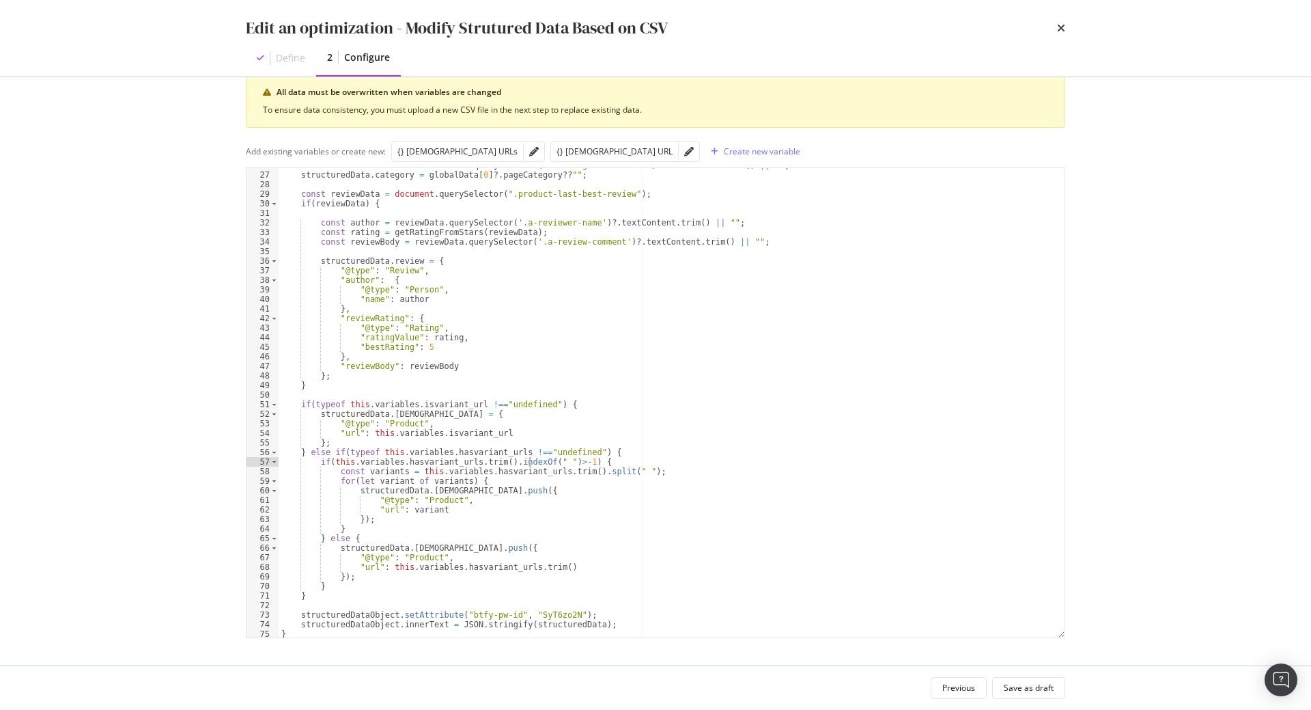
scroll to position [247, 0]
click at [1033, 683] on div "Save as draft" at bounding box center [1029, 688] width 50 height 12
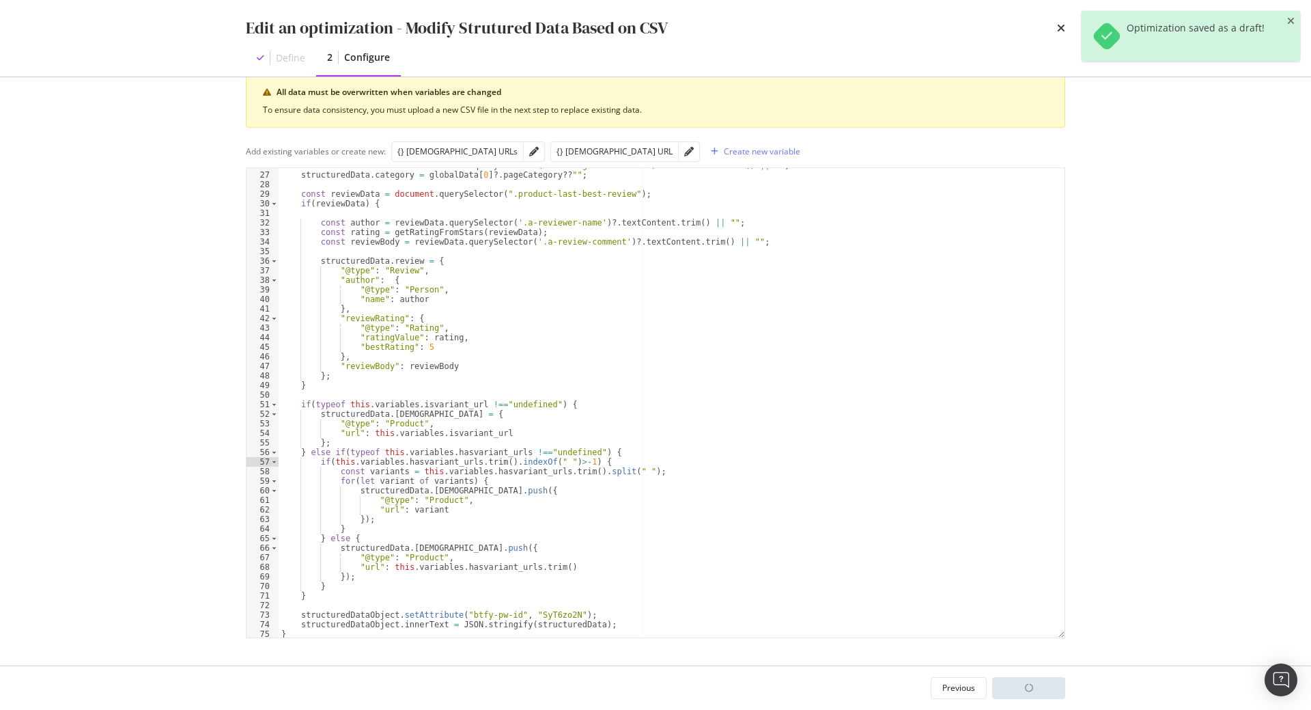
scroll to position [0, 119]
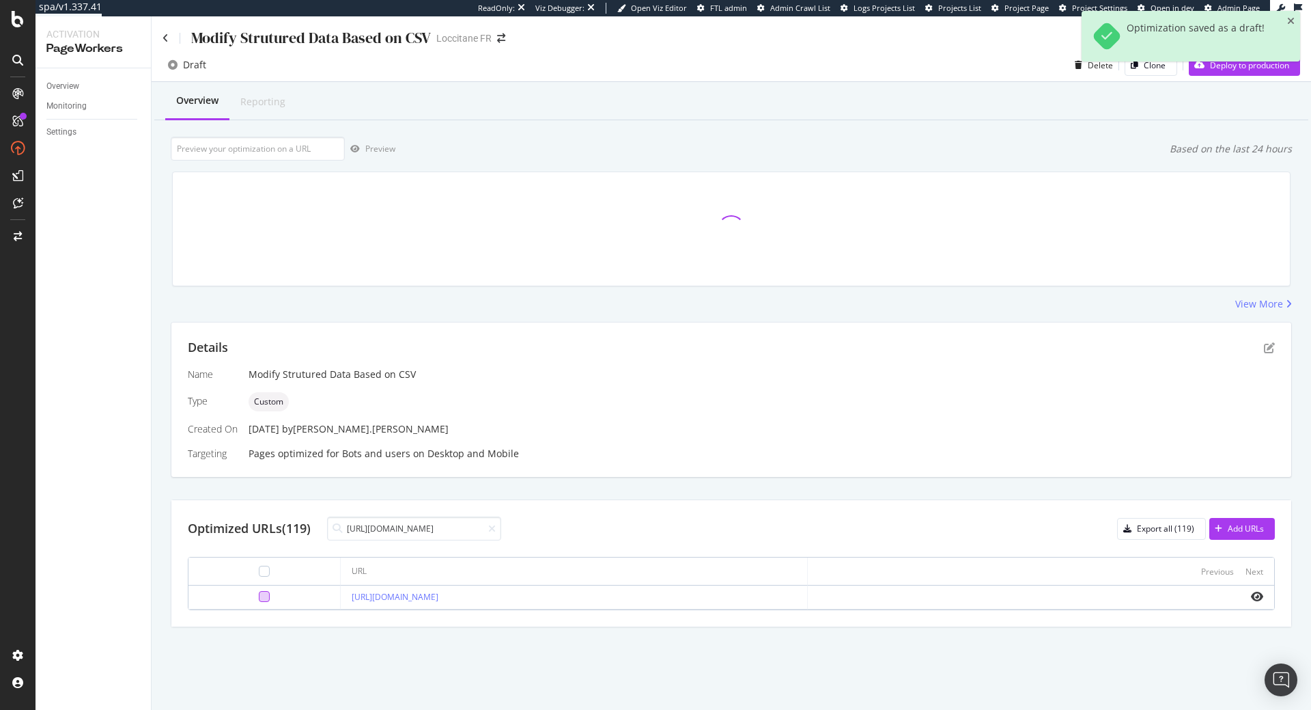
click at [259, 596] on div at bounding box center [264, 596] width 11 height 11
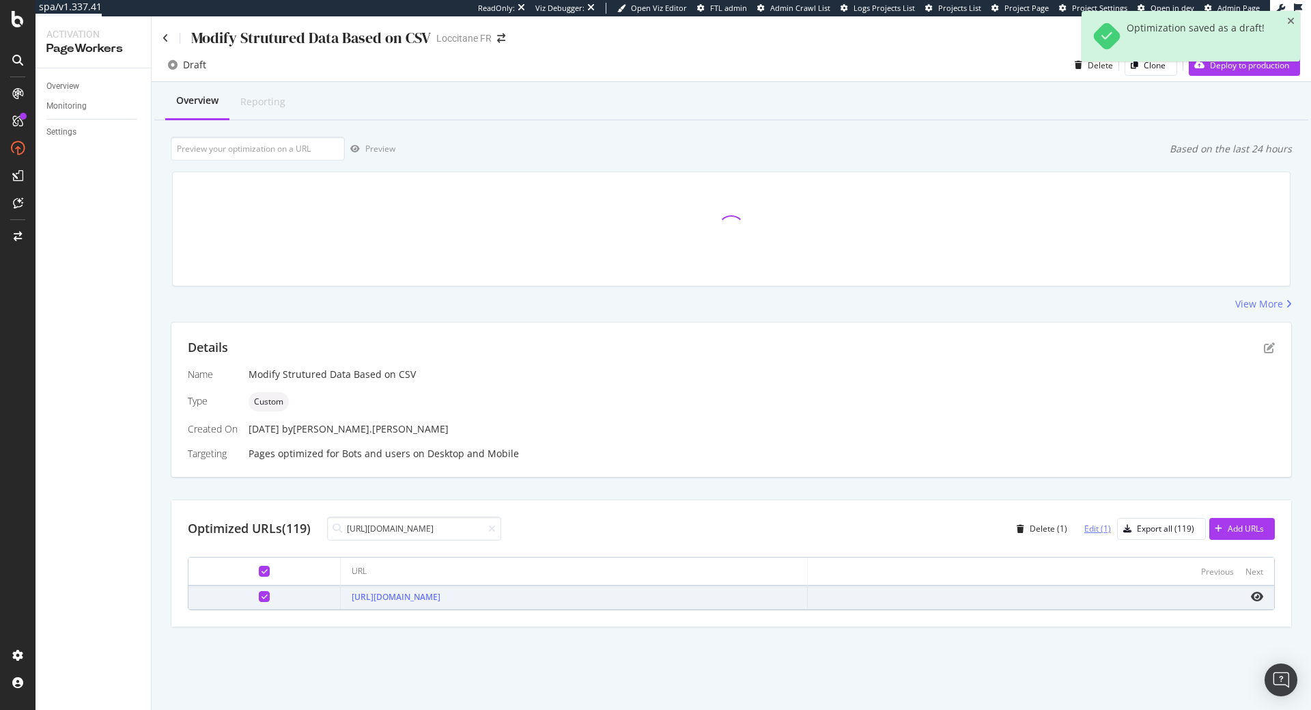
click at [1109, 533] on div "Edit (1)" at bounding box center [1098, 529] width 27 height 12
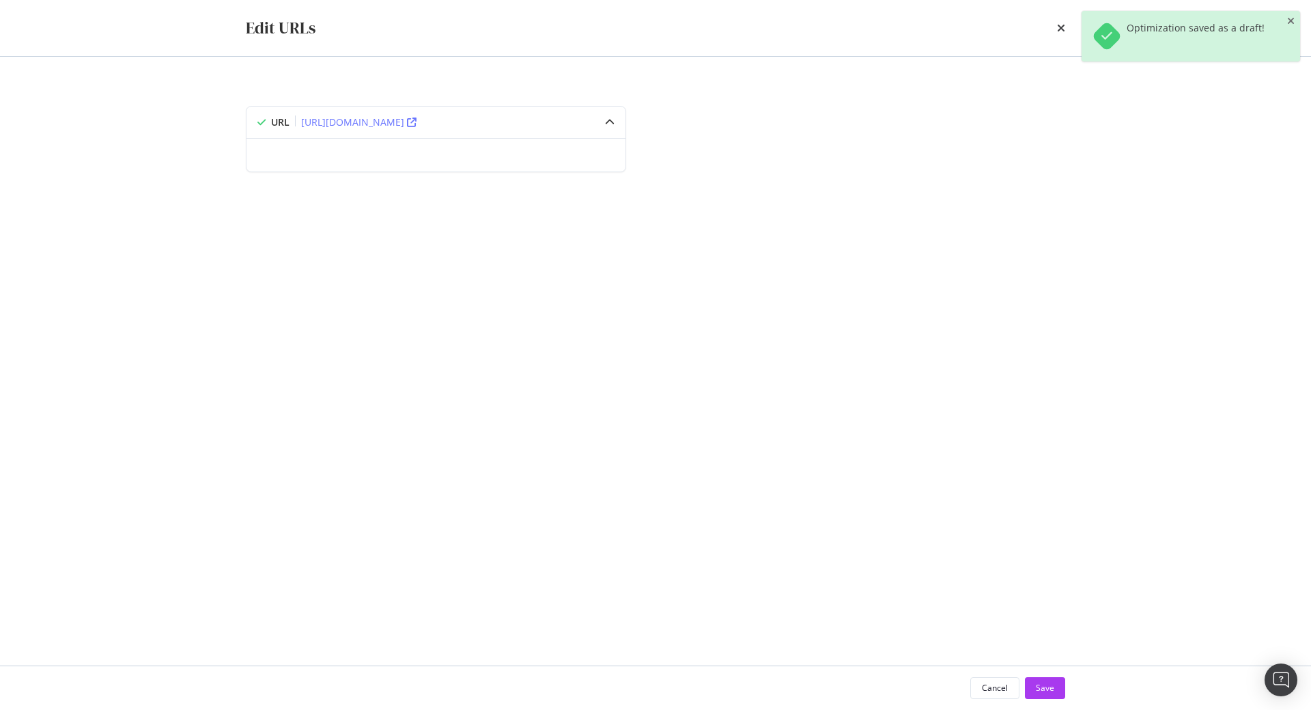
scroll to position [22, 0]
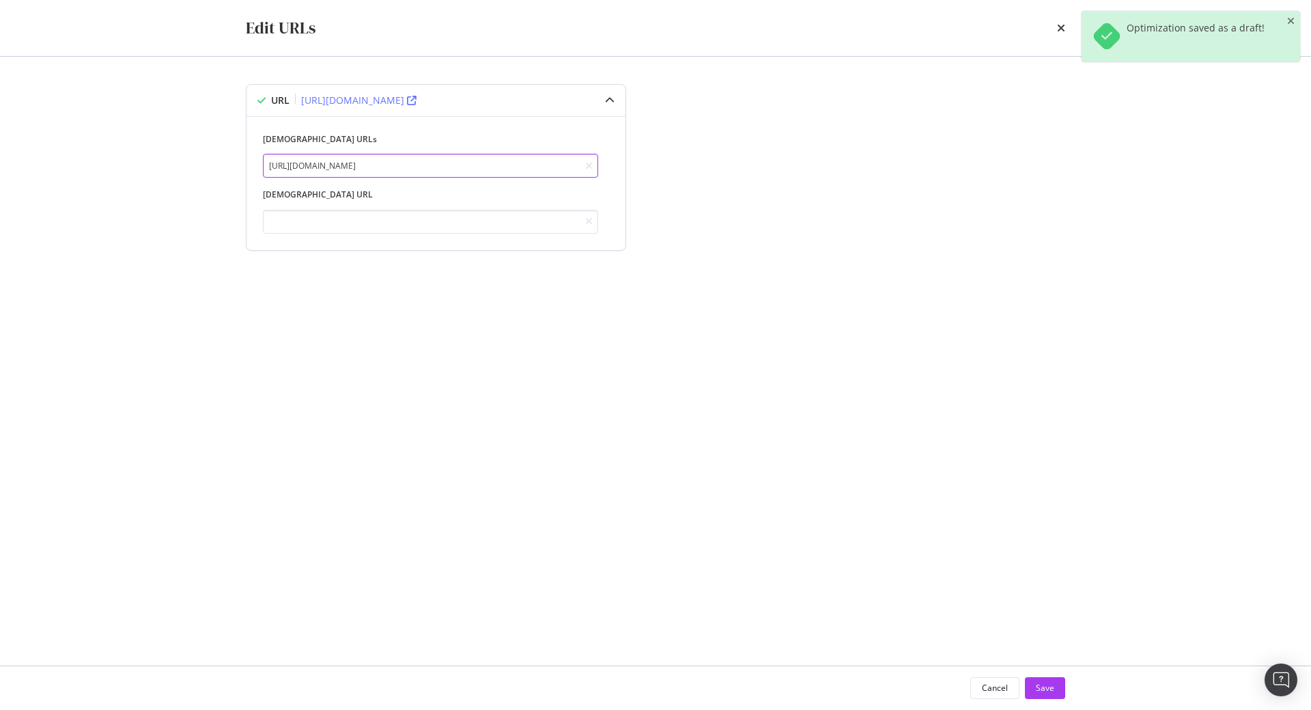
click at [342, 163] on input "https://fr.loccitane.com/gel-douche-osmanthus-11GD075O22.html" at bounding box center [430, 166] width 335 height 24
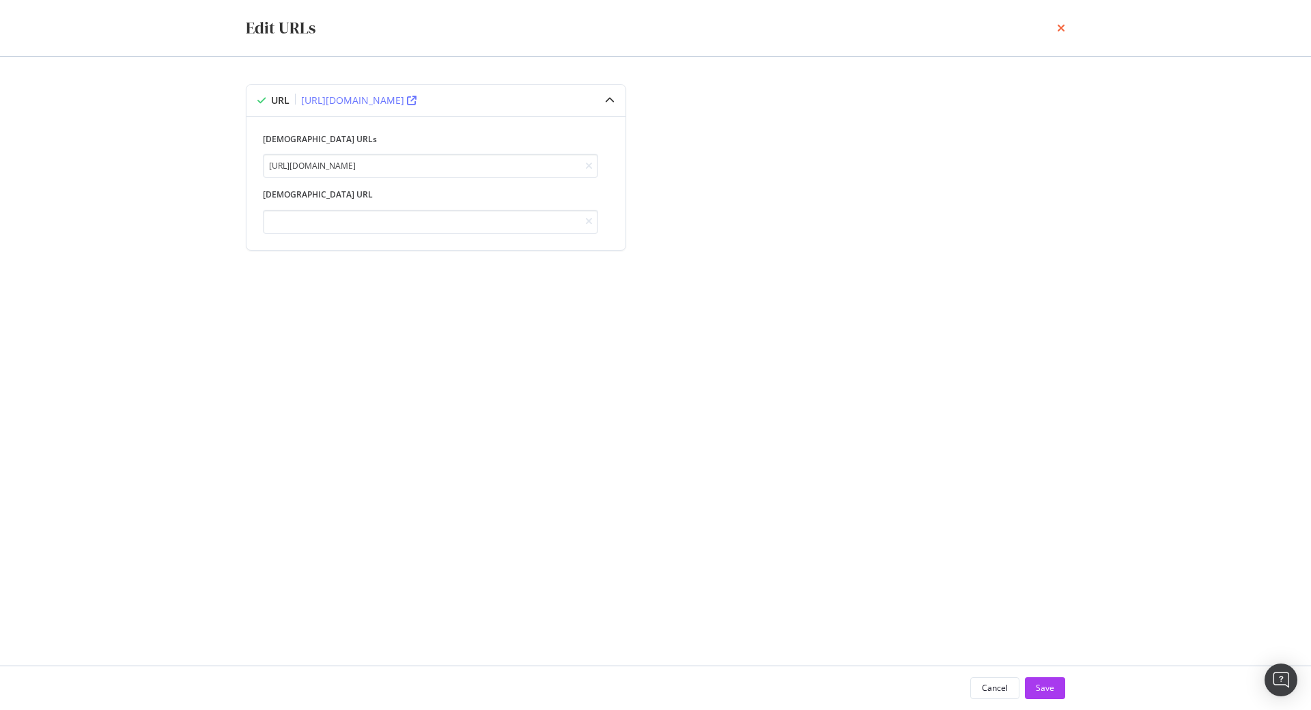
click at [1061, 29] on icon "times" at bounding box center [1061, 28] width 8 height 11
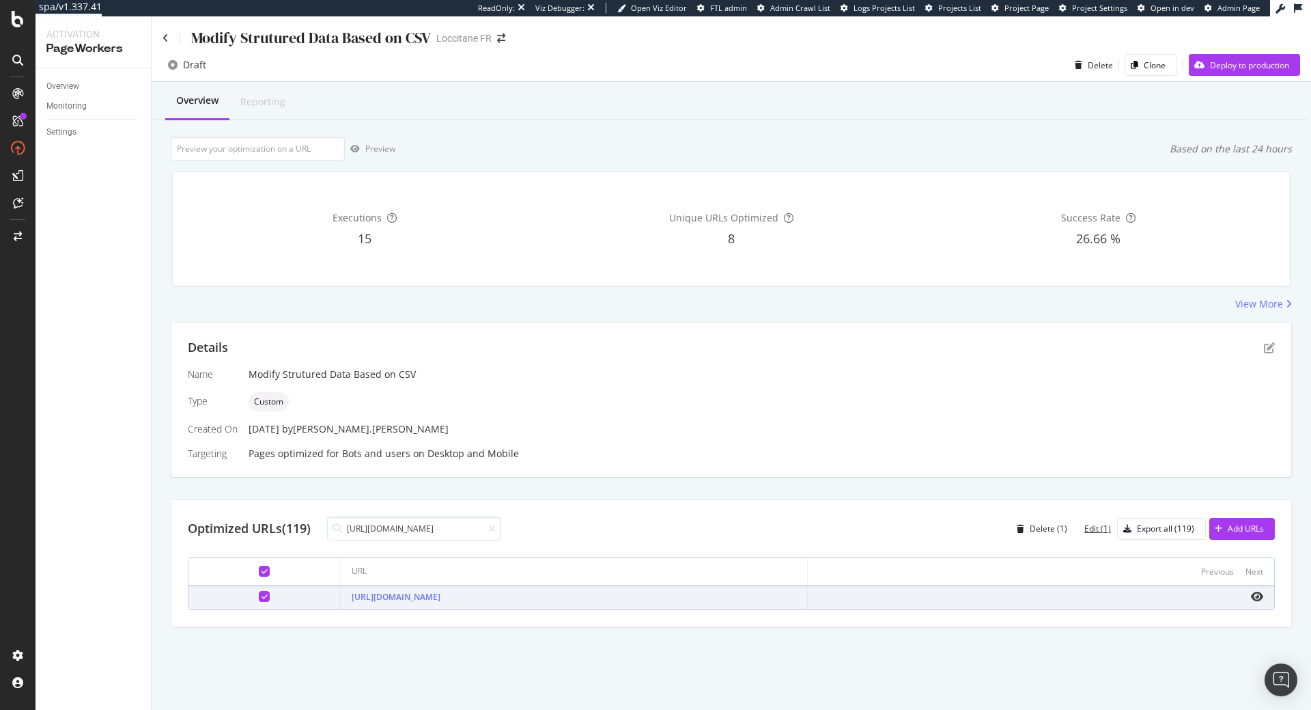
scroll to position [0, 119]
click at [1268, 350] on icon "pen-to-square" at bounding box center [1269, 347] width 11 height 11
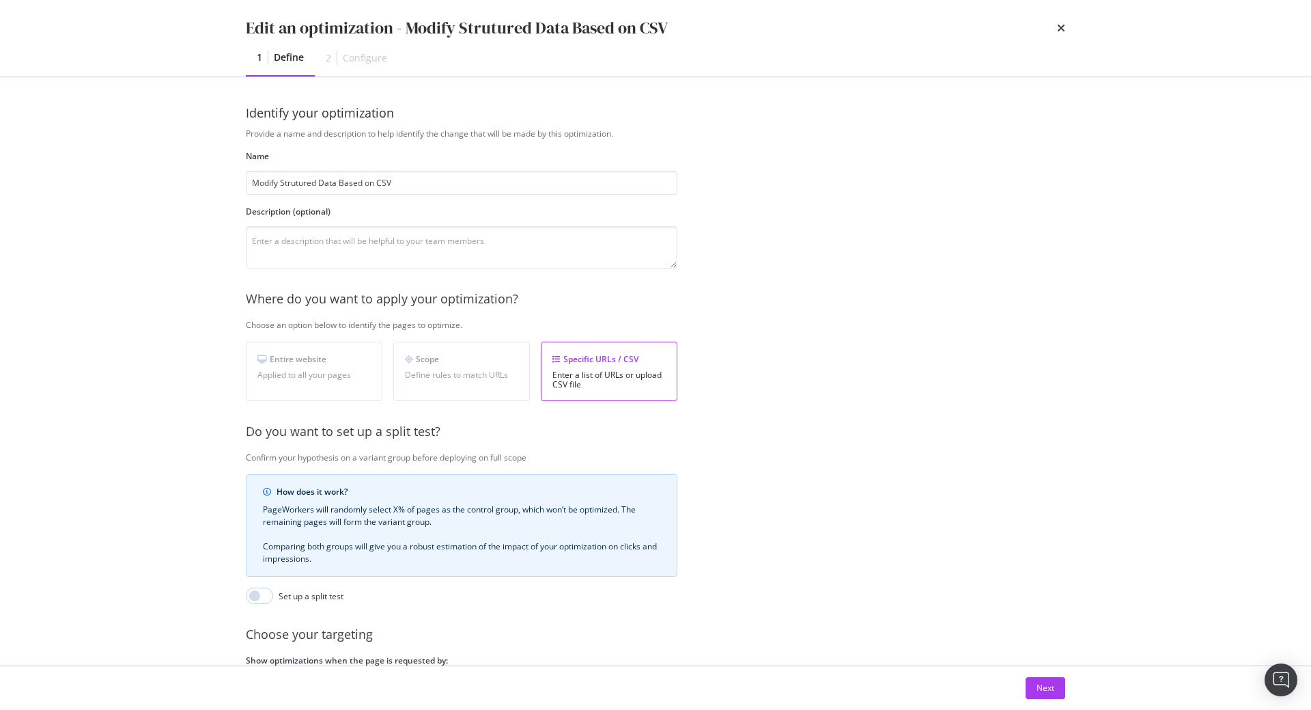
scroll to position [22, 0]
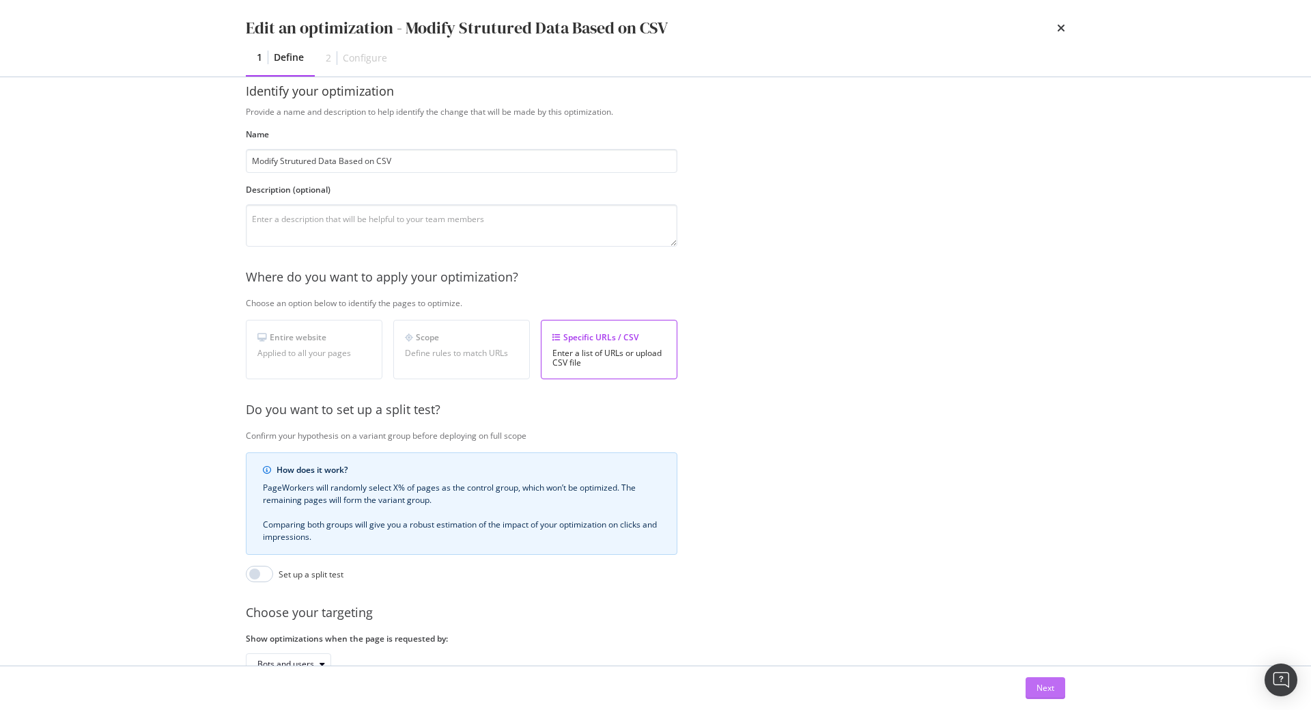
click at [1038, 686] on div "Next" at bounding box center [1046, 688] width 18 height 12
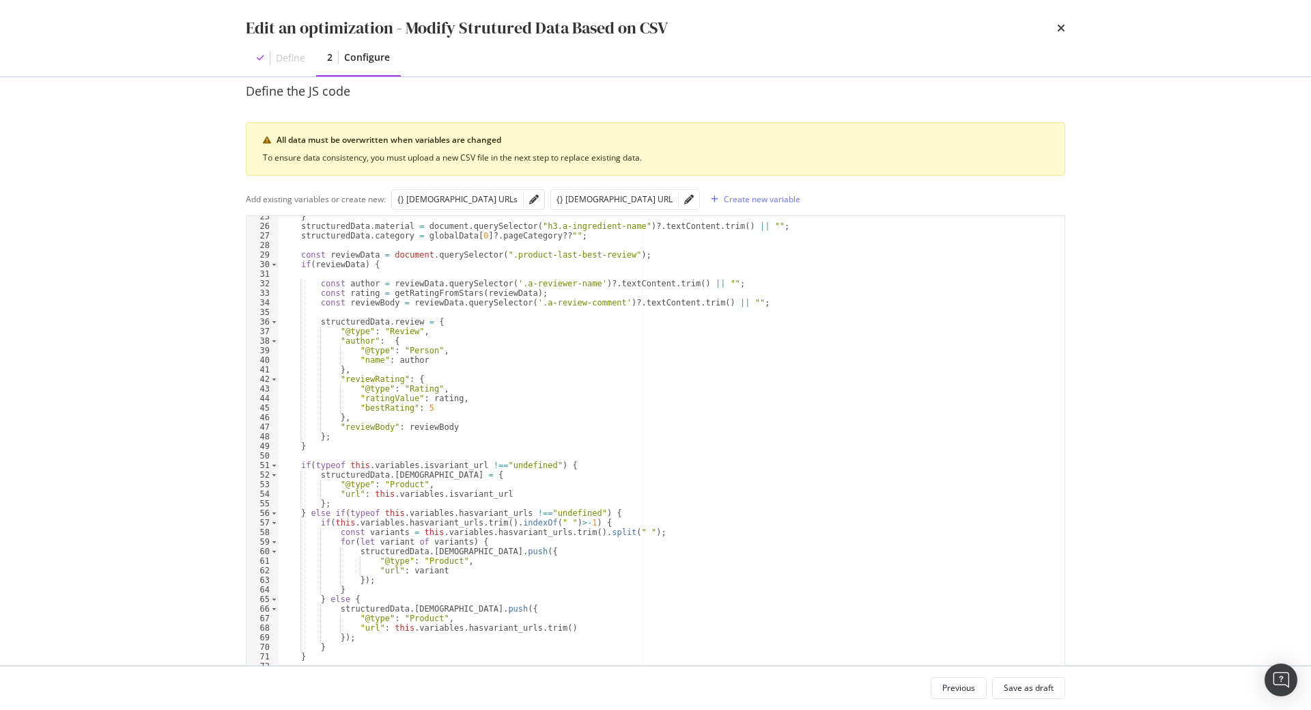
scroll to position [248, 0]
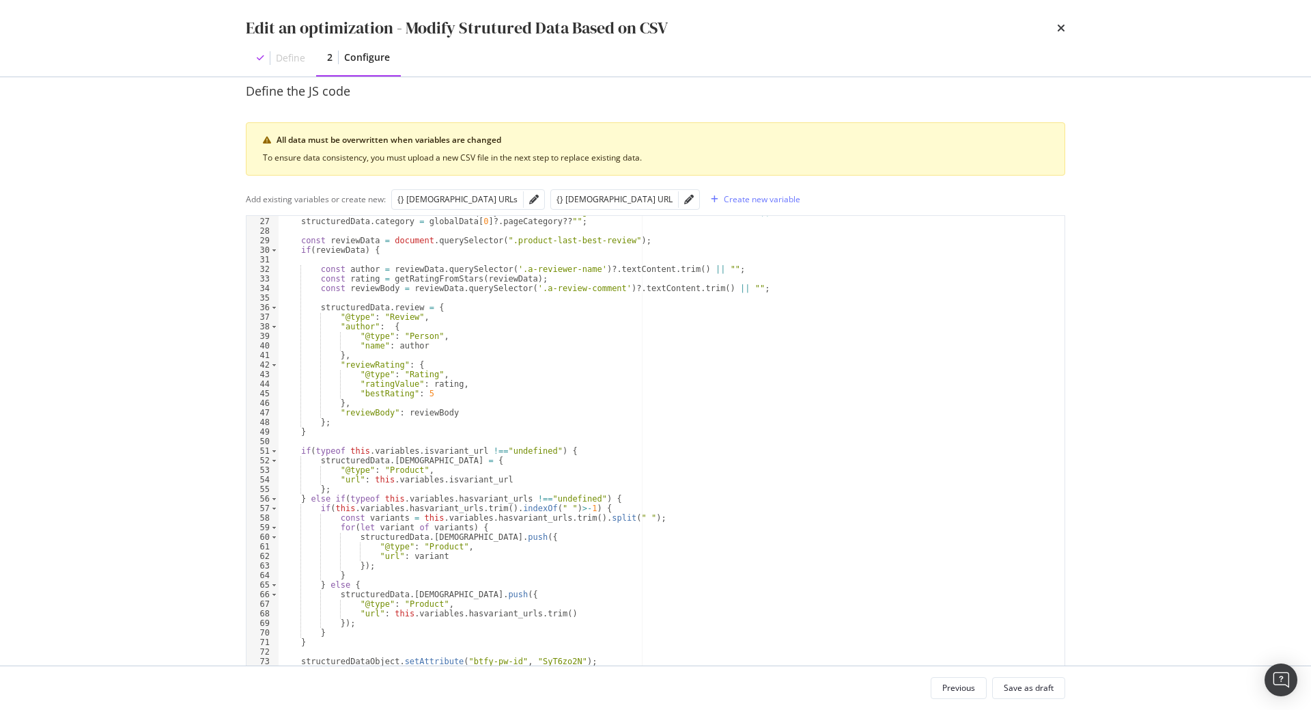
click at [531, 456] on div "structuredData . material = document . querySelector ( "h3.a-ingredient-name" )…" at bounding box center [672, 451] width 786 height 488
click at [688, 468] on div "structuredData . material = document . querySelector ( "h3.a-ingredient-name" )…" at bounding box center [672, 451] width 786 height 488
type textarea "if(typeof this.variables.isvariant_url !=="undefined") {"
paste textarea "this.variables.isvariant_url"
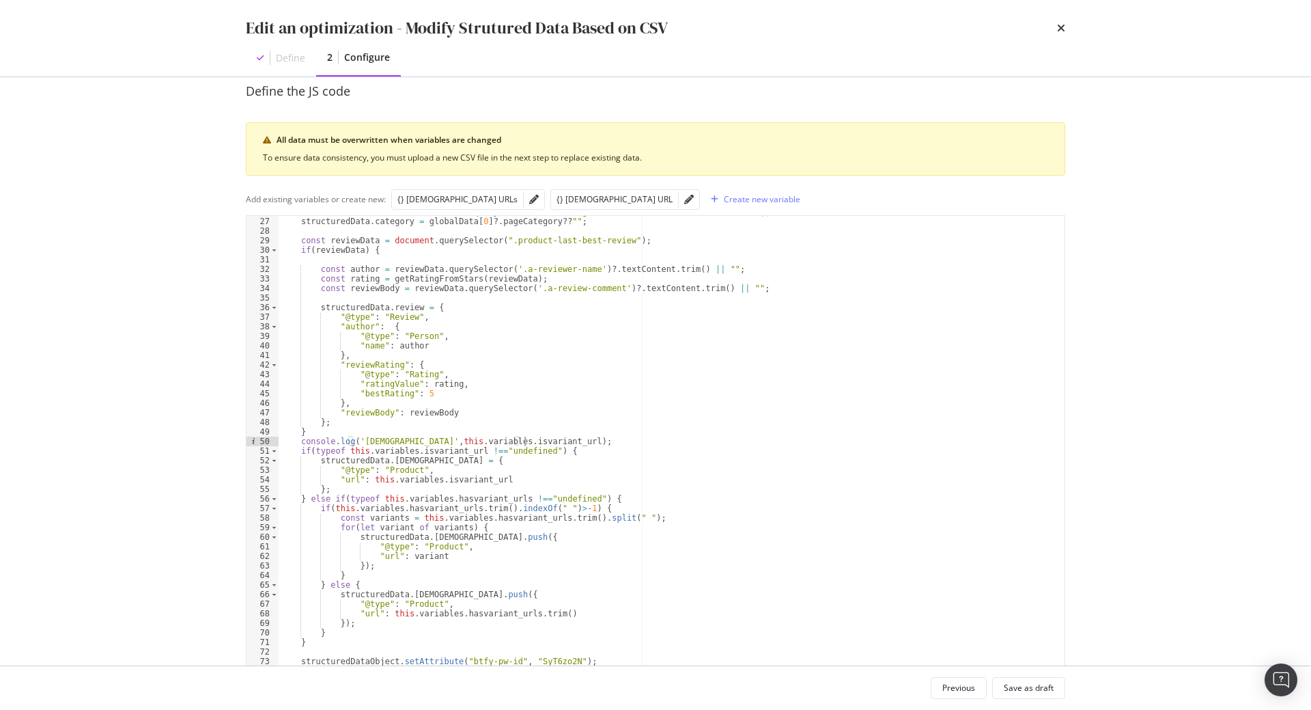
type textarea "console.log('isVar',this.variables.isvariant_url);"
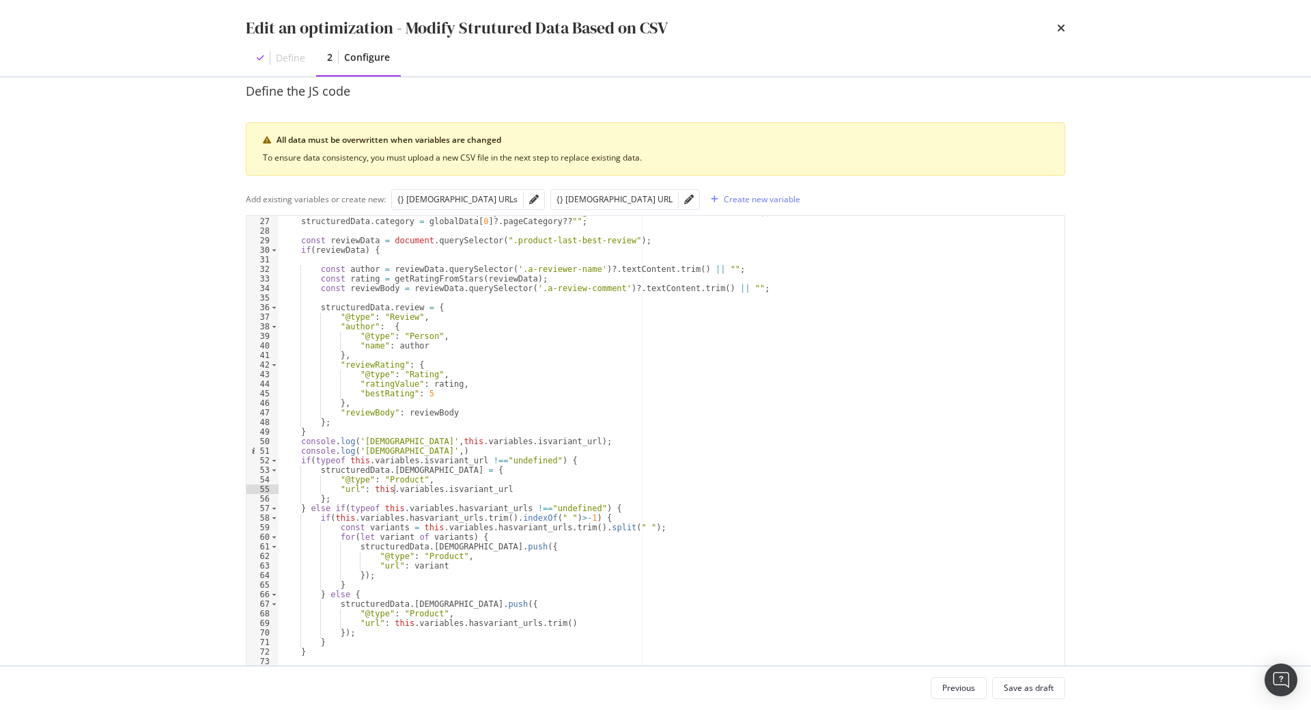
scroll to position [0, 3]
paste textarea "this.variables.hasvariant_urls"
type textarea "console.log('hasVar',this.variables.hasvariant_urls);"
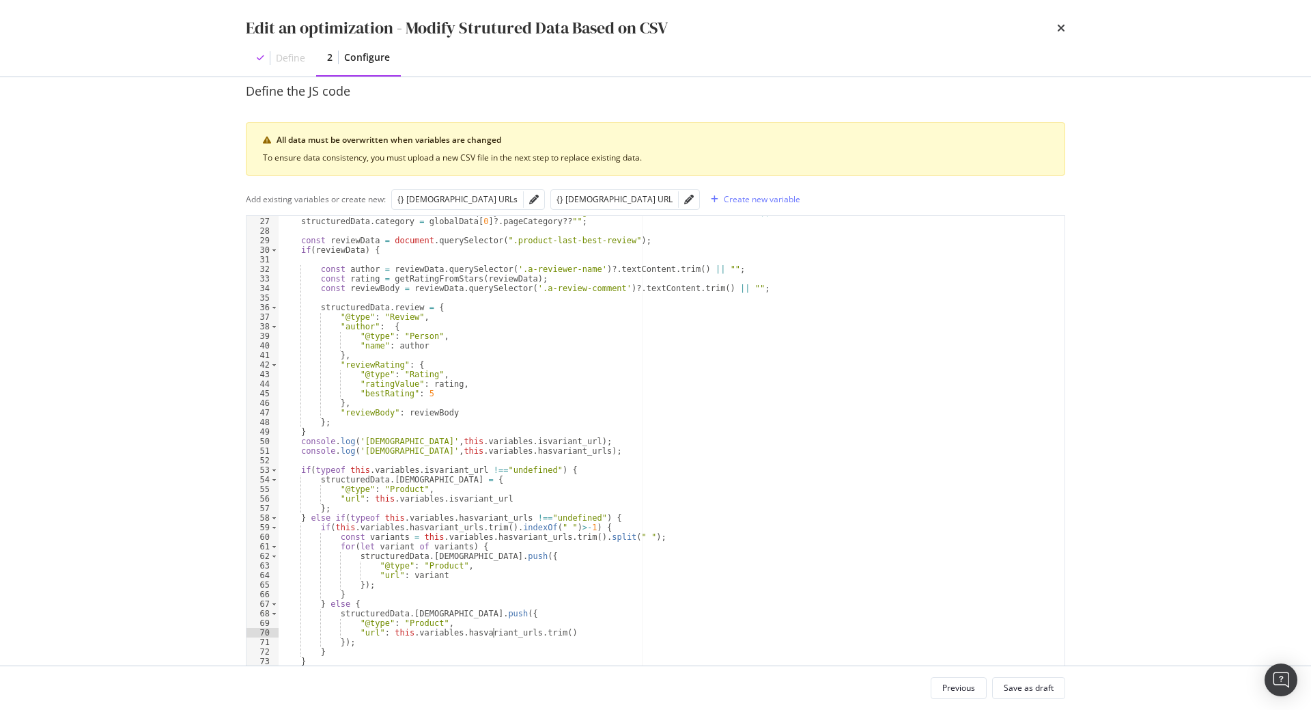
click at [491, 635] on div "structuredData . material = document . querySelector ( "h3.a-ingredient-name" )…" at bounding box center [672, 451] width 786 height 488
click at [451, 632] on div "structuredData . material = document . querySelector ( "h3.a-ingredient-name" )…" at bounding box center [672, 451] width 786 height 488
click at [533, 635] on div "structuredData . material = document . querySelector ( "h3.a-ingredient-name" )…" at bounding box center [672, 451] width 786 height 488
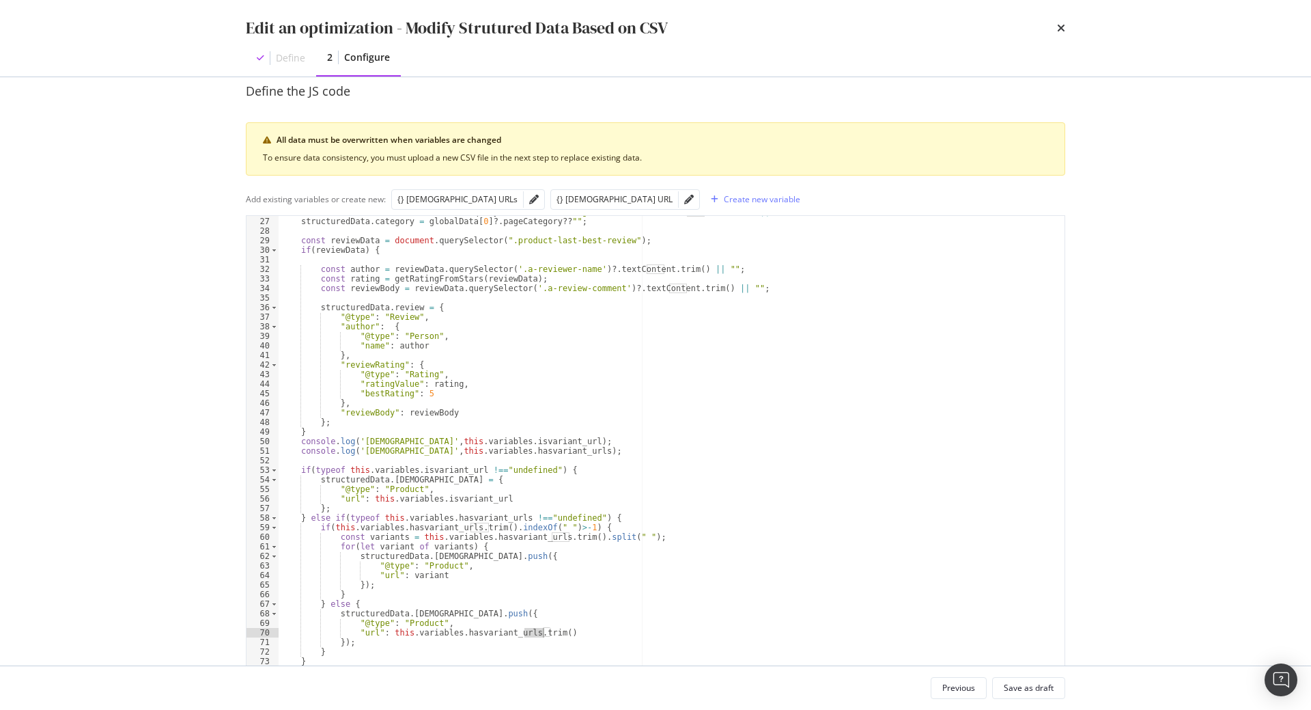
click at [559, 631] on div "structuredData . material = document . querySelector ( "h3.a-ingredient-name" )…" at bounding box center [672, 451] width 786 height 488
click at [468, 627] on div "structuredData . material = document . querySelector ( "h3.a-ingredient-name" )…" at bounding box center [672, 451] width 786 height 488
click at [467, 515] on div "structuredData . material = document . querySelector ( "h3.a-ingredient-name" )…" at bounding box center [672, 451] width 786 height 488
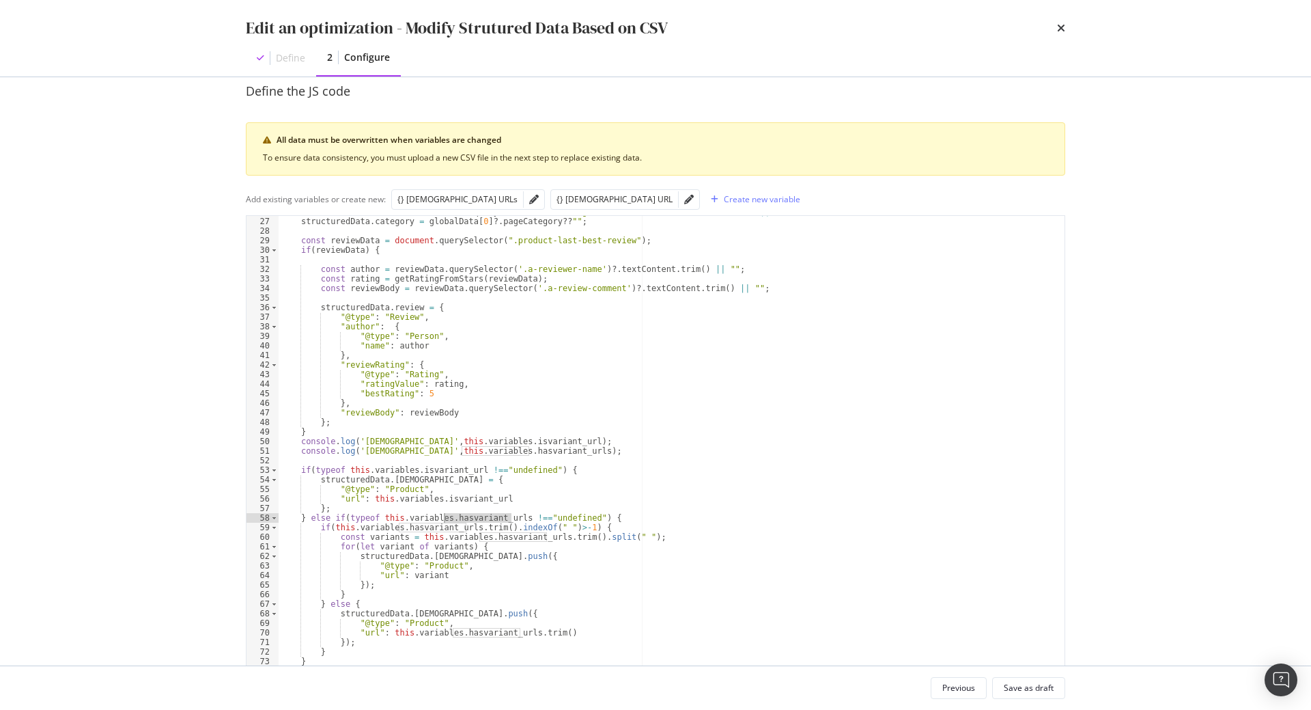
click at [639, 499] on div "structuredData . material = document . querySelector ( "h3.a-ingredient-name" )…" at bounding box center [672, 451] width 786 height 488
type textarea ""url": this.variables.isvariant_url"
click at [1018, 691] on div "Save as draft" at bounding box center [1029, 688] width 50 height 12
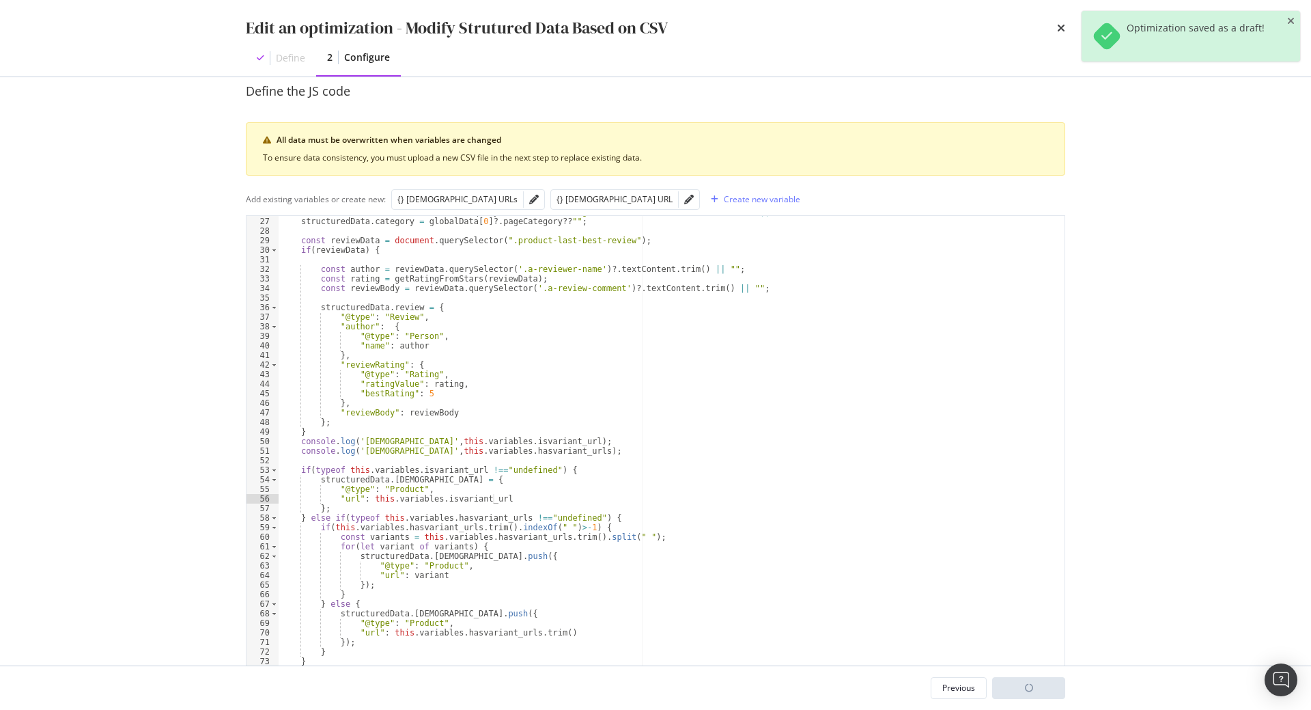
scroll to position [0, 119]
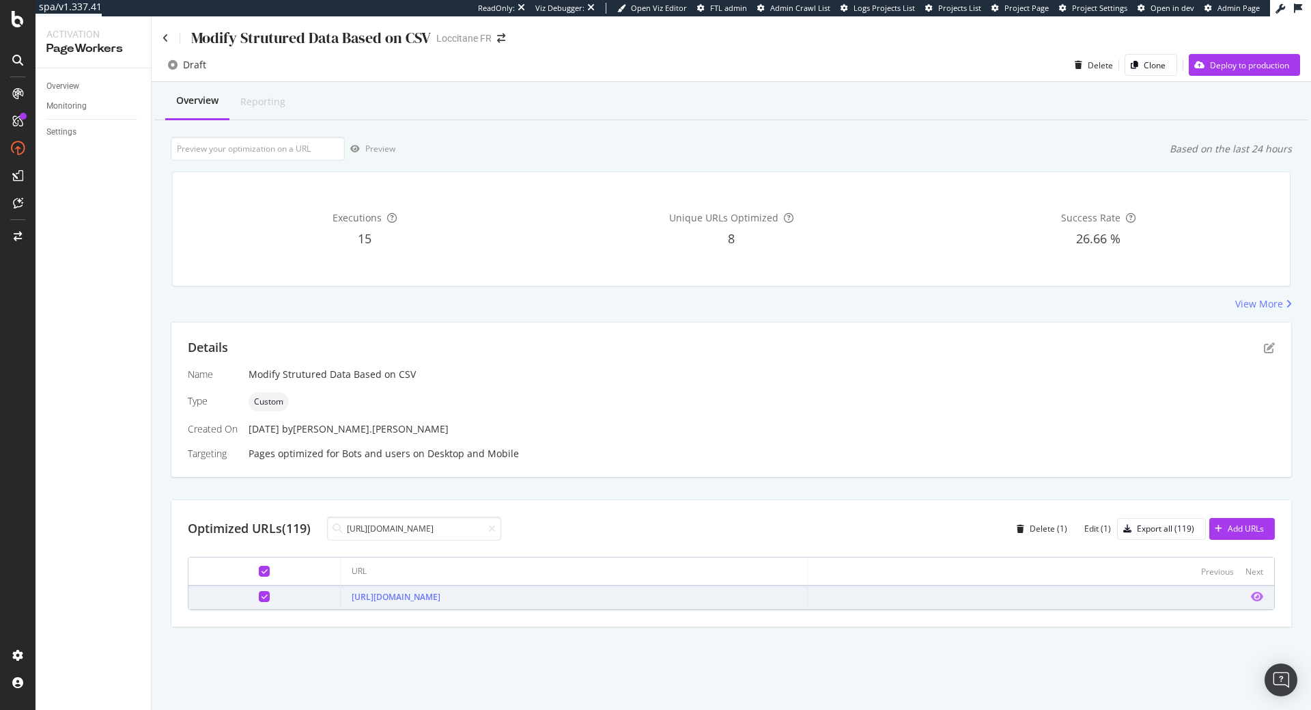
click at [1256, 596] on icon "eye" at bounding box center [1257, 596] width 12 height 11
click at [1269, 346] on icon "pen-to-square" at bounding box center [1269, 347] width 11 height 11
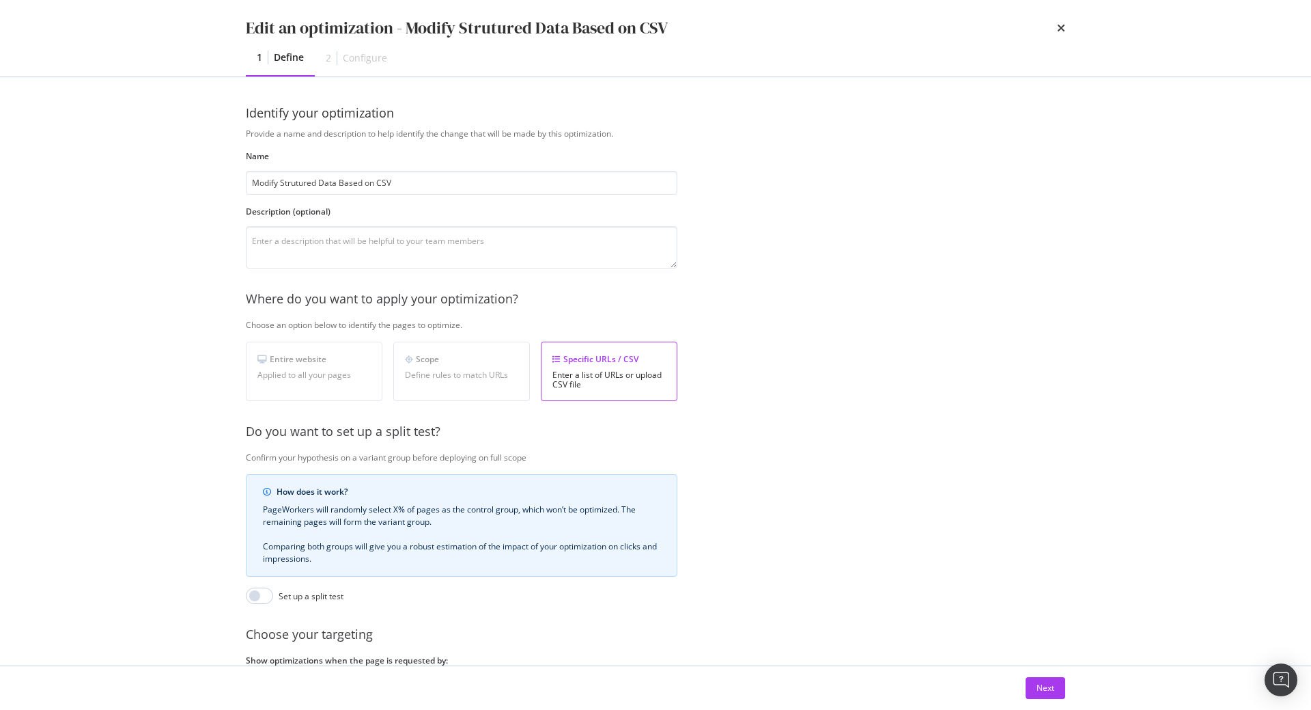
scroll to position [22, 0]
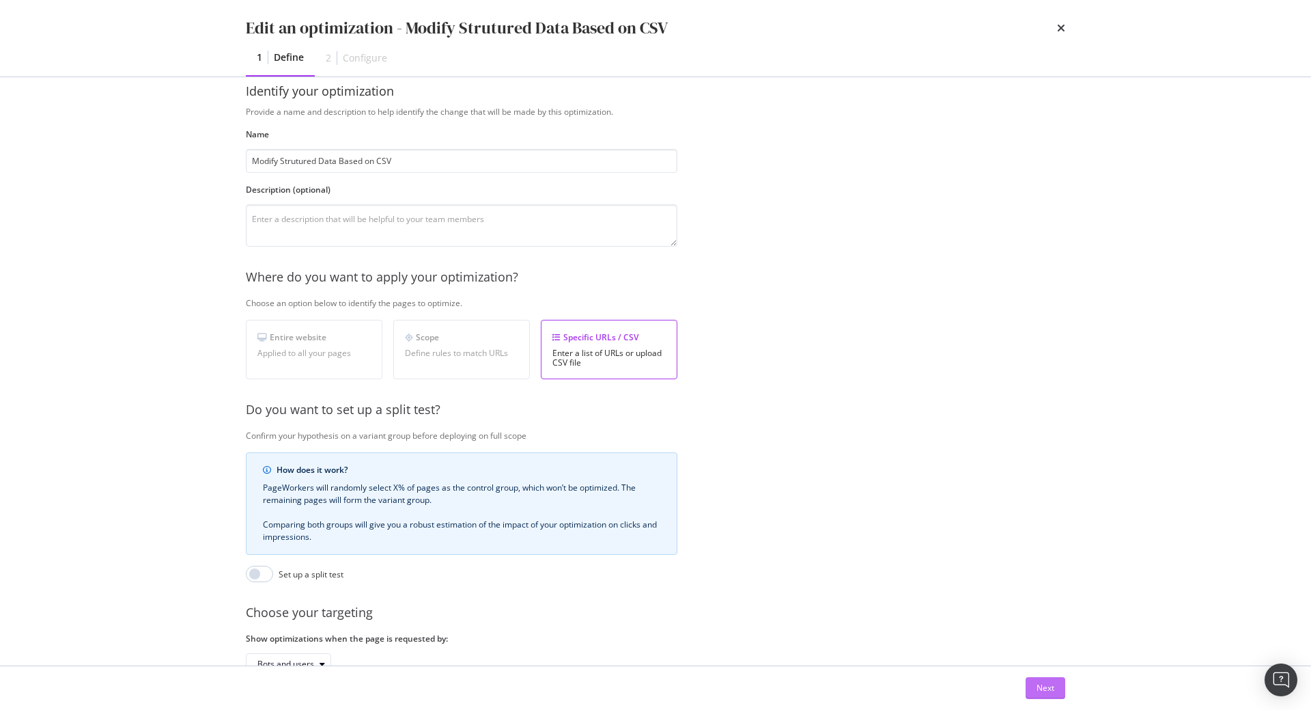
click at [1047, 689] on div "Next" at bounding box center [1046, 688] width 18 height 12
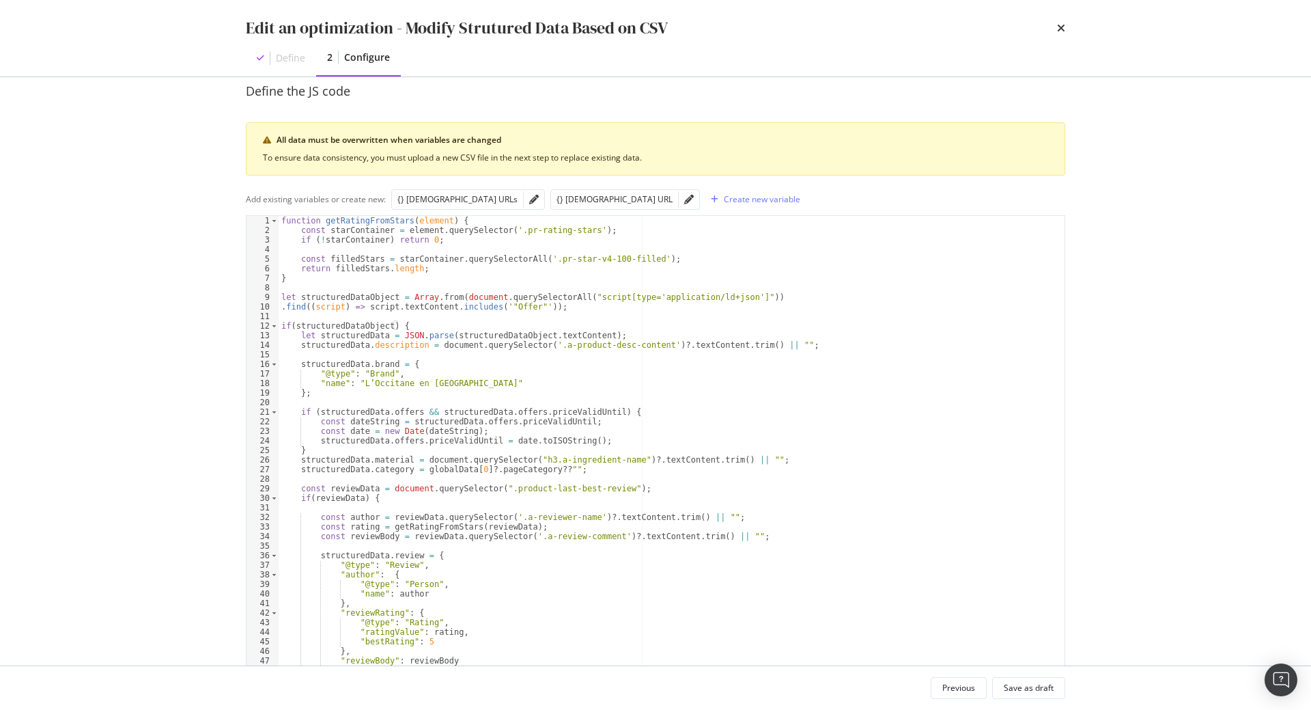
click at [802, 376] on div "function getRatingFromStars ( element ) { const starContainer = element . query…" at bounding box center [672, 460] width 786 height 488
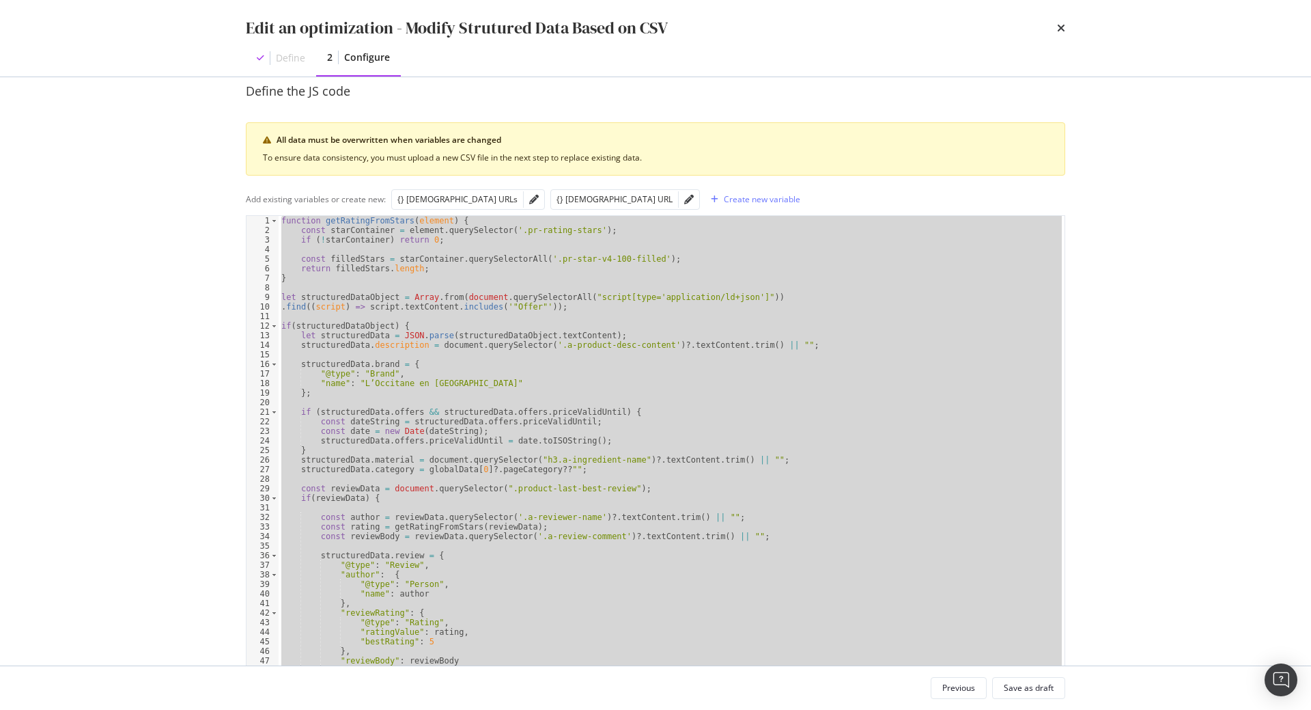
click at [372, 438] on div "function getRatingFromStars ( element ) { const starContainer = element . query…" at bounding box center [672, 450] width 786 height 469
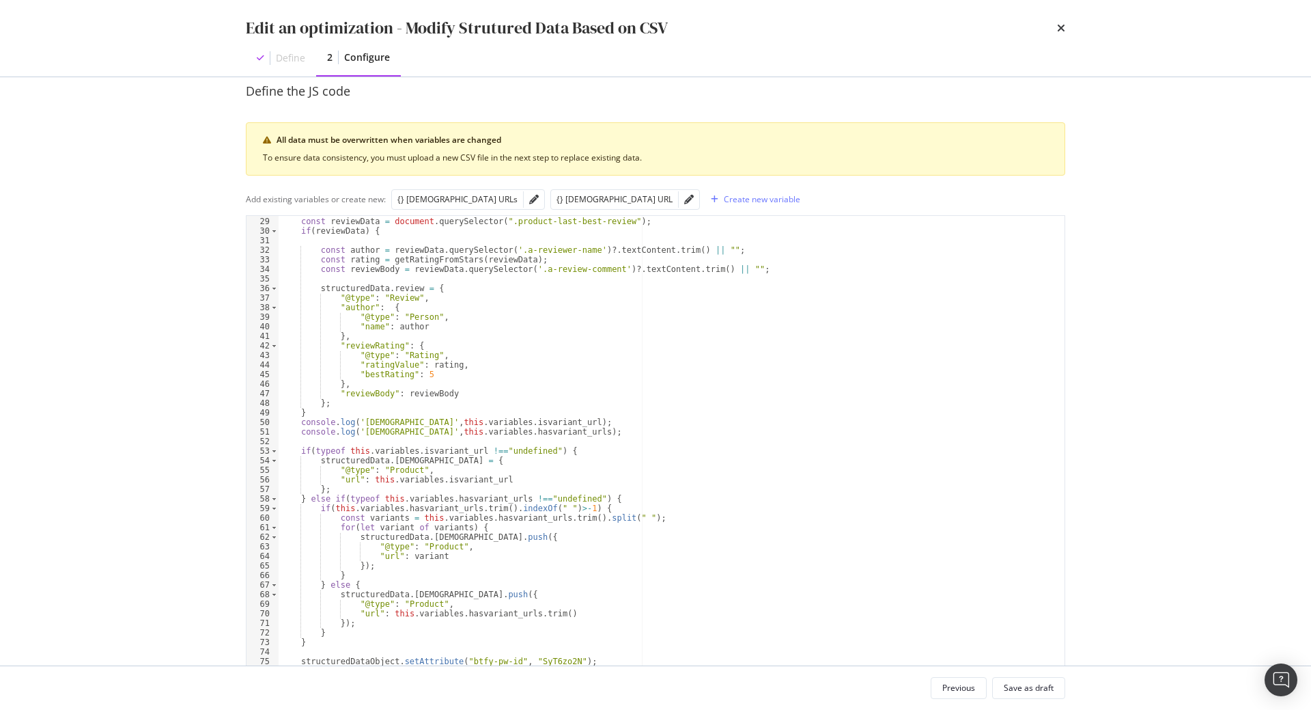
scroll to position [70, 0]
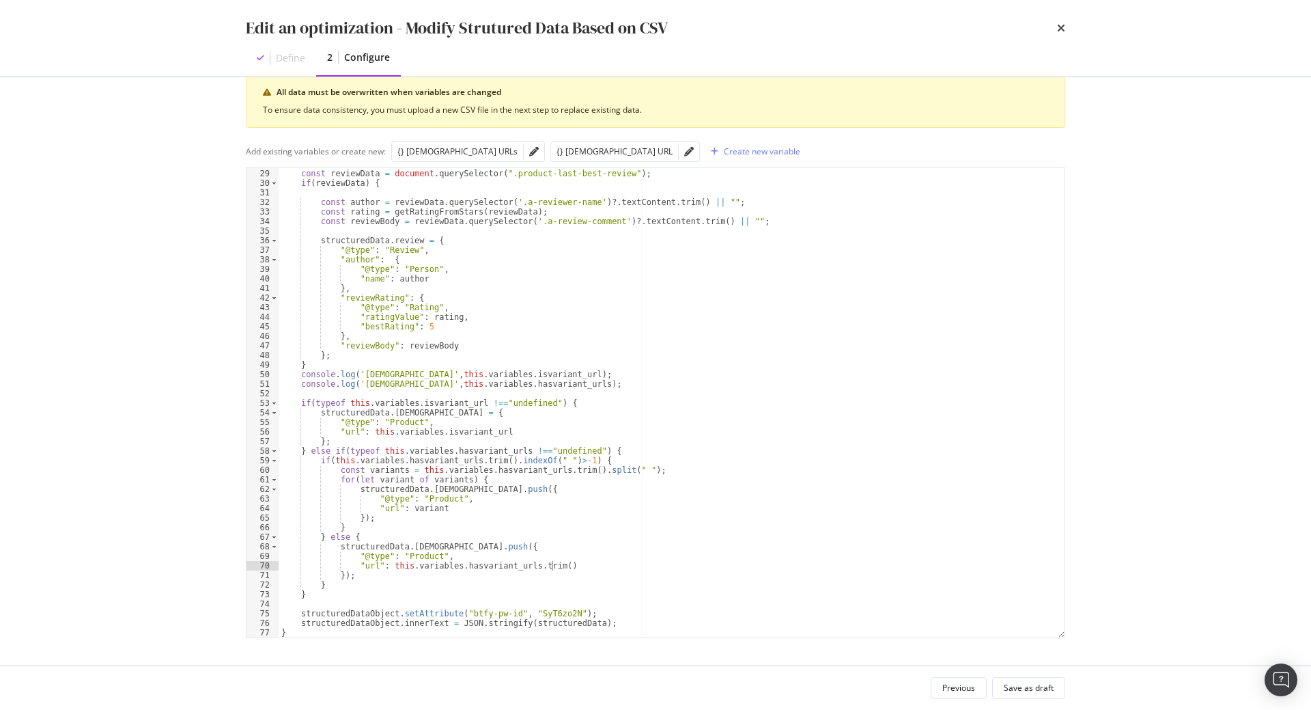
click at [587, 561] on div "const reviewData = document . querySelector ( ".product-last-best-review" ) ; i…" at bounding box center [672, 403] width 786 height 488
click at [612, 495] on div "const reviewData = document . querySelector ( ".product-last-best-review" ) ; i…" at bounding box center [672, 403] width 786 height 488
click at [458, 568] on div "const reviewData = document . querySelector ( ".product-last-best-review" ) ; i…" at bounding box center [672, 403] width 786 height 488
click at [525, 542] on div "const reviewData = document . querySelector ( ".product-last-best-review" ) ; i…" at bounding box center [672, 403] width 786 height 488
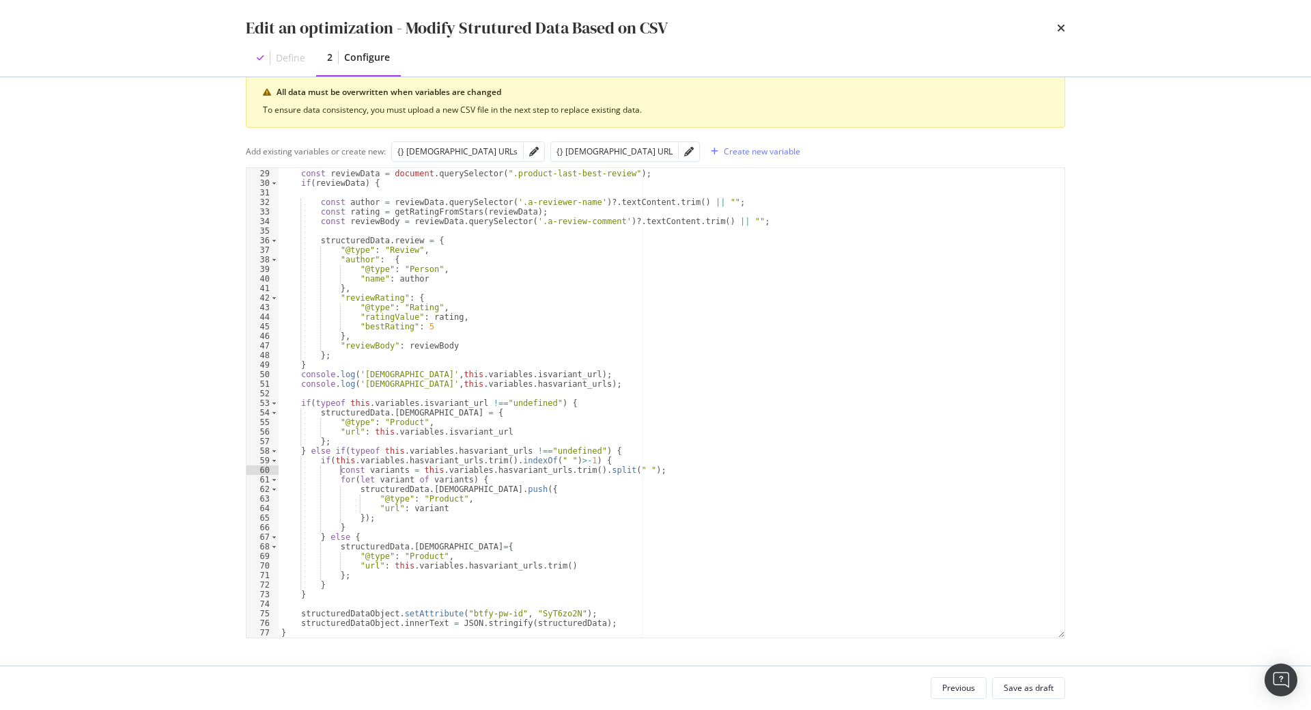
type textarea "} else if(typeof this.variables.hasvariant_urls !=="undefined") {"
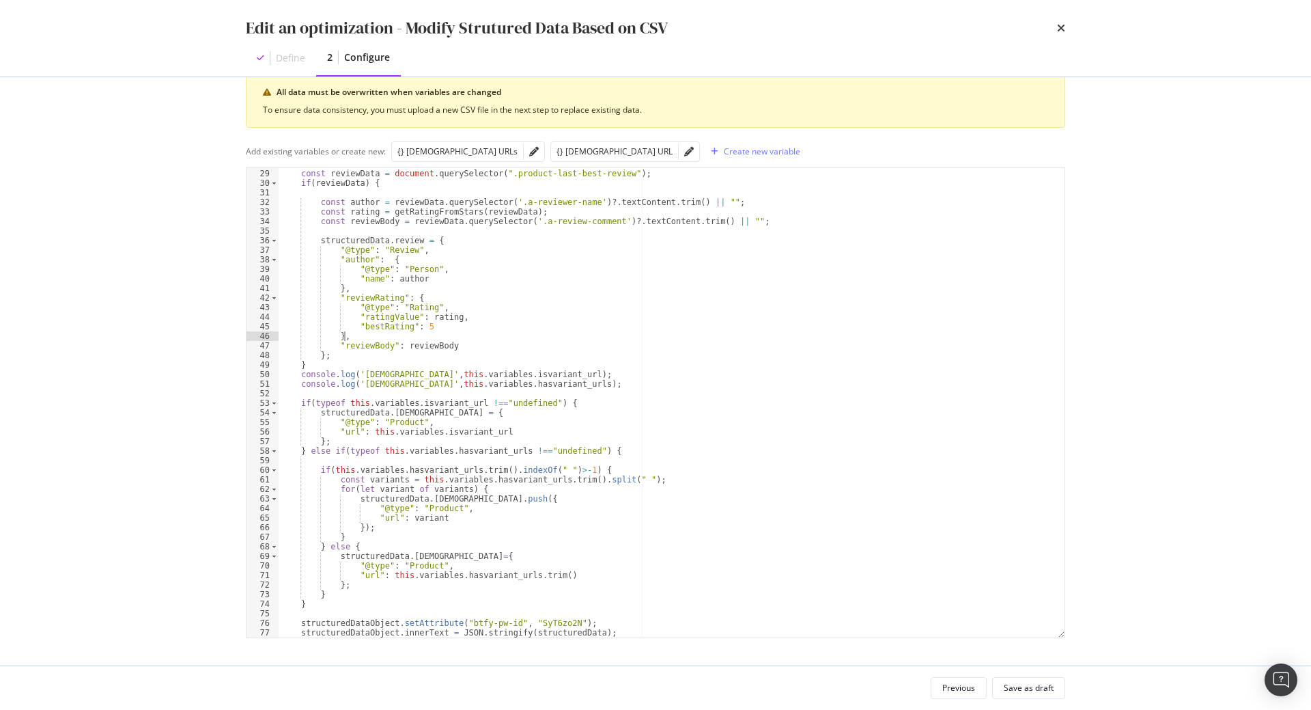
click at [548, 333] on div "const reviewData = document . querySelector ( ".product-last-best-review" ) ; i…" at bounding box center [672, 403] width 786 height 488
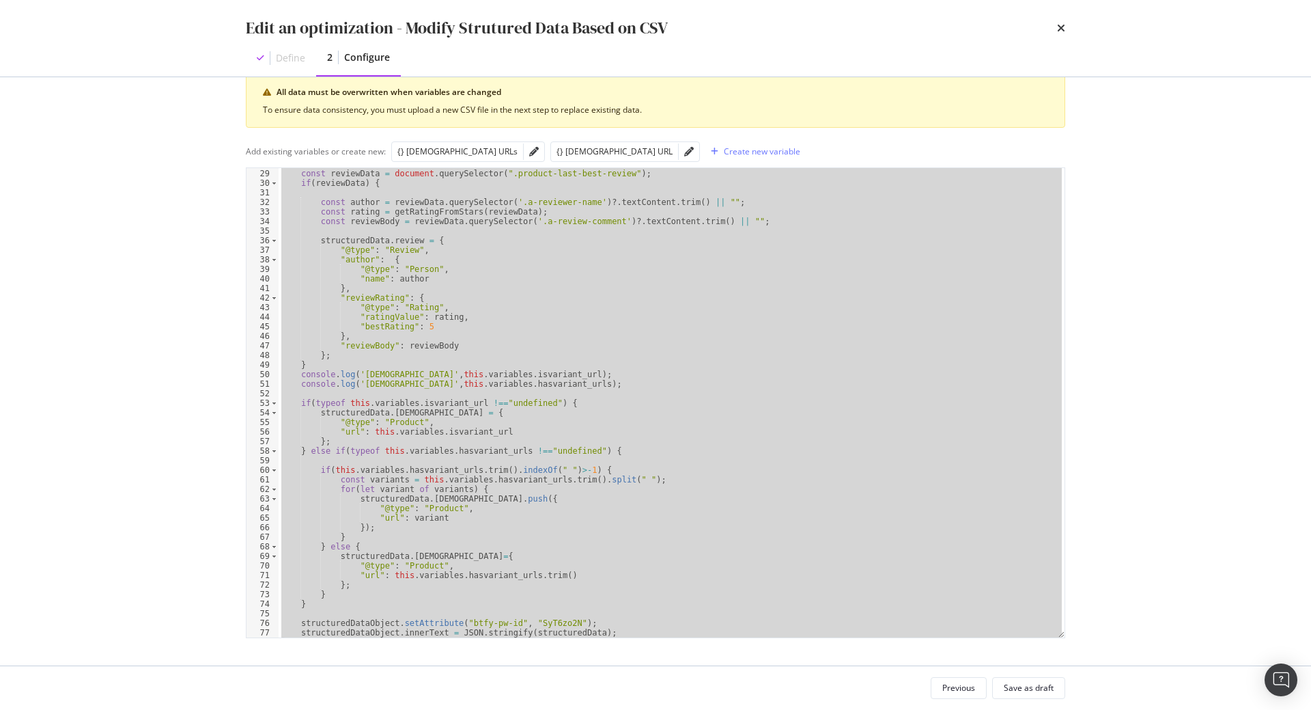
paste textarea "Cursor at row 78"
type textarea "}"
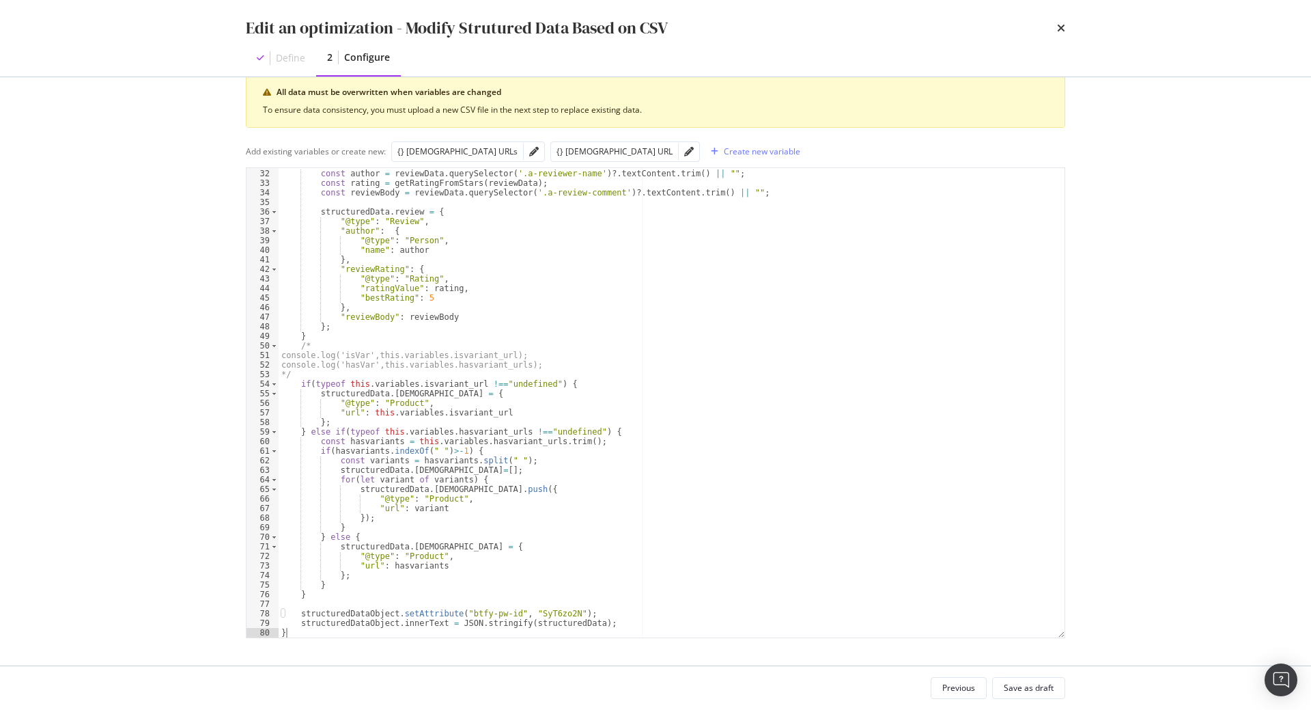
scroll to position [296, 0]
click at [1033, 693] on div "Save as draft" at bounding box center [1029, 688] width 50 height 12
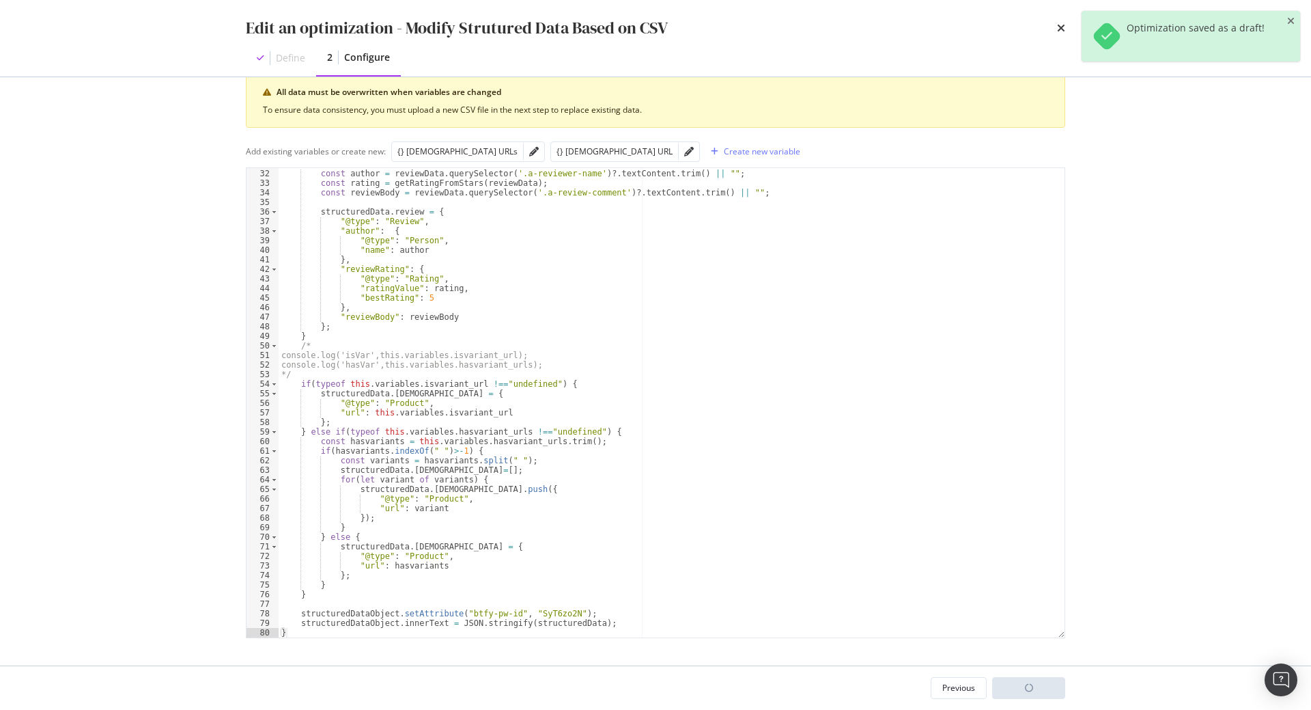
scroll to position [0, 119]
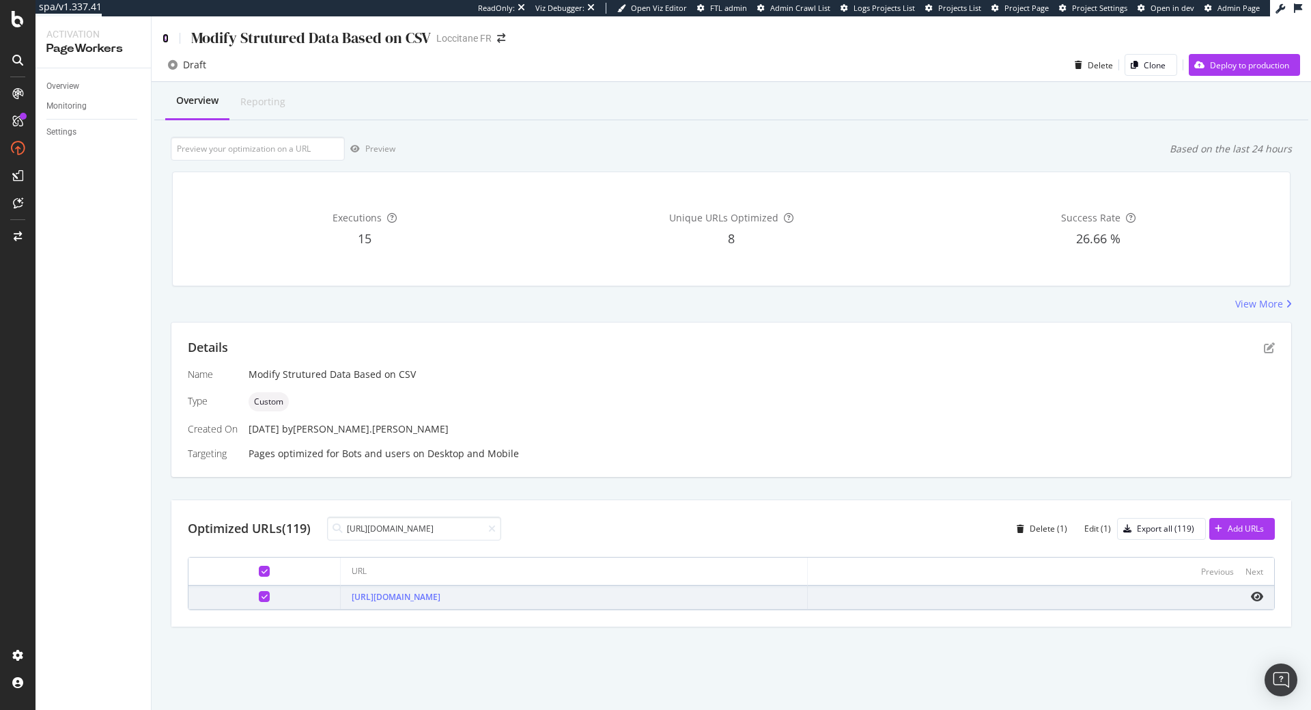
click at [167, 40] on icon at bounding box center [166, 38] width 6 height 10
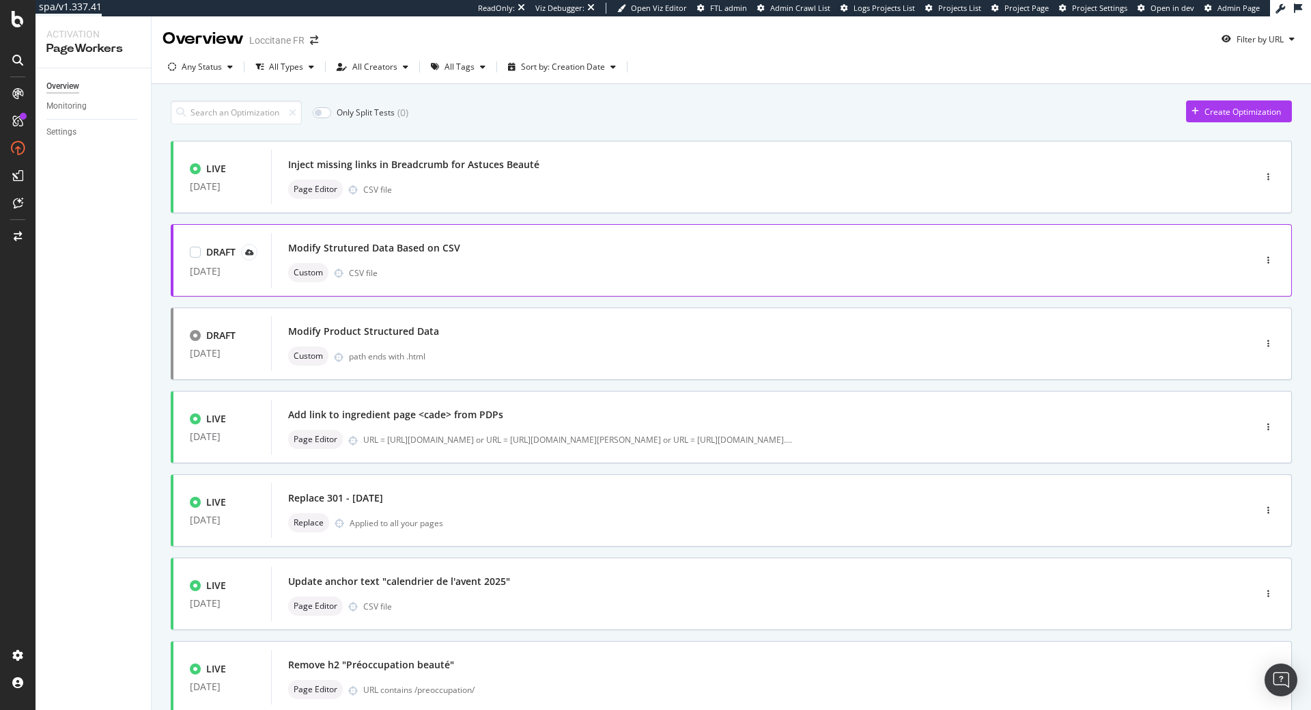
click at [477, 264] on div "Custom CSV file" at bounding box center [742, 272] width 908 height 19
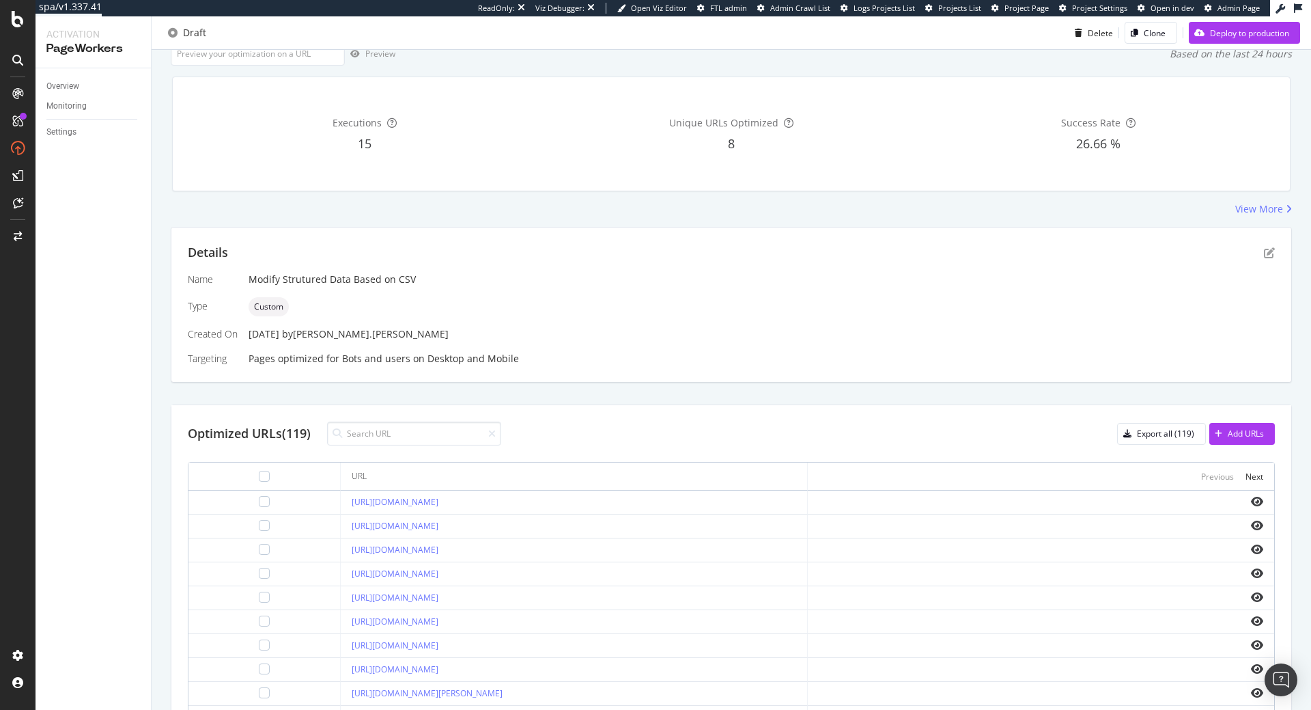
scroll to position [156, 0]
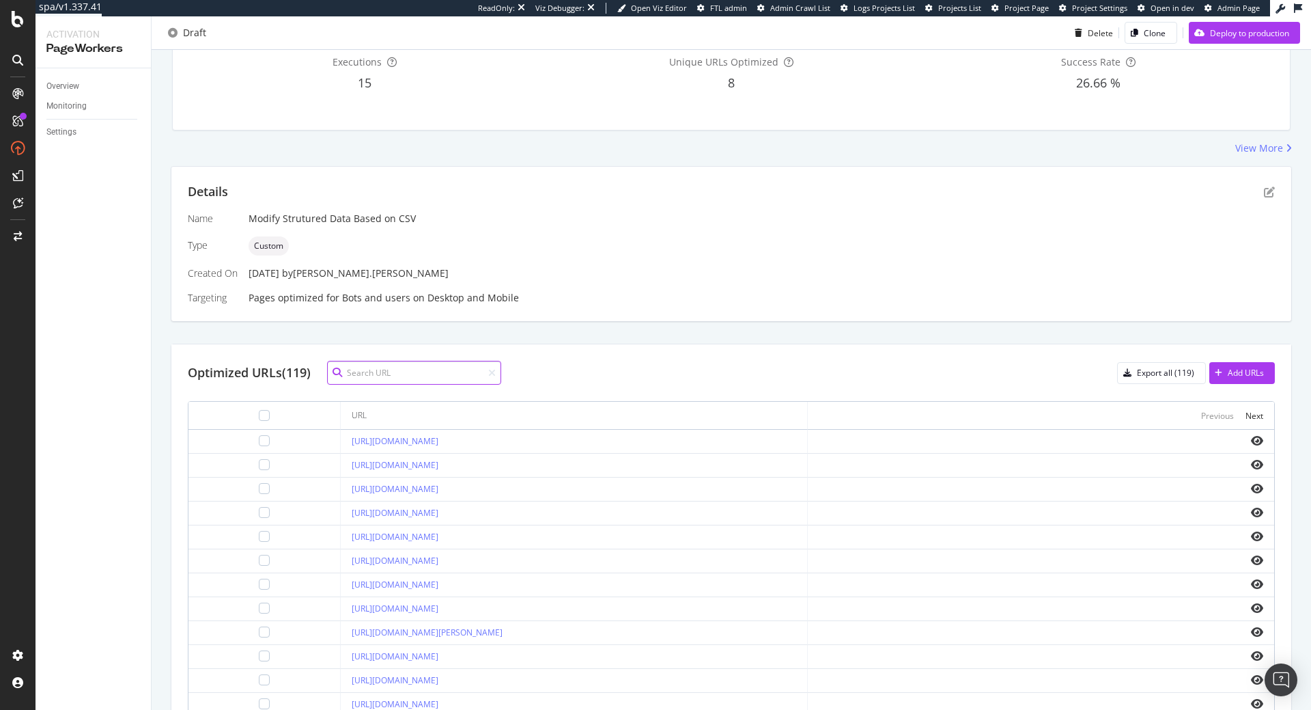
paste input "https://fr.loccitane.com/shampooing-reparation-intense-11SH300G24.html"
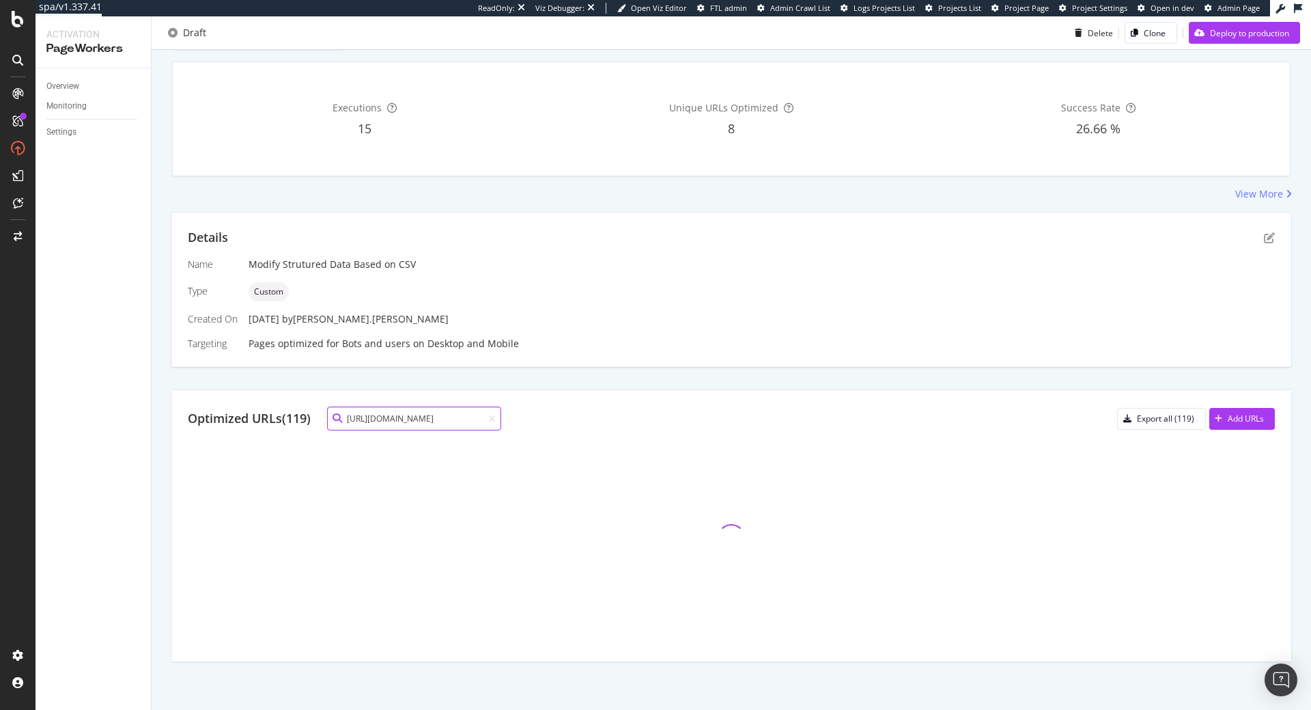
scroll to position [0, 0]
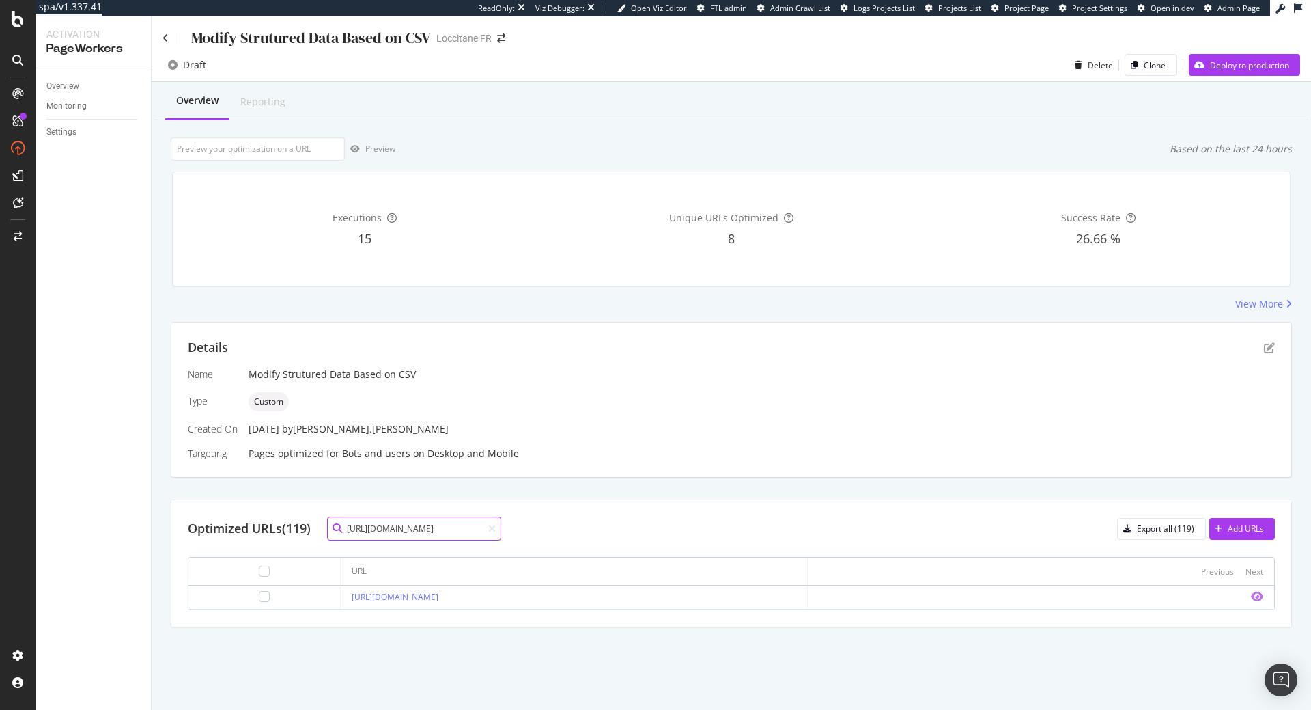
type input "https://fr.loccitane.com/shampooing-reparation-intense-11SH300G24.html"
click at [1261, 597] on icon "eye" at bounding box center [1257, 596] width 12 height 11
click at [491, 527] on div at bounding box center [489, 529] width 13 height 10
click at [495, 527] on icon at bounding box center [492, 529] width 8 height 10
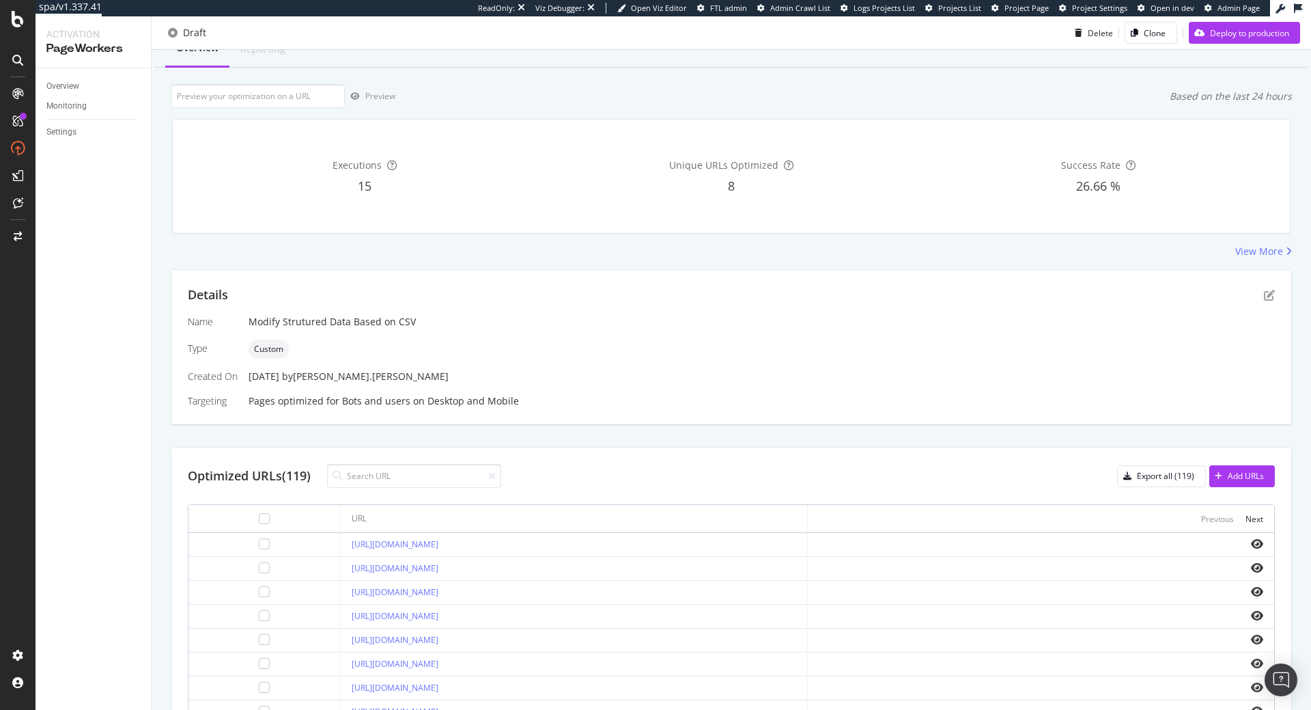
scroll to position [78, 0]
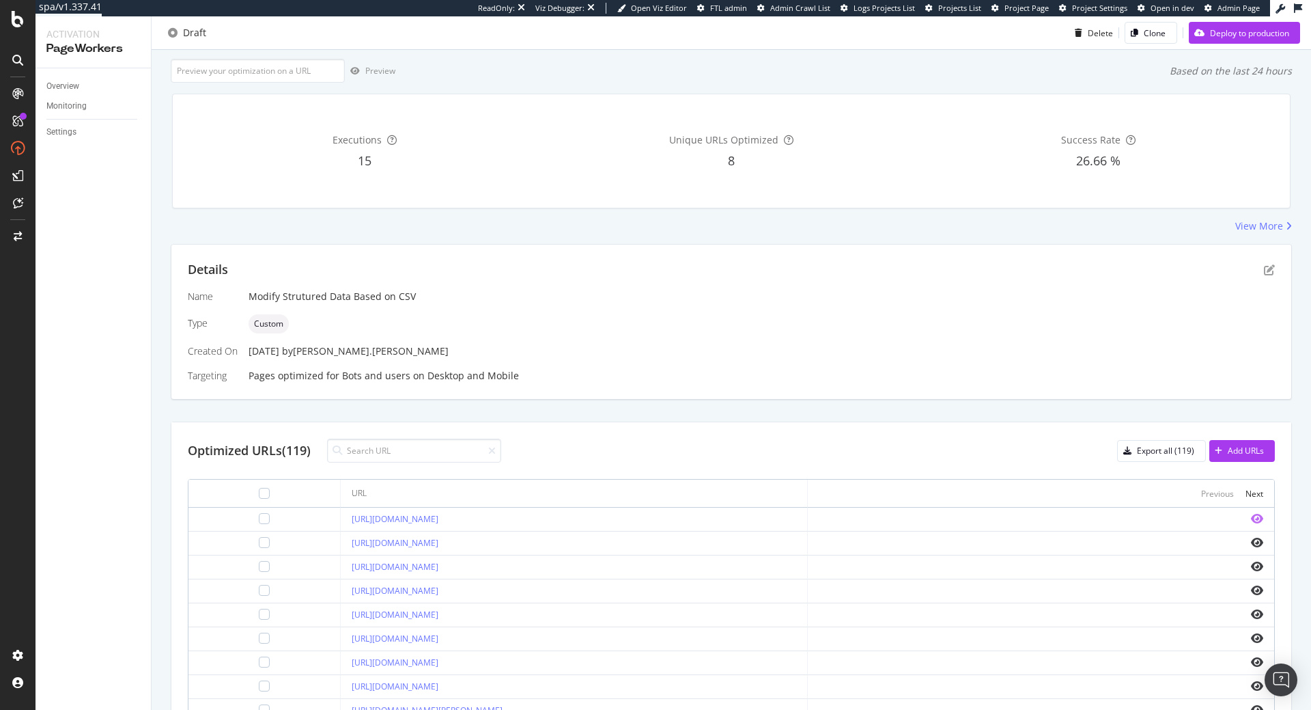
click at [1262, 520] on icon "eye" at bounding box center [1257, 518] width 12 height 11
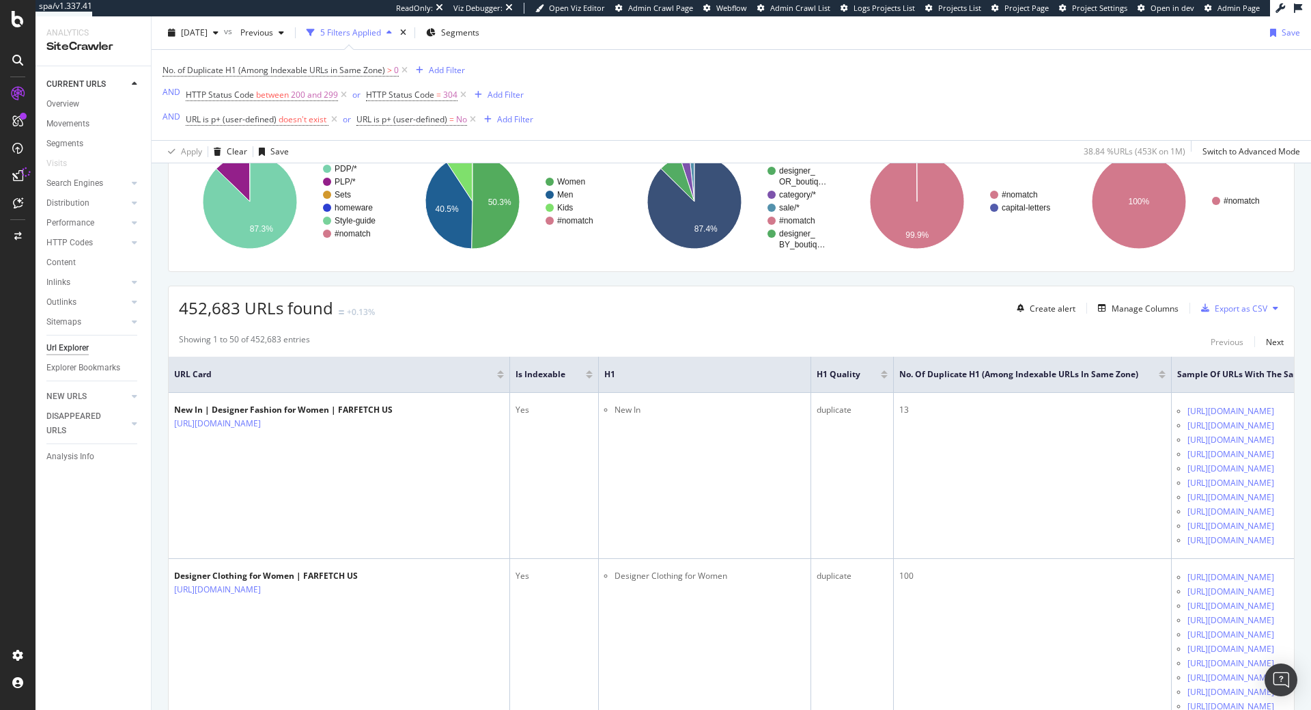
scroll to position [279, 0]
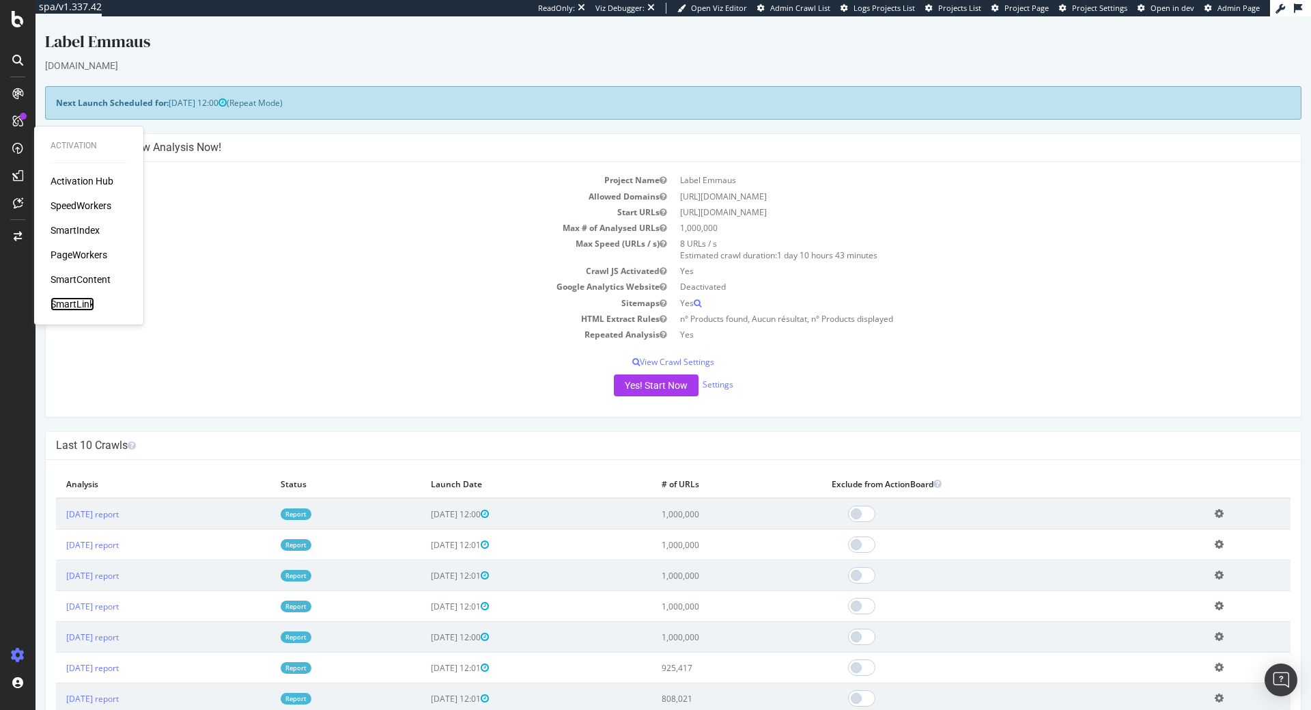
click at [87, 307] on div "SmartLink" at bounding box center [73, 304] width 44 height 14
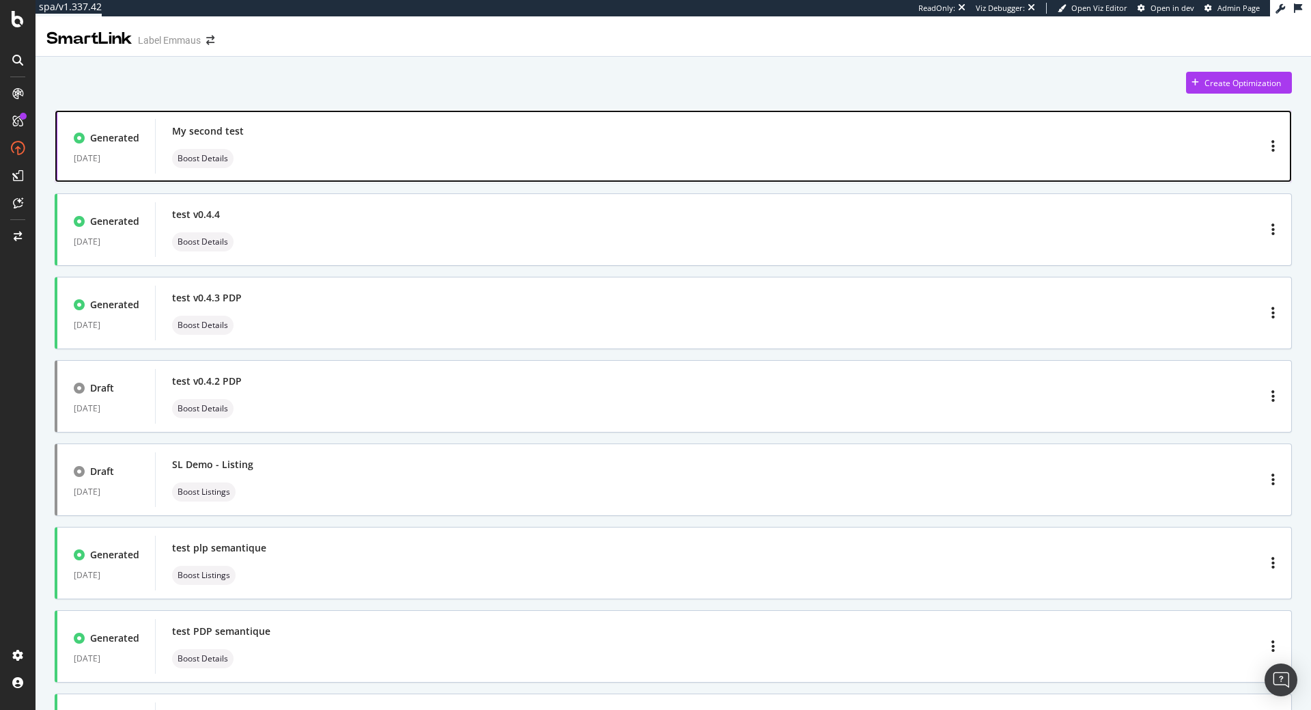
click at [238, 144] on div "My second test Boost Details" at bounding box center [208, 146] width 72 height 44
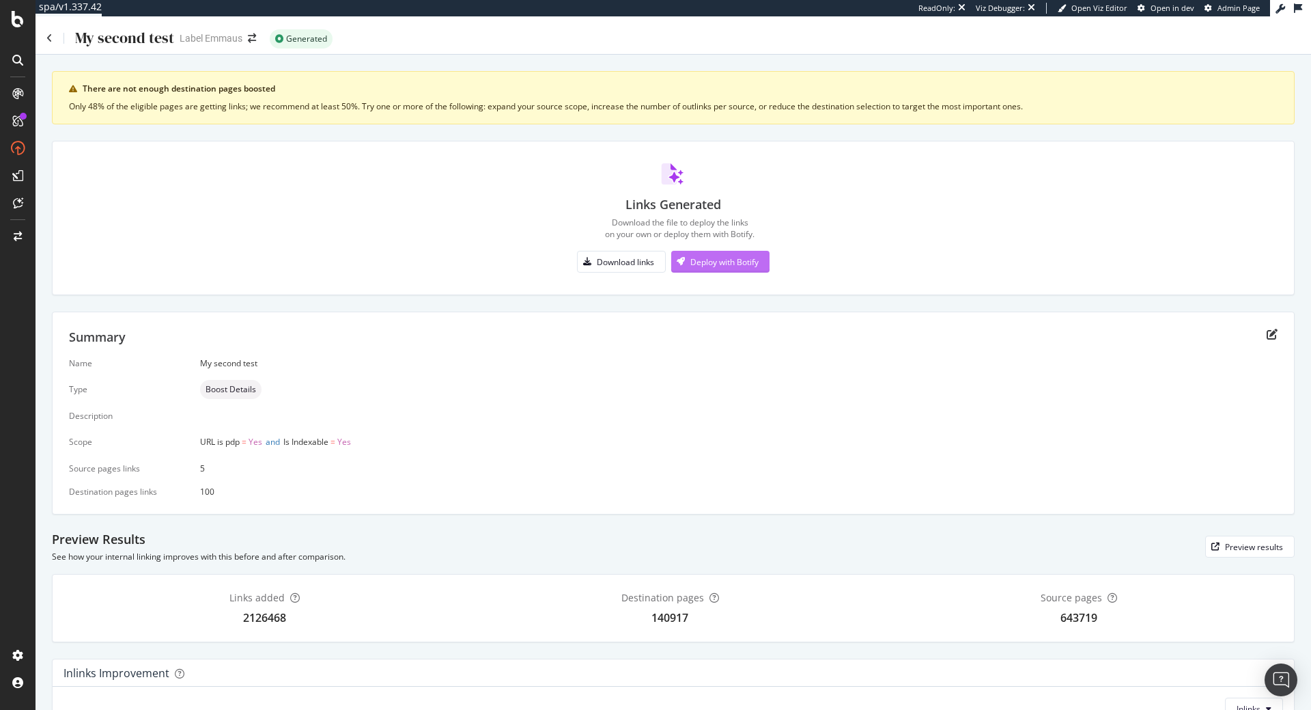
click at [721, 260] on div "Deploy with Botify" at bounding box center [725, 262] width 68 height 12
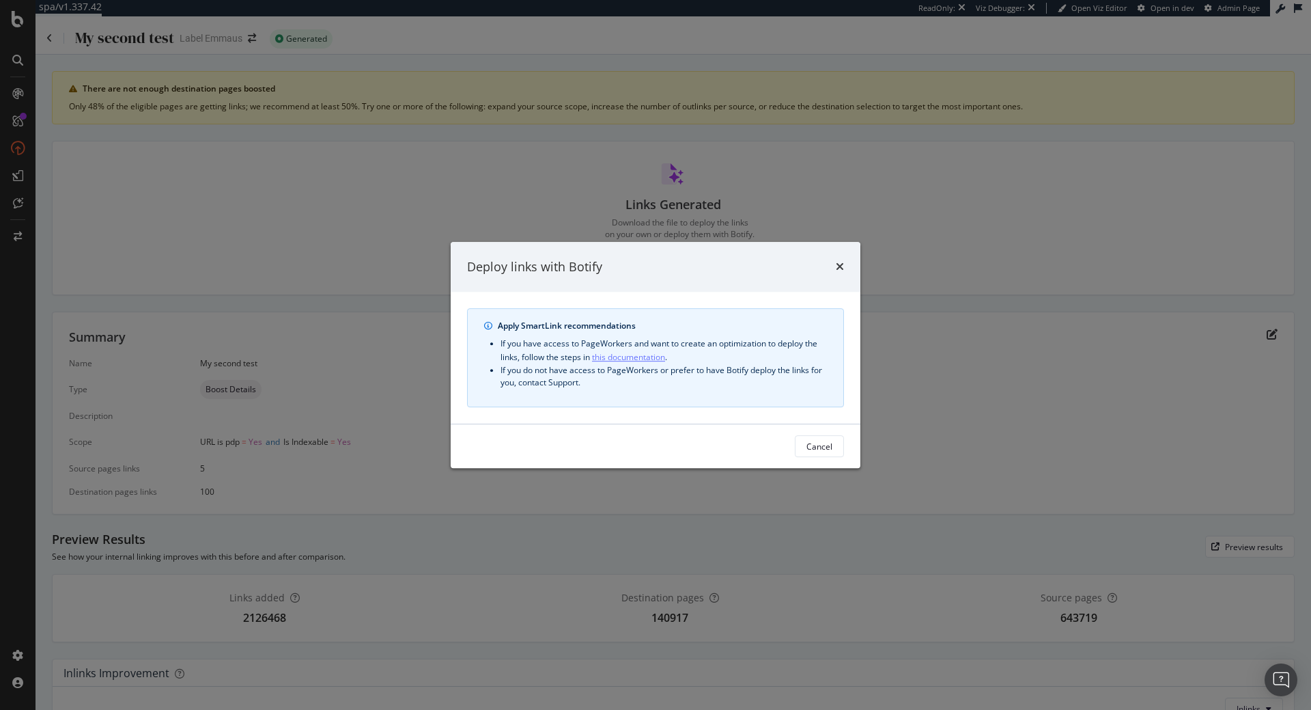
click at [611, 361] on link "this documentation" at bounding box center [628, 357] width 73 height 14
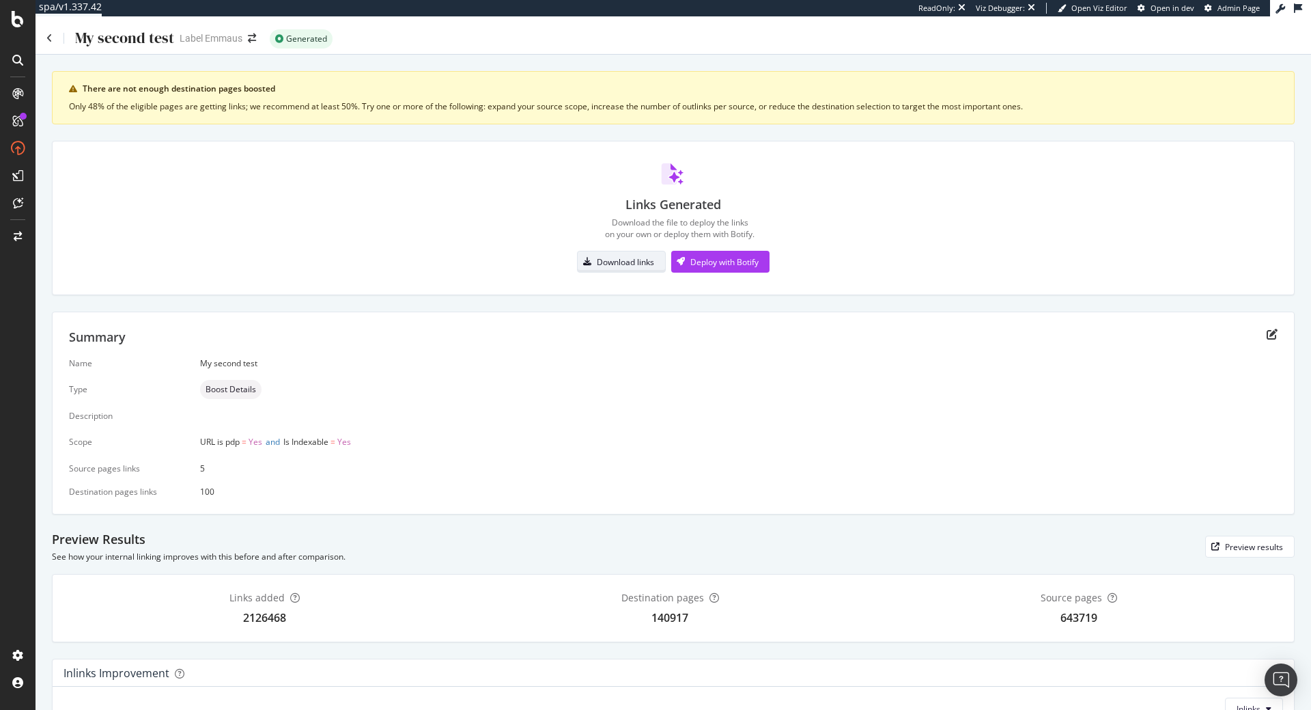
click at [654, 262] on div "Download links" at bounding box center [625, 262] width 57 height 12
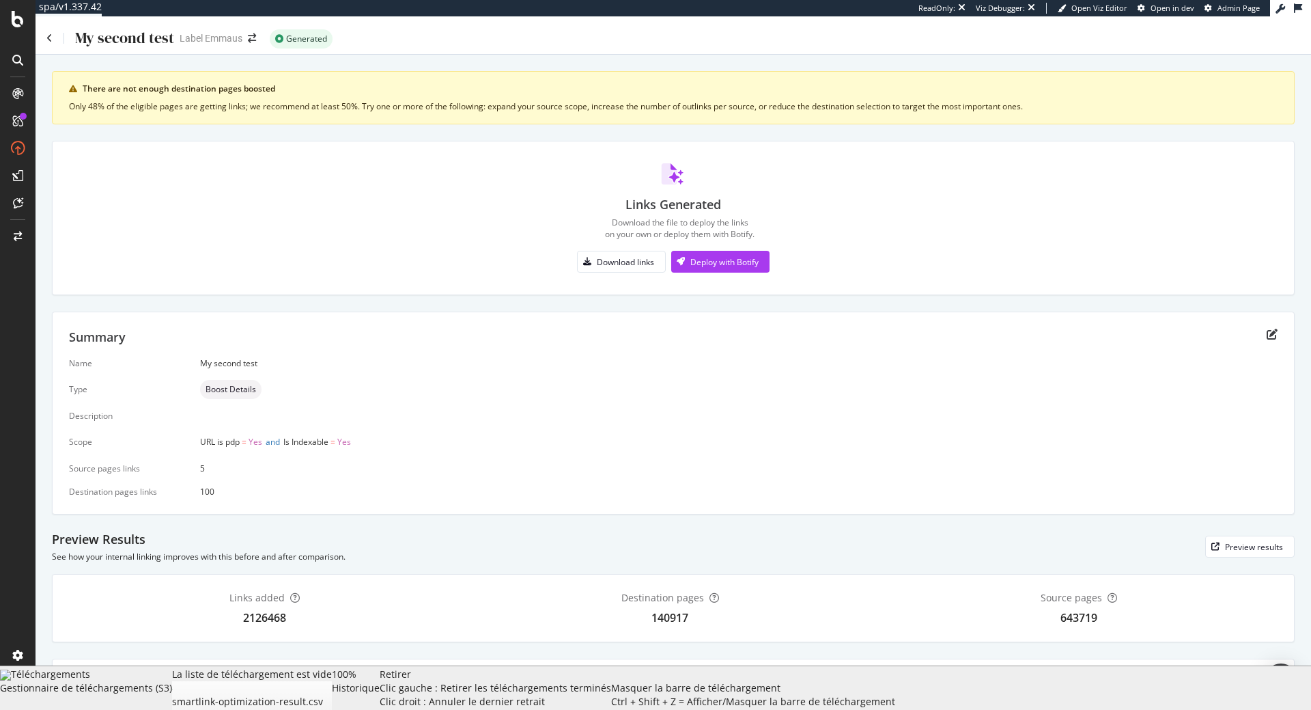
click at [697, 285] on div "Links Generated Download the file to deploy the links on your own or deploy the…" at bounding box center [673, 218] width 1243 height 154
click at [751, 255] on div "Deploy with Botify" at bounding box center [714, 261] width 87 height 20
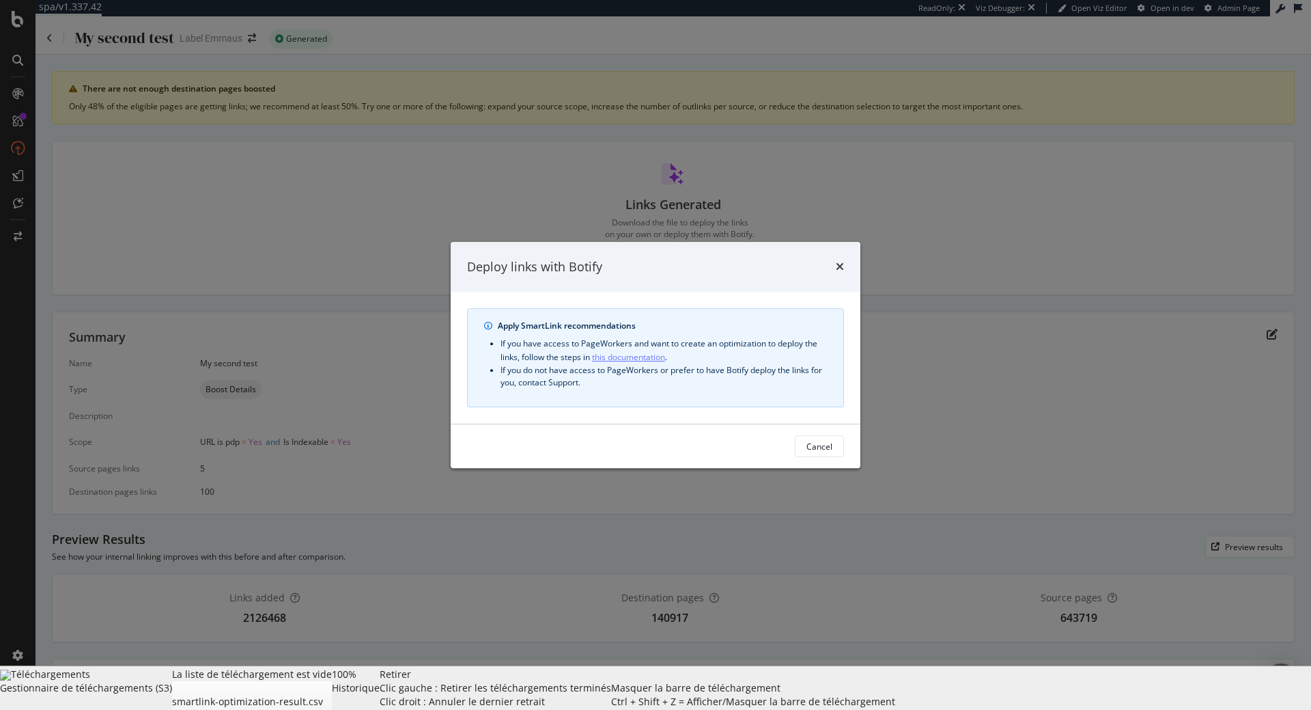
click at [656, 360] on link "this documentation" at bounding box center [628, 357] width 73 height 14
click at [842, 264] on icon "times" at bounding box center [840, 266] width 8 height 11
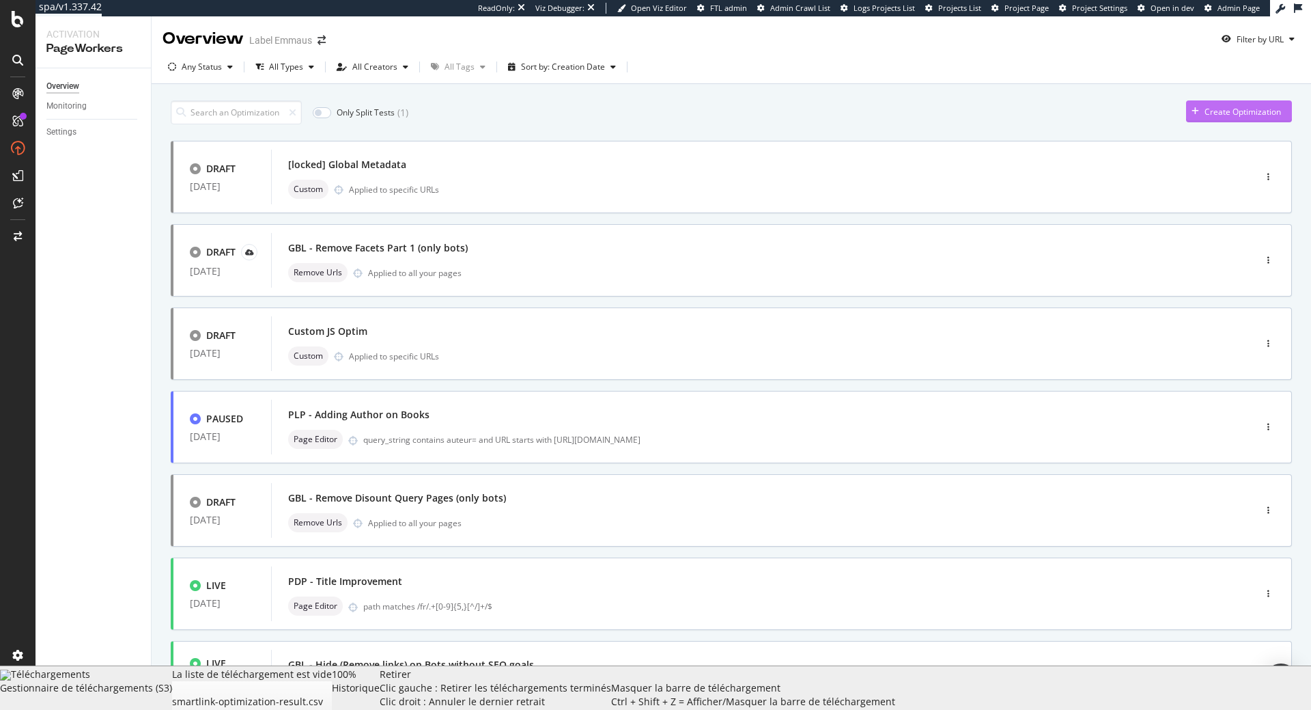
click at [1227, 117] on div "Create Optimization" at bounding box center [1243, 112] width 77 height 12
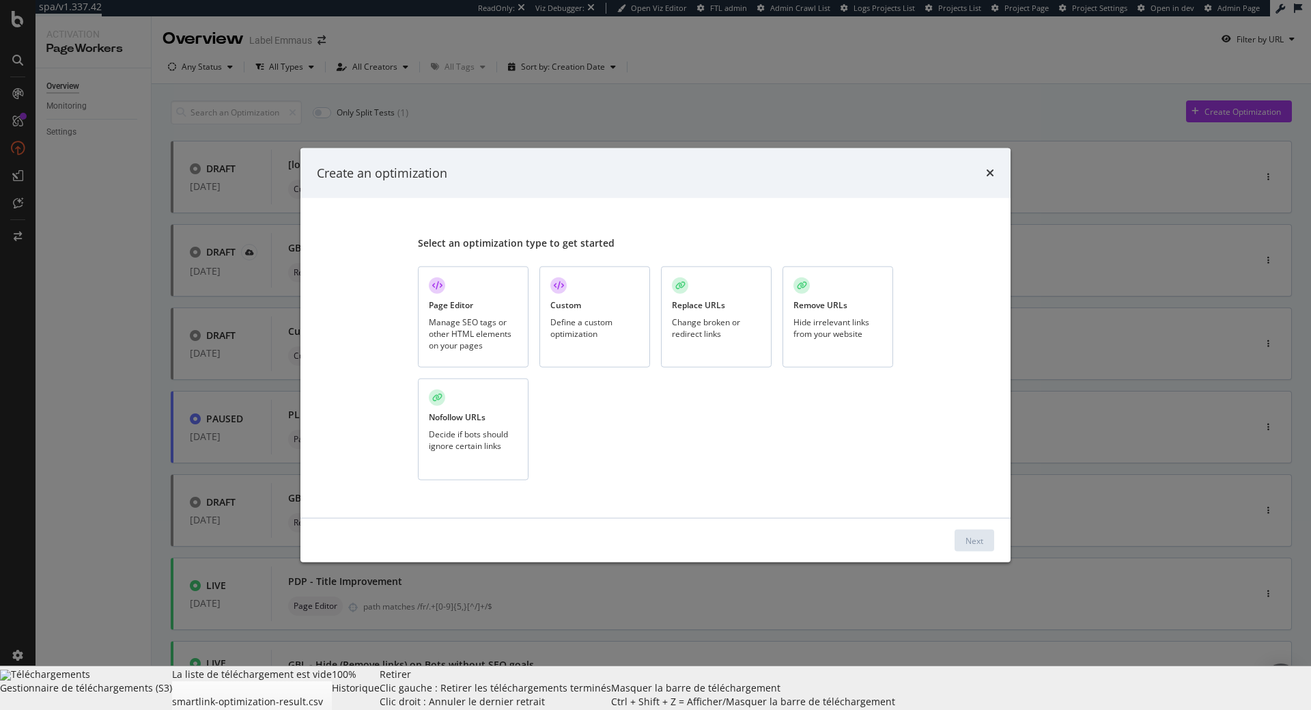
click at [474, 335] on div "Manage SEO tags or other HTML elements on your pages" at bounding box center [473, 333] width 89 height 35
click at [986, 542] on button "Next" at bounding box center [975, 540] width 40 height 22
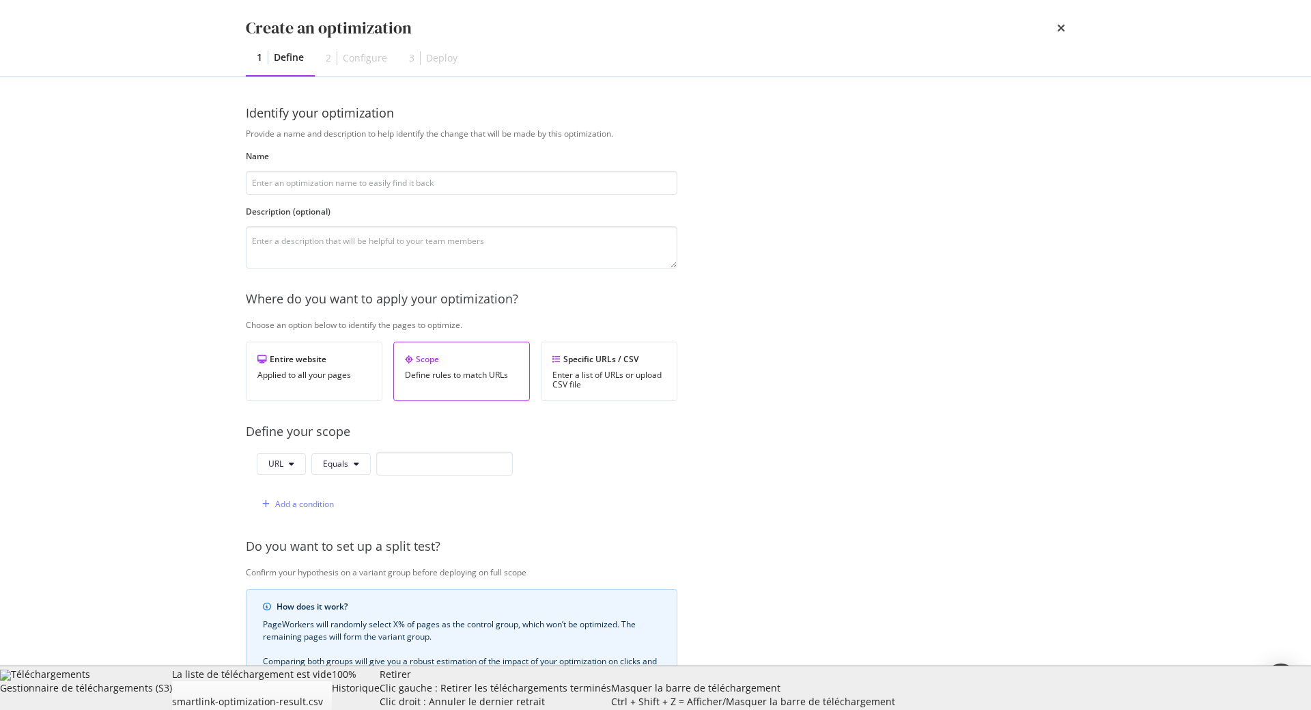
type input "S"
type input "PDP - Smartlinks"
click at [645, 378] on div "Enter a list of URLs or upload CSV file" at bounding box center [609, 379] width 113 height 19
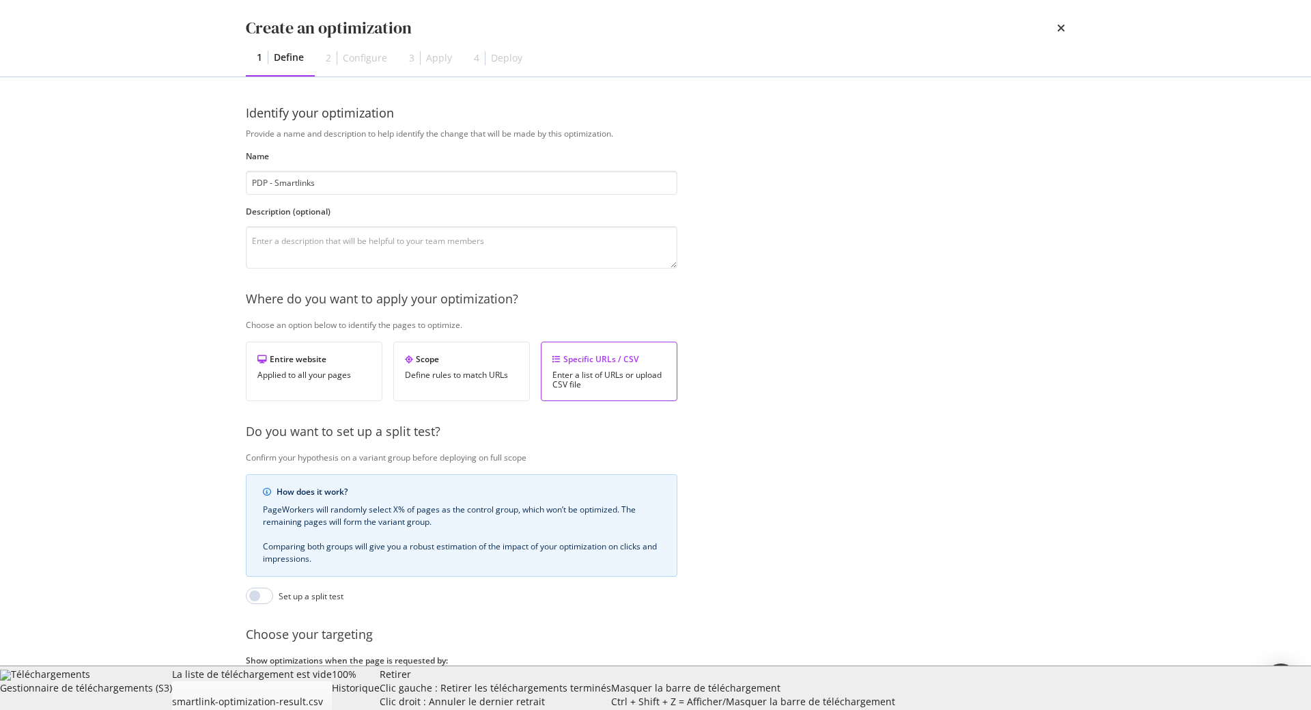
scroll to position [112, 0]
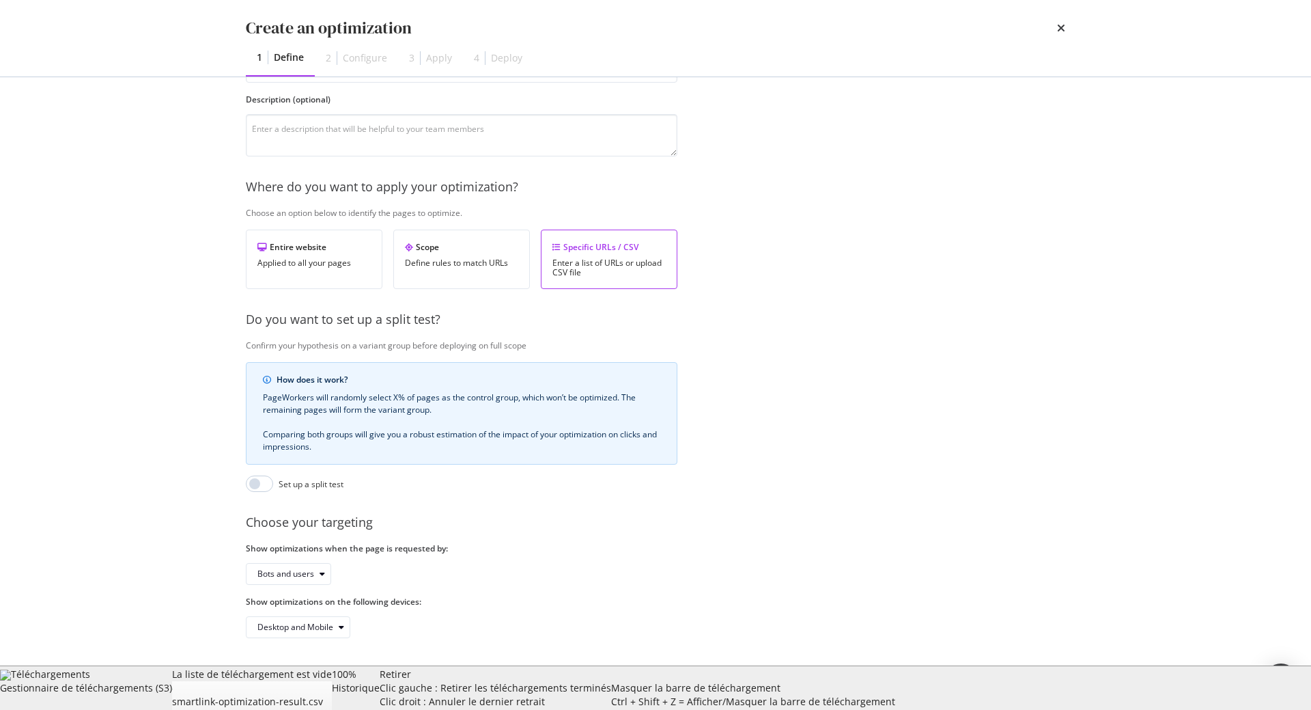
click at [1048, 681] on div "Next" at bounding box center [1046, 688] width 18 height 20
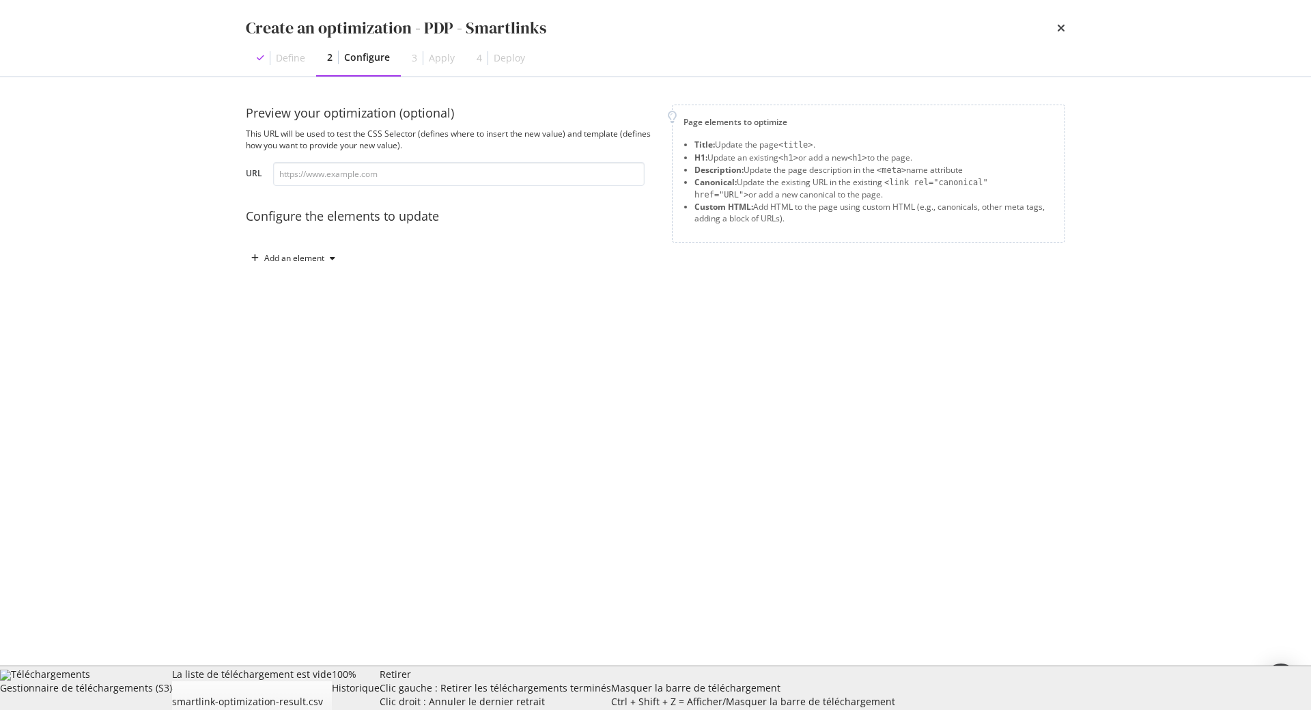
scroll to position [0, 0]
click at [321, 256] on div "Add an element" at bounding box center [294, 258] width 60 height 8
click at [302, 380] on div "Custom HTML" at bounding box center [309, 375] width 54 height 12
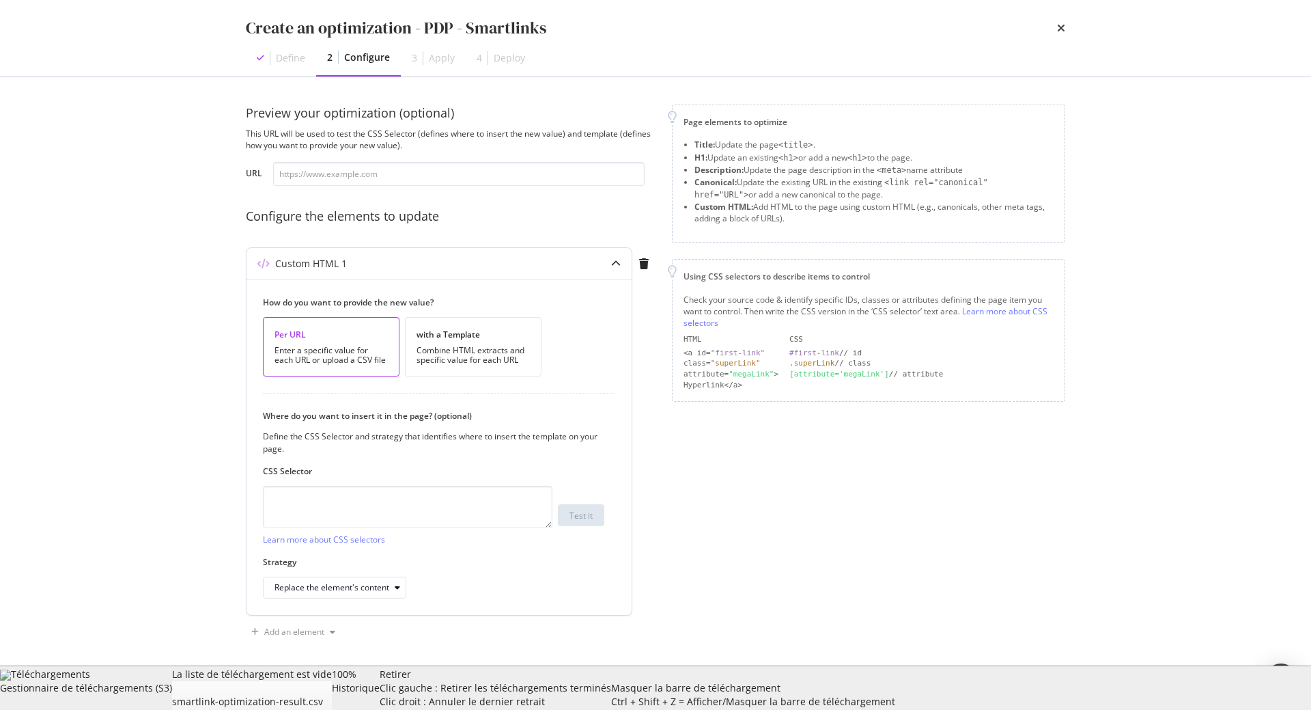
scroll to position [5, 0]
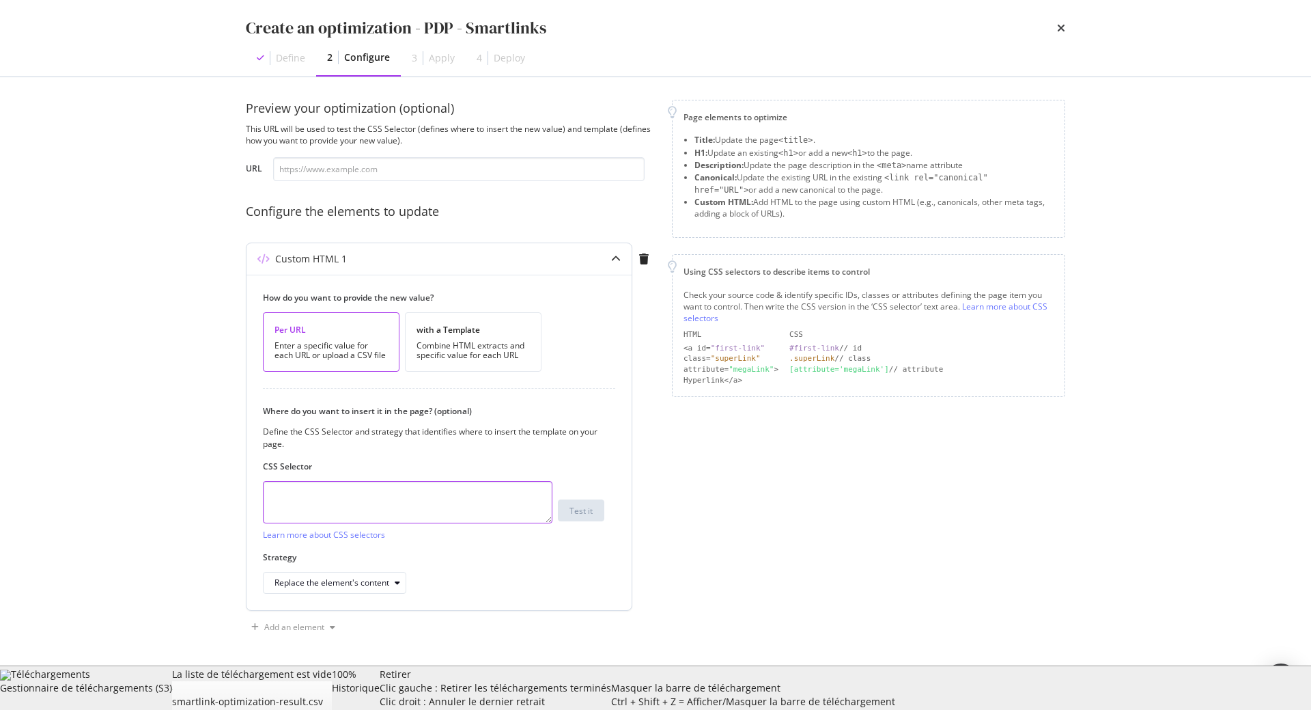
click at [399, 499] on textarea "modal" at bounding box center [408, 502] width 290 height 42
click at [446, 335] on div "with a Template" at bounding box center [473, 330] width 113 height 12
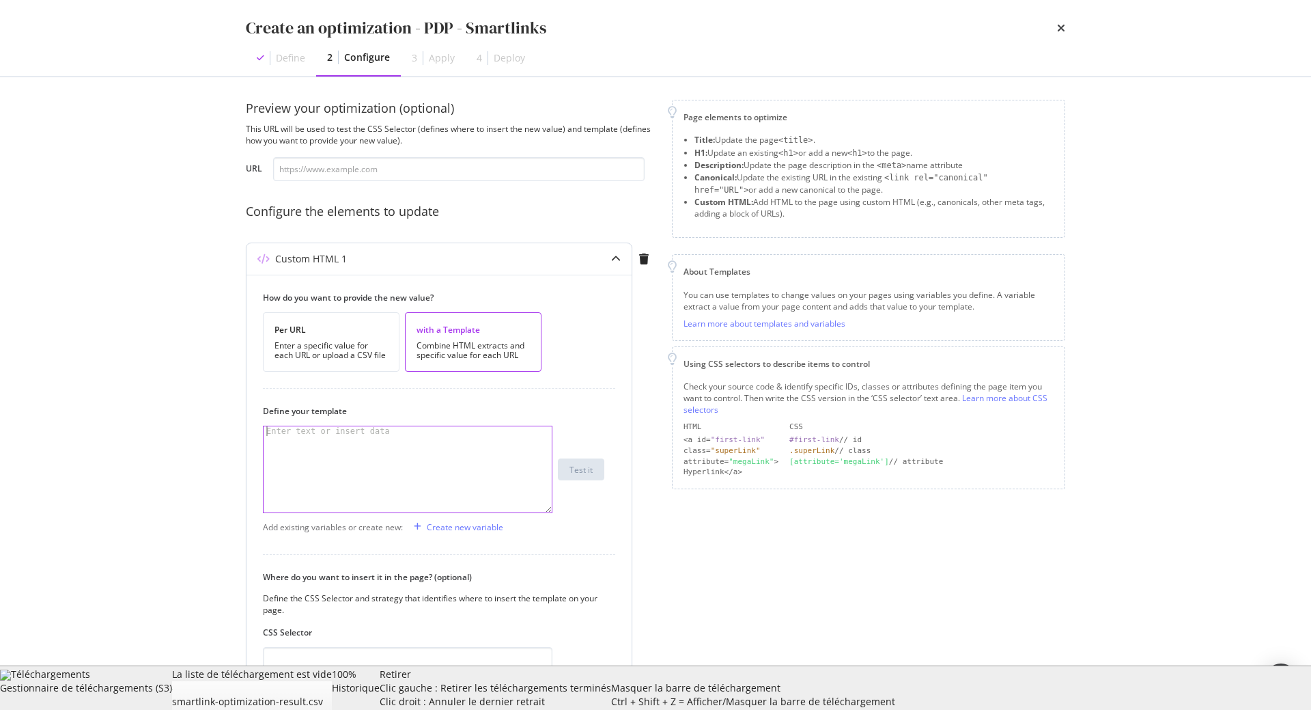
click at [390, 454] on div "modal" at bounding box center [408, 478] width 288 height 105
click at [475, 533] on div "Create new variable" at bounding box center [465, 527] width 77 height 12
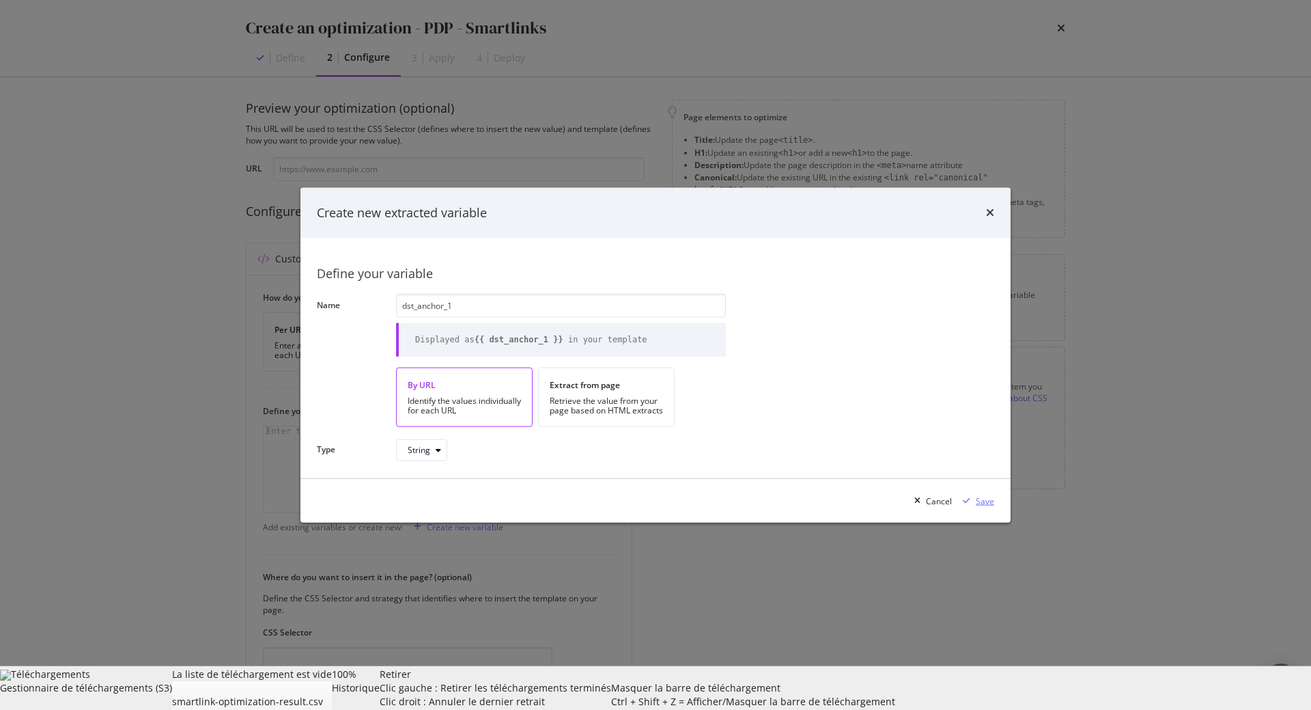
type input "dst_anchor_1"
click at [973, 496] on div "Save" at bounding box center [976, 500] width 37 height 20
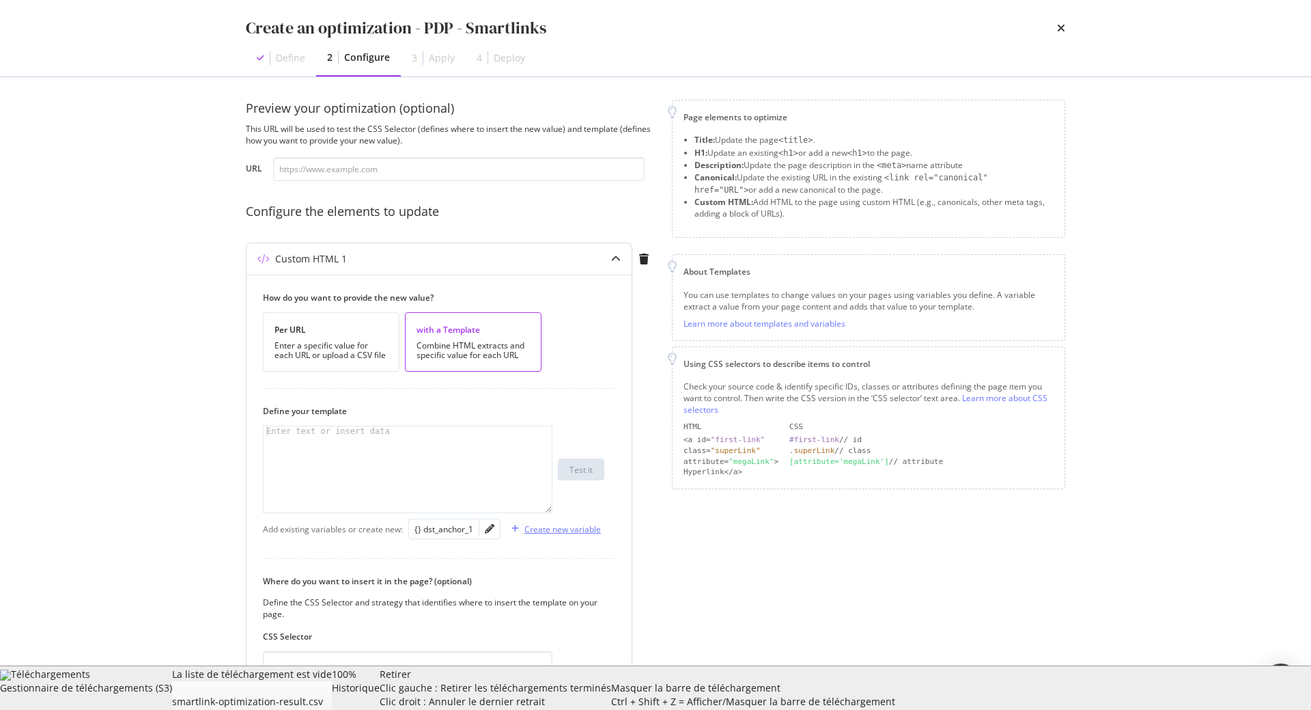
click at [561, 532] on div "Create new variable" at bounding box center [563, 529] width 77 height 12
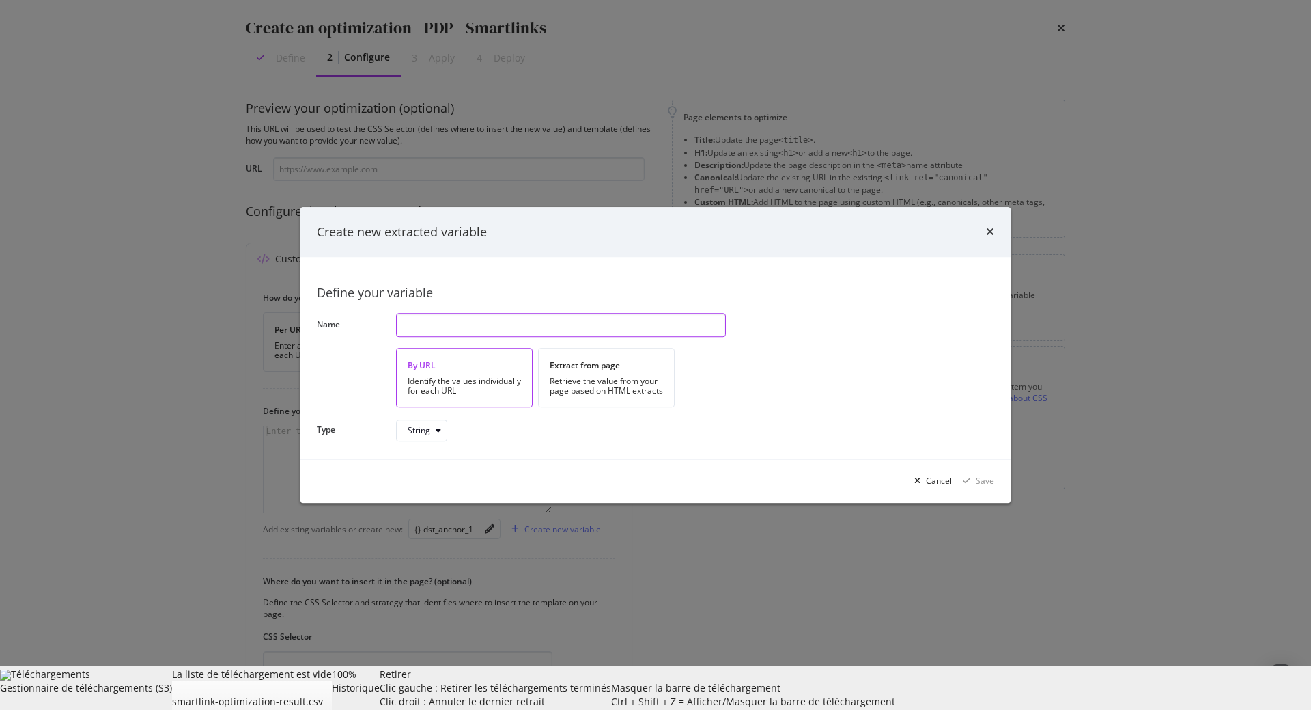
paste input "dst_anchor_1"
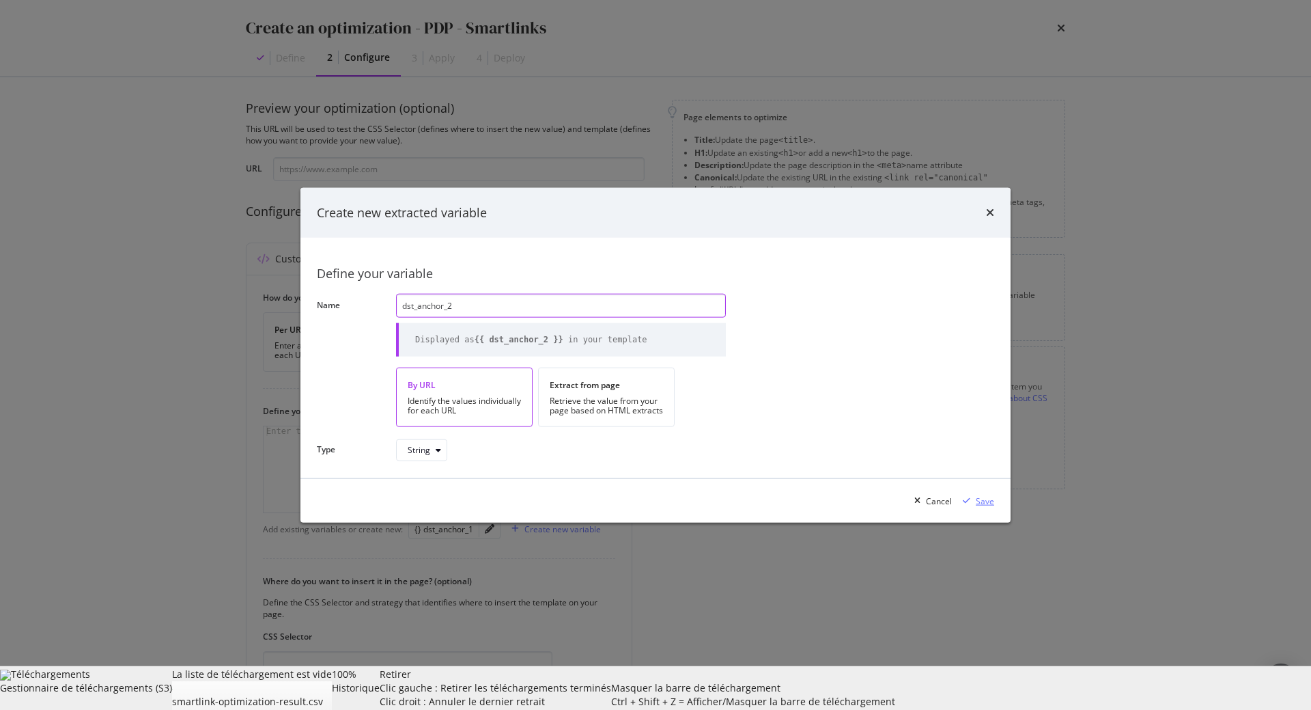
type input "dst_anchor_2"
click at [976, 501] on div "modal" at bounding box center [967, 501] width 18 height 8
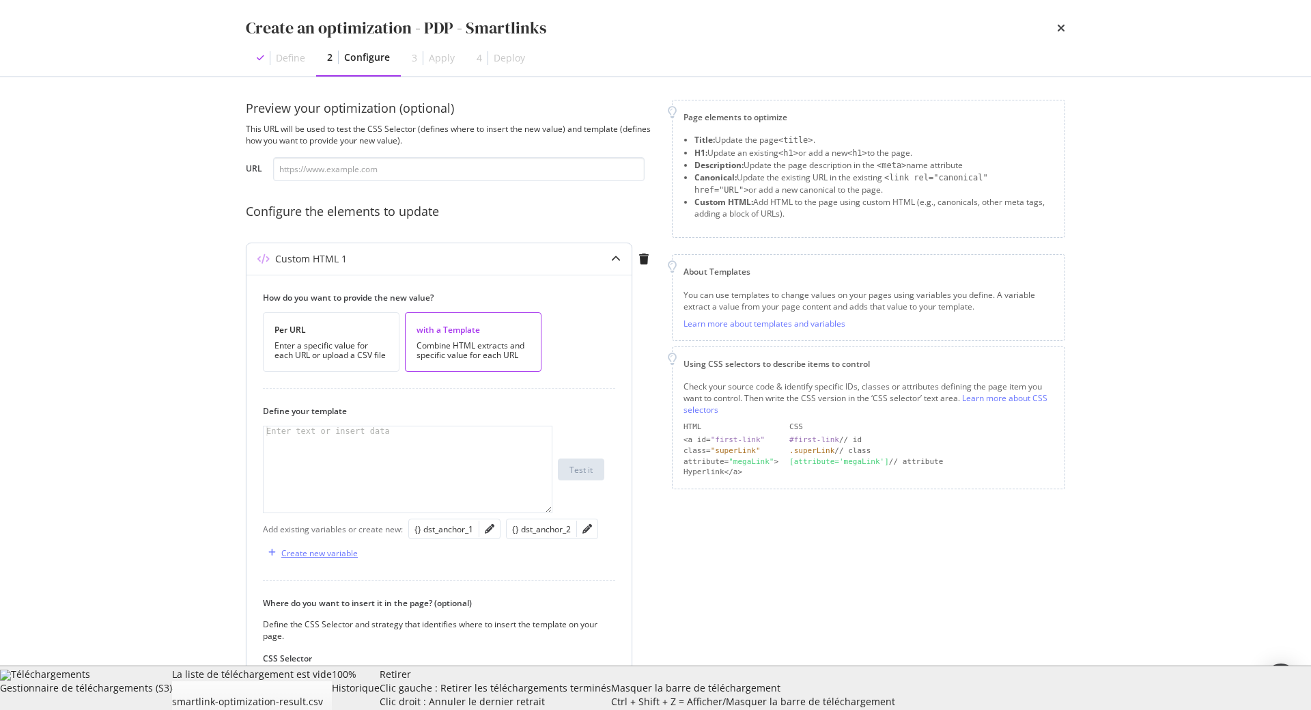
click at [333, 552] on div "Create new variable" at bounding box center [319, 553] width 77 height 12
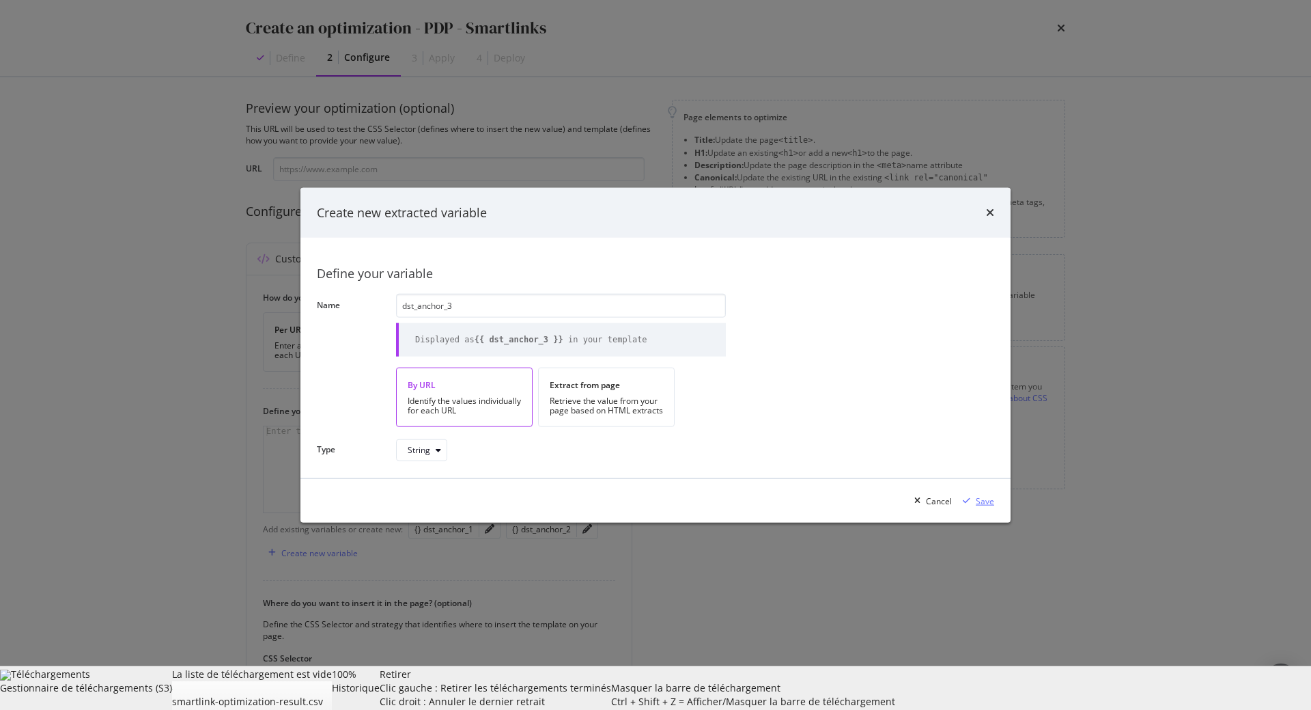
type input "dst_anchor_3"
click at [977, 495] on div "Save" at bounding box center [976, 500] width 37 height 20
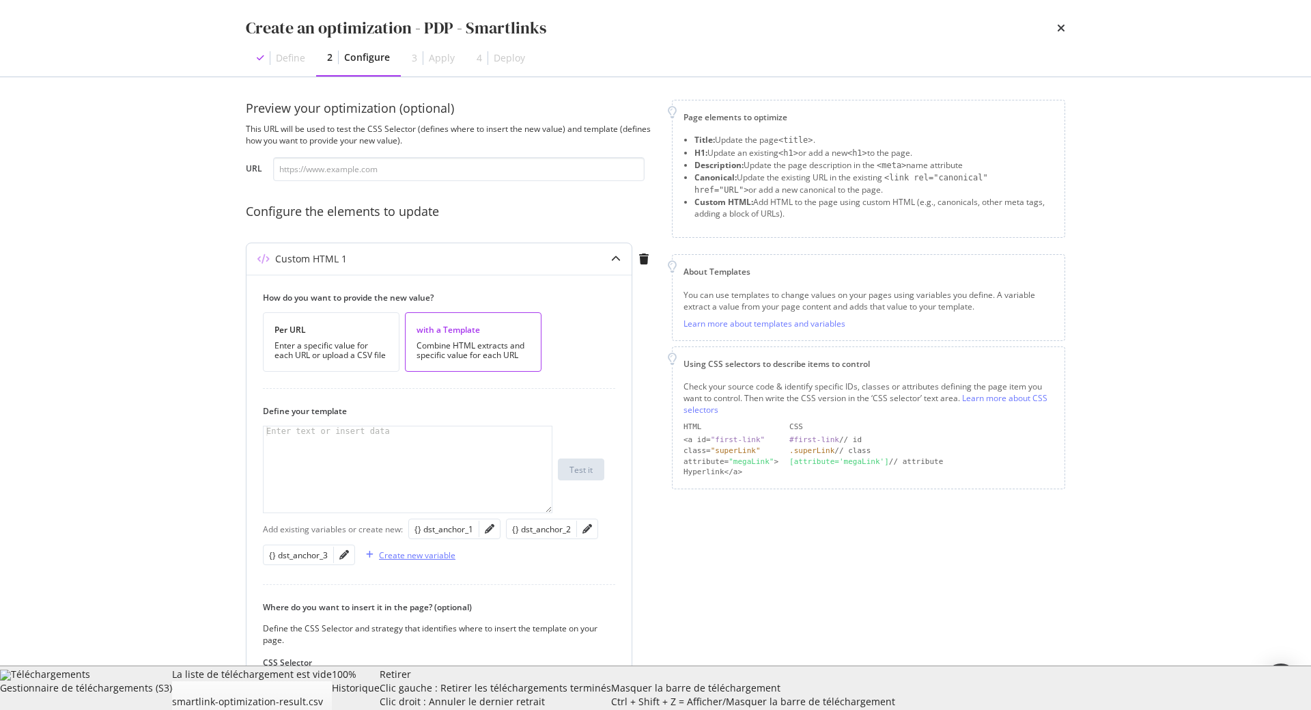
click at [417, 555] on div "Create new variable" at bounding box center [417, 555] width 77 height 12
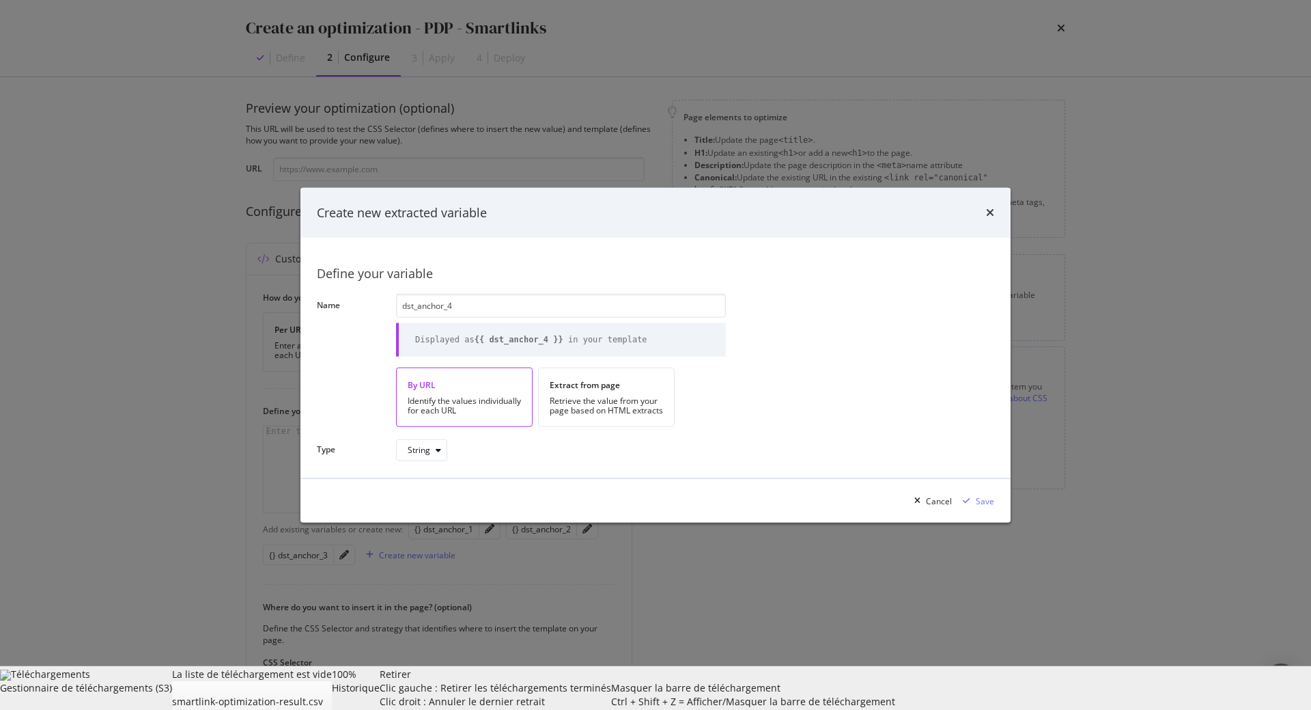
type input "dst_anchor_4"
click at [997, 497] on div "Cancel Save" at bounding box center [656, 501] width 710 height 44
click at [992, 499] on div "Save" at bounding box center [985, 501] width 18 height 12
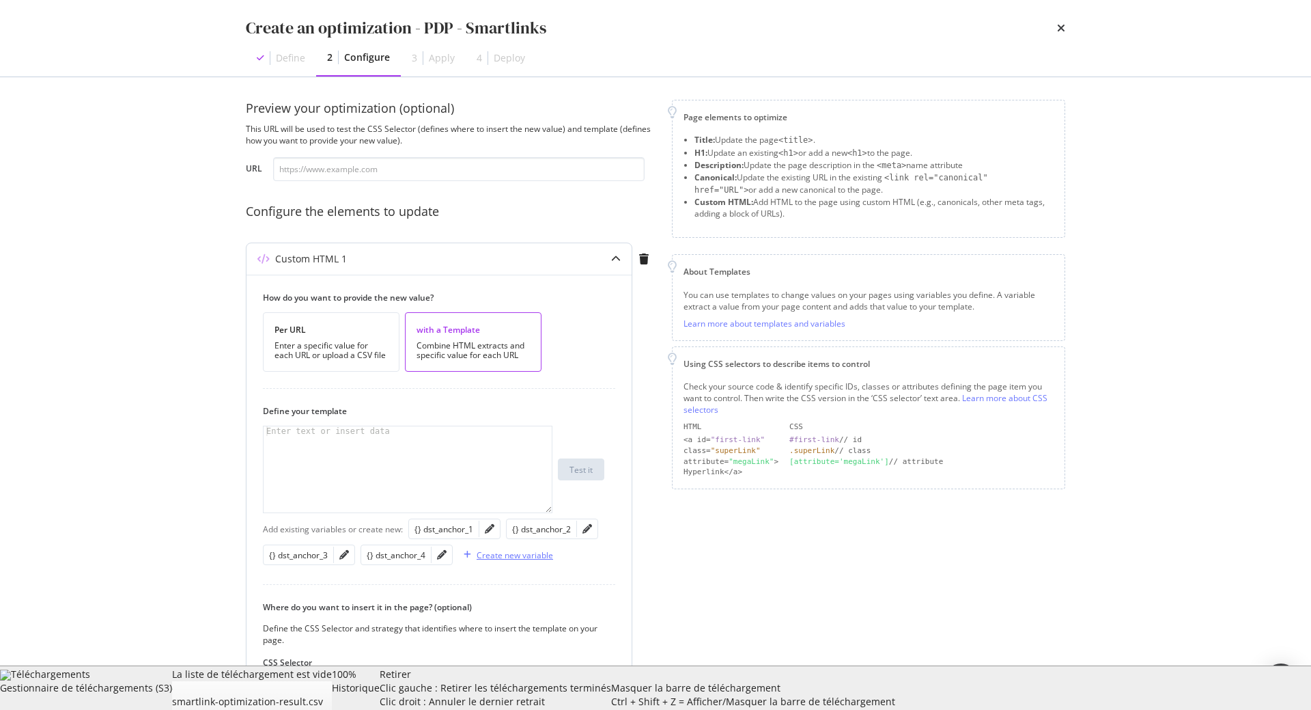
click at [518, 555] on div "Create new variable" at bounding box center [515, 555] width 77 height 12
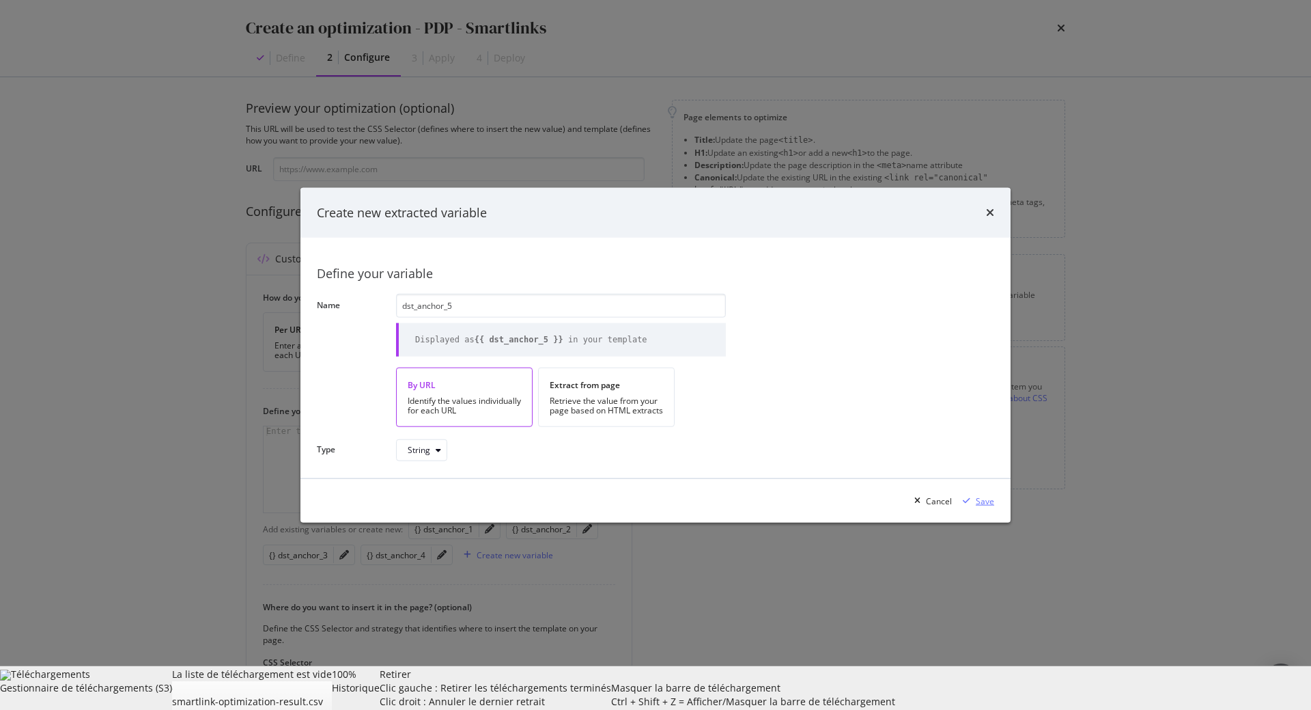
type input "dst_anchor_5"
click at [973, 497] on div "modal" at bounding box center [967, 501] width 18 height 8
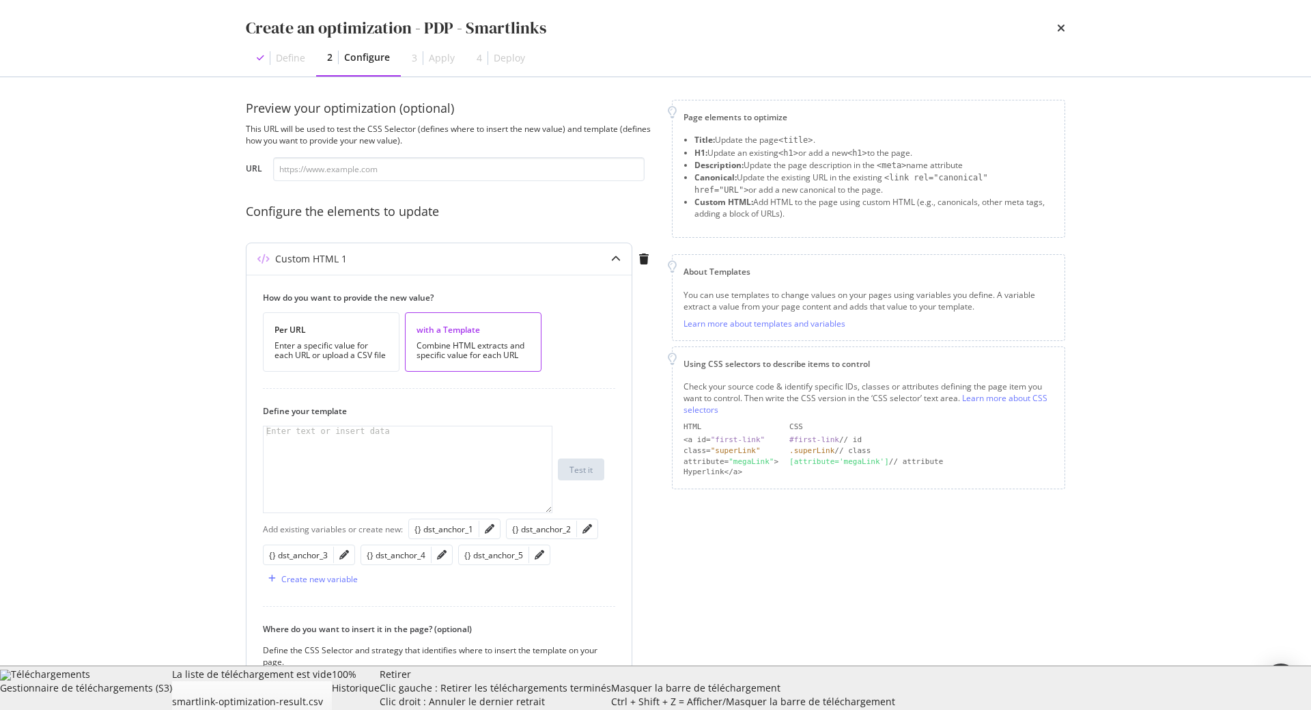
click at [434, 469] on div "modal" at bounding box center [408, 478] width 288 height 105
click at [350, 589] on div "Create new variable" at bounding box center [310, 578] width 95 height 20
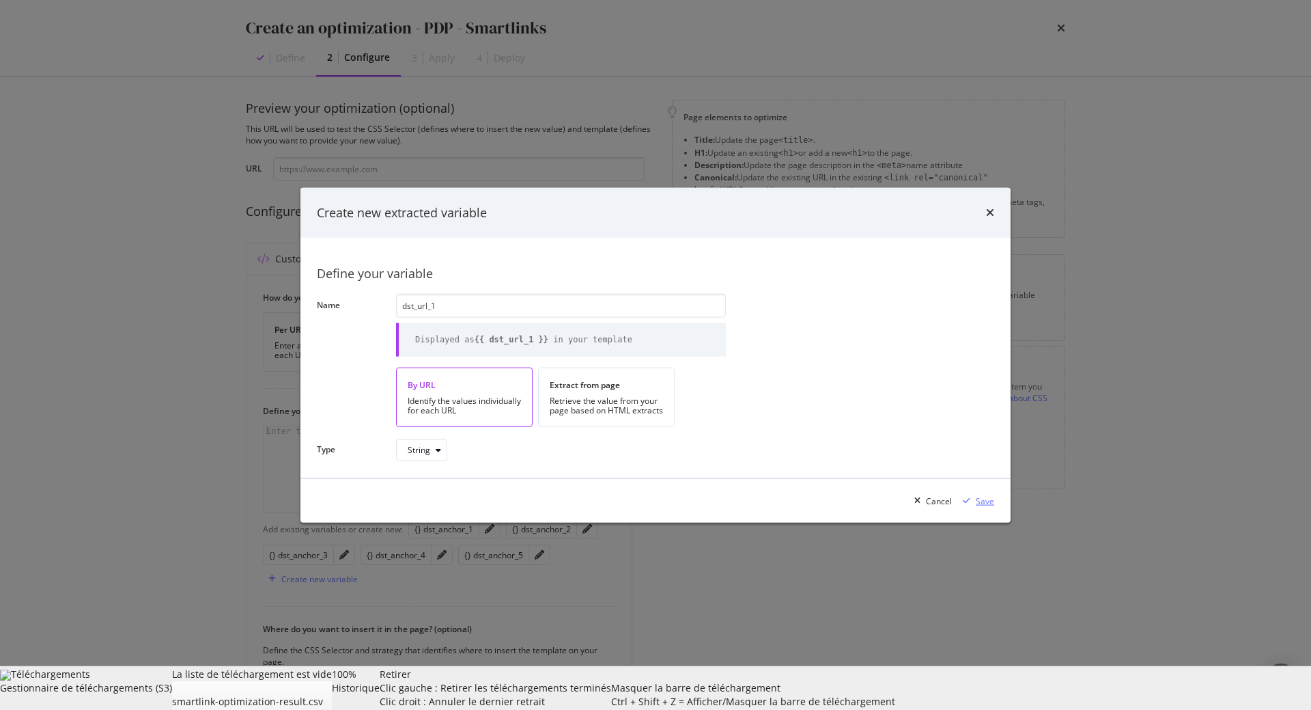
type input "dst_url_1"
click at [987, 504] on div "Save" at bounding box center [985, 501] width 18 height 12
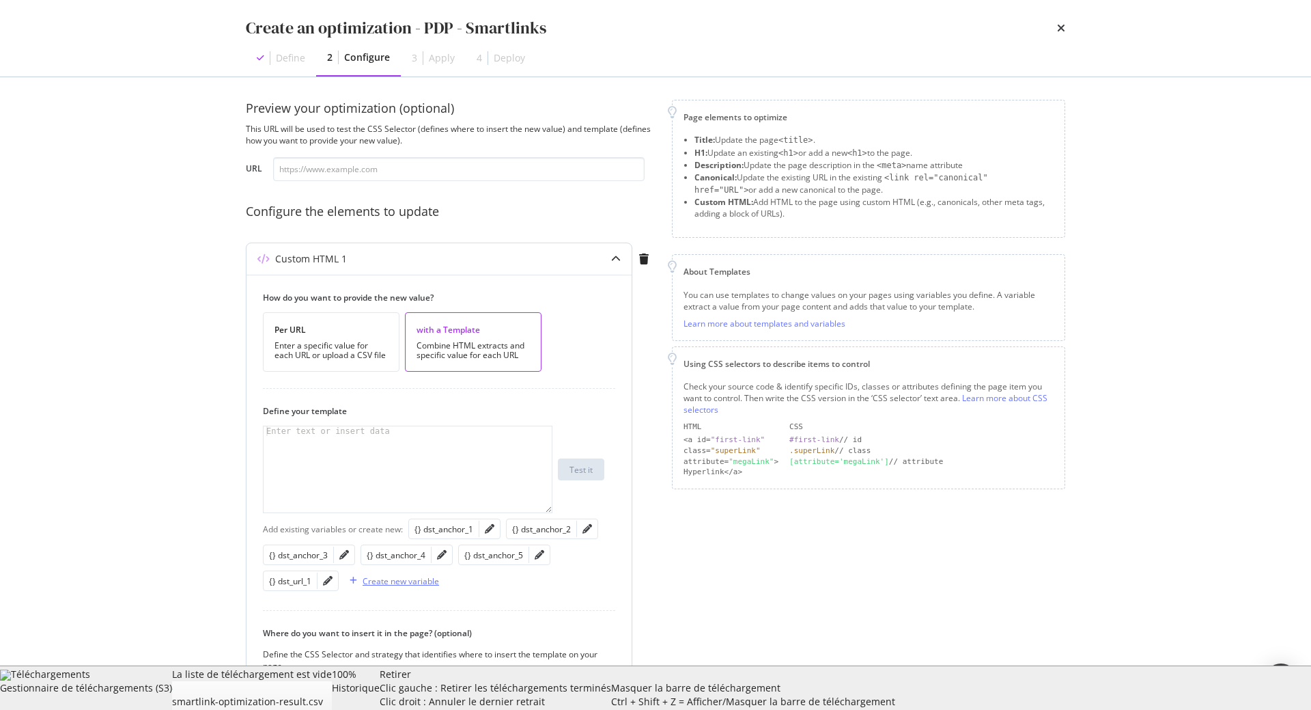
click at [385, 582] on div "Create new variable" at bounding box center [401, 581] width 77 height 12
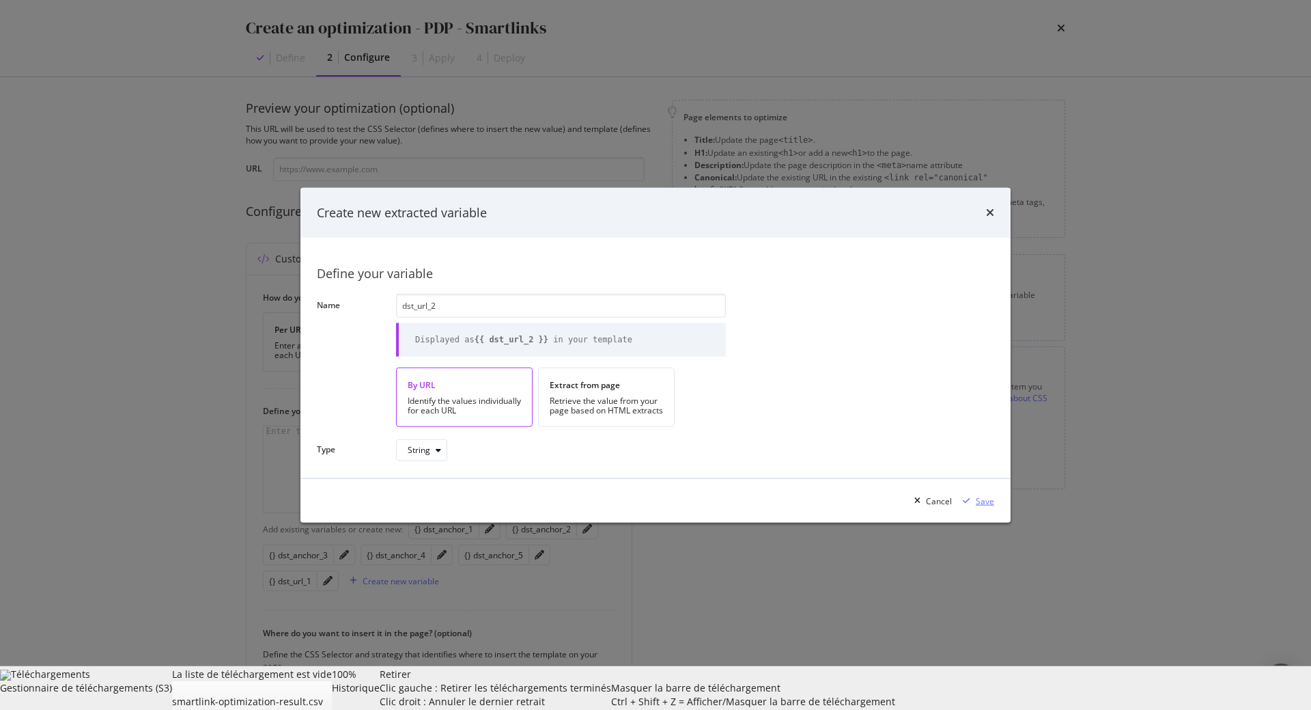
type input "dst_url_2"
click at [992, 497] on div "Save" at bounding box center [985, 501] width 18 height 12
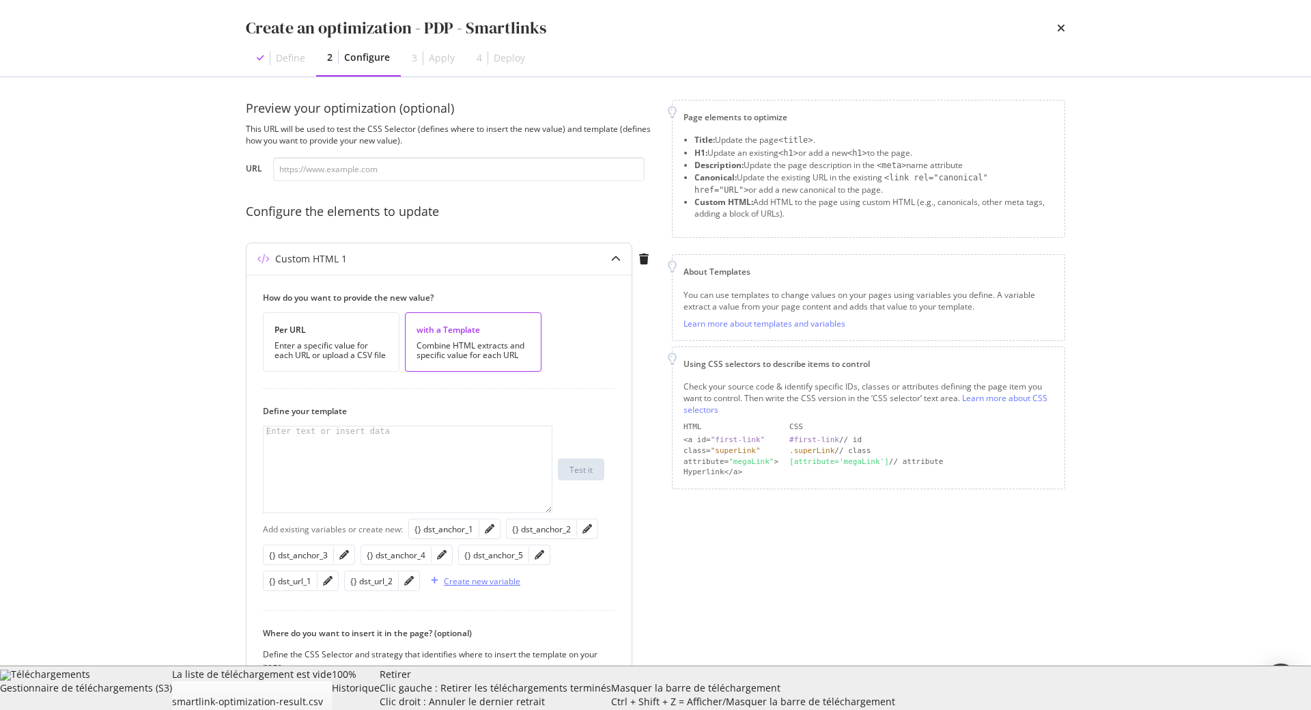
click at [513, 587] on div "Create new variable" at bounding box center [473, 580] width 95 height 20
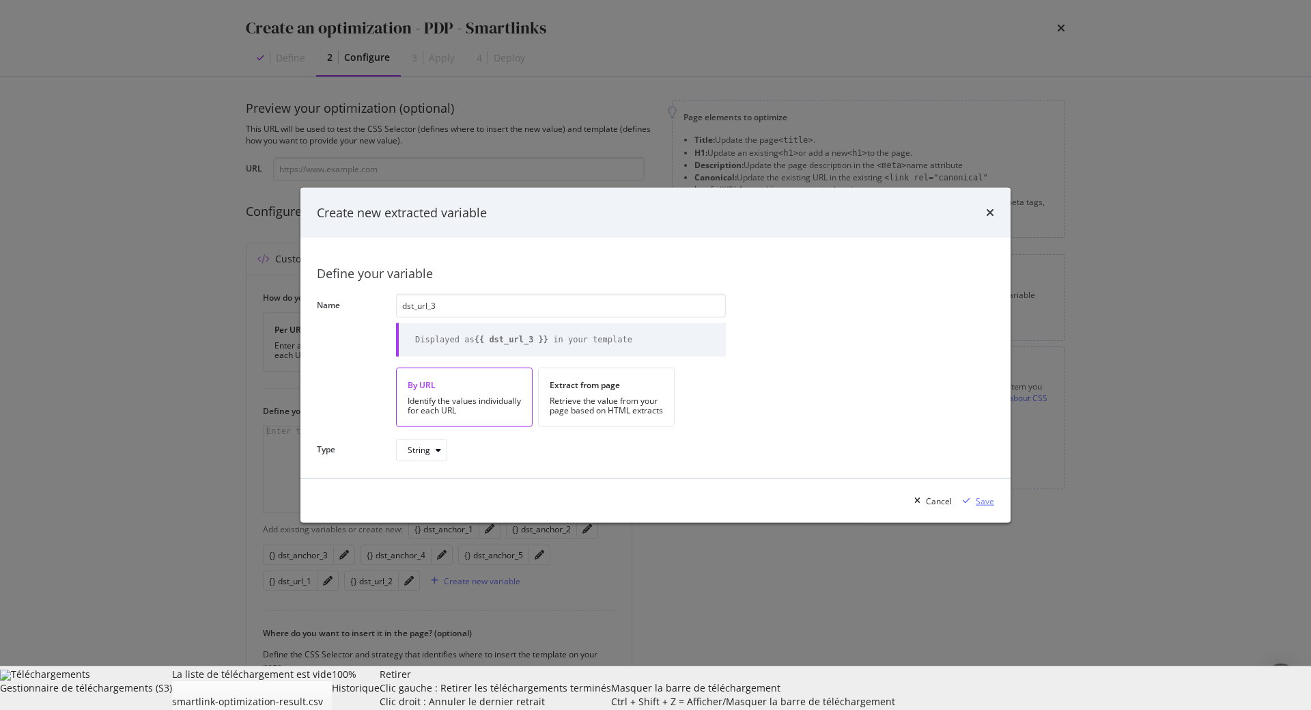
type input "dst_url_3"
click at [982, 501] on div "Save" at bounding box center [985, 501] width 18 height 12
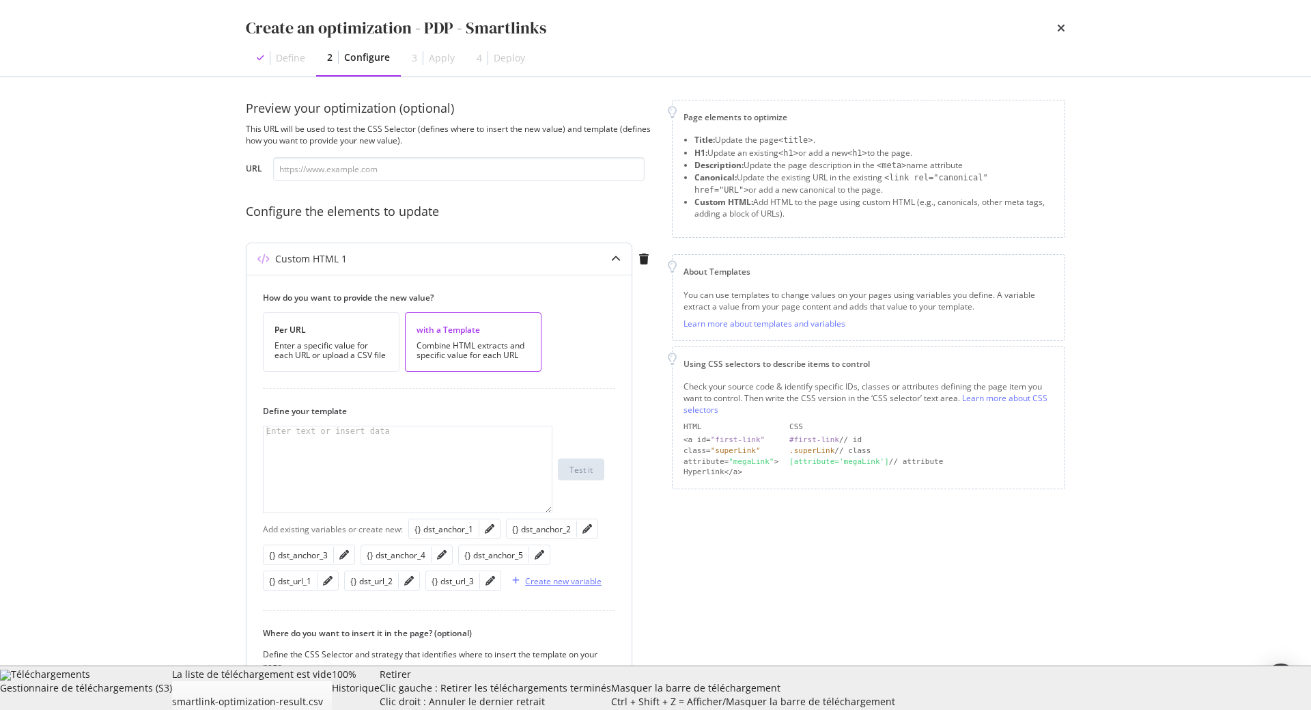
click at [581, 582] on div "Create new variable" at bounding box center [563, 581] width 77 height 12
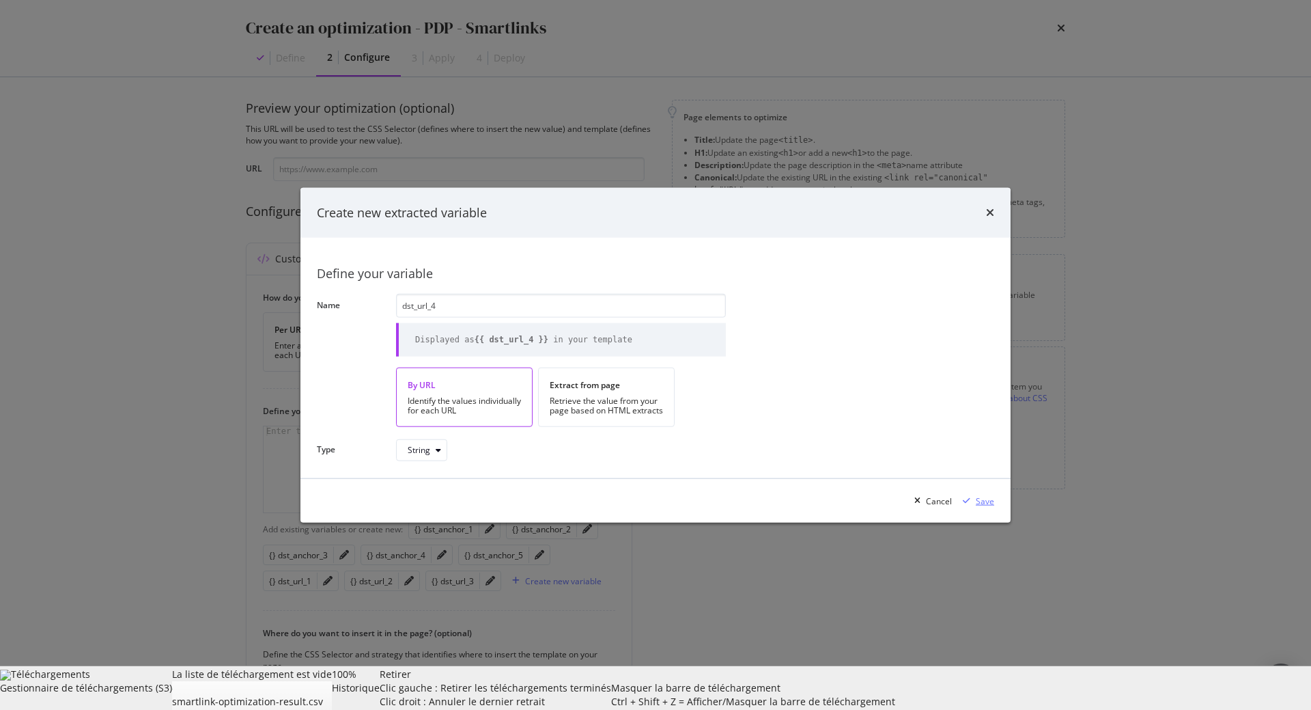
type input "dst_url_4"
click at [988, 498] on div "Save" at bounding box center [985, 501] width 18 height 12
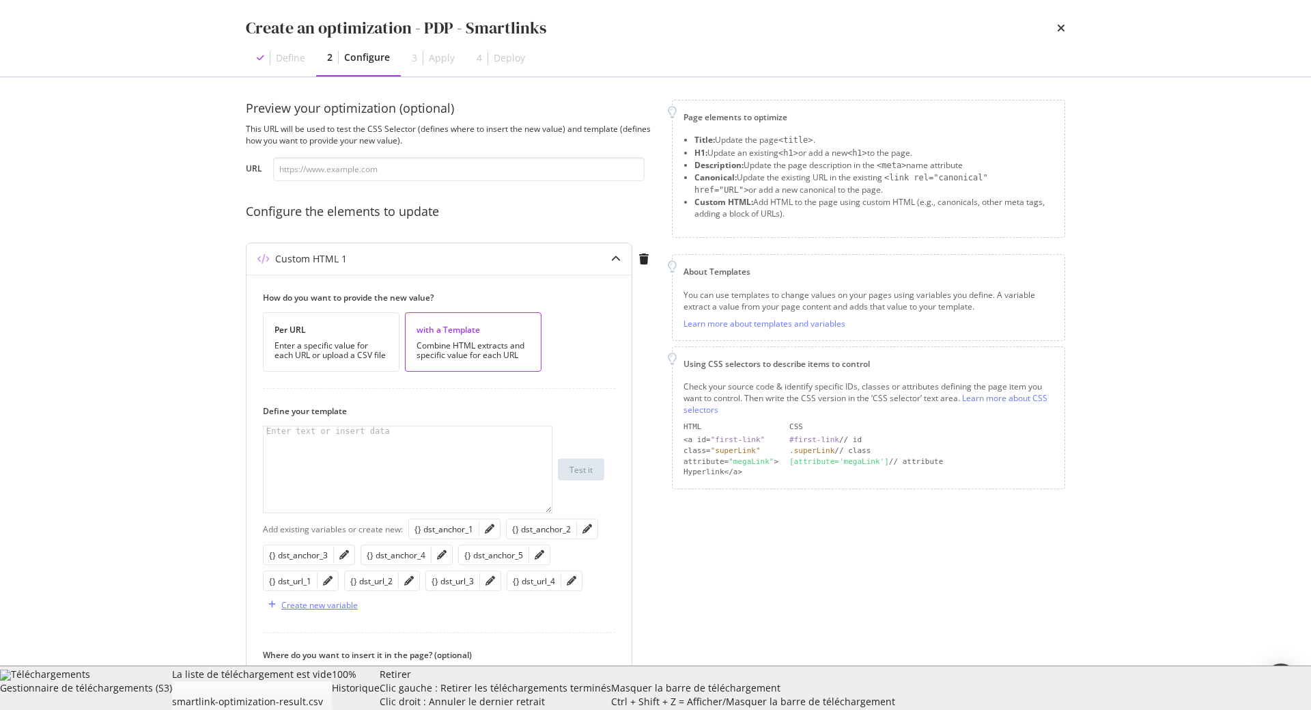
click at [292, 607] on div "Create new variable" at bounding box center [319, 605] width 77 height 12
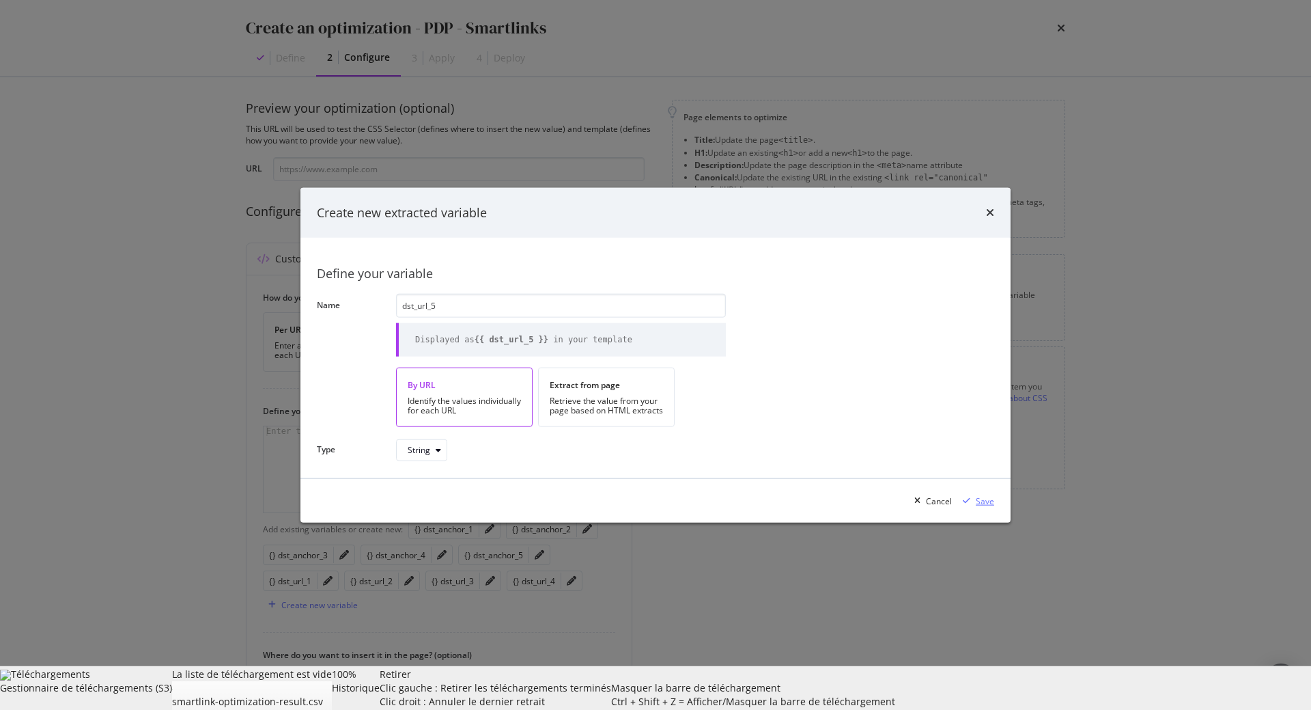
type input "dst_url_5"
click at [986, 491] on div "Save" at bounding box center [976, 500] width 37 height 20
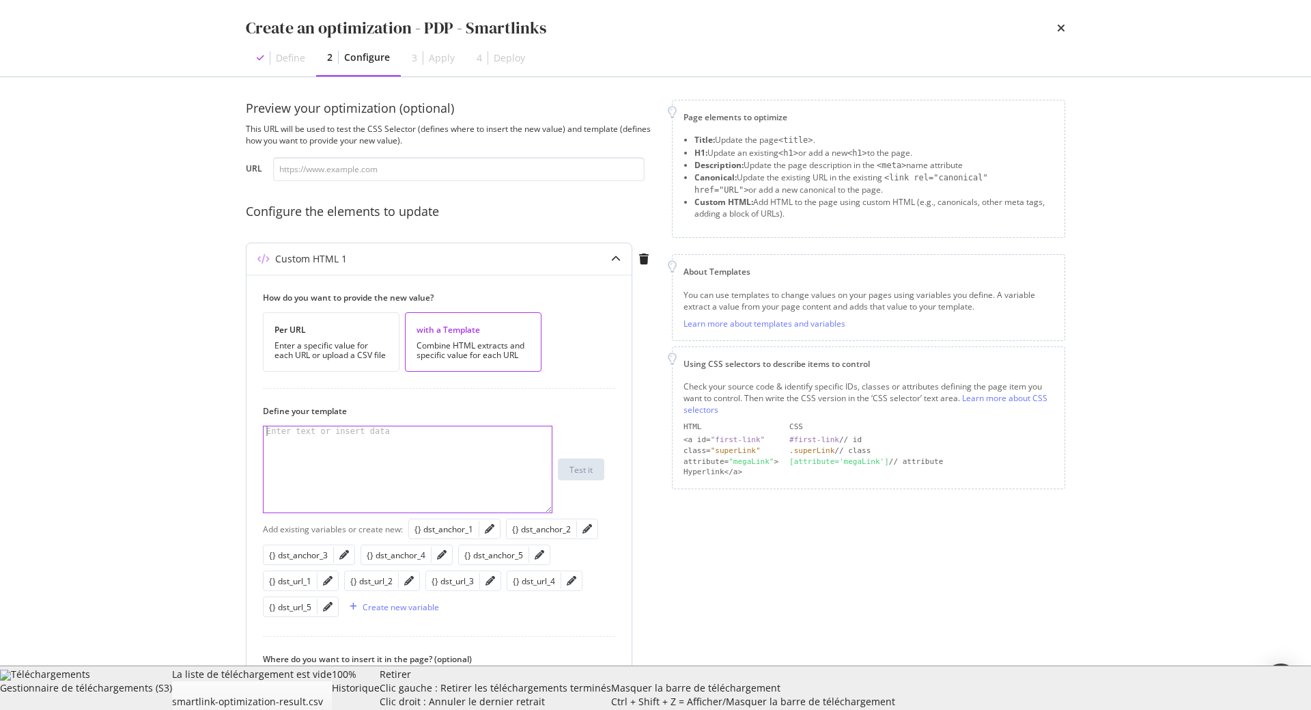
click at [386, 461] on div "modal" at bounding box center [408, 478] width 288 height 105
type textarea "f"
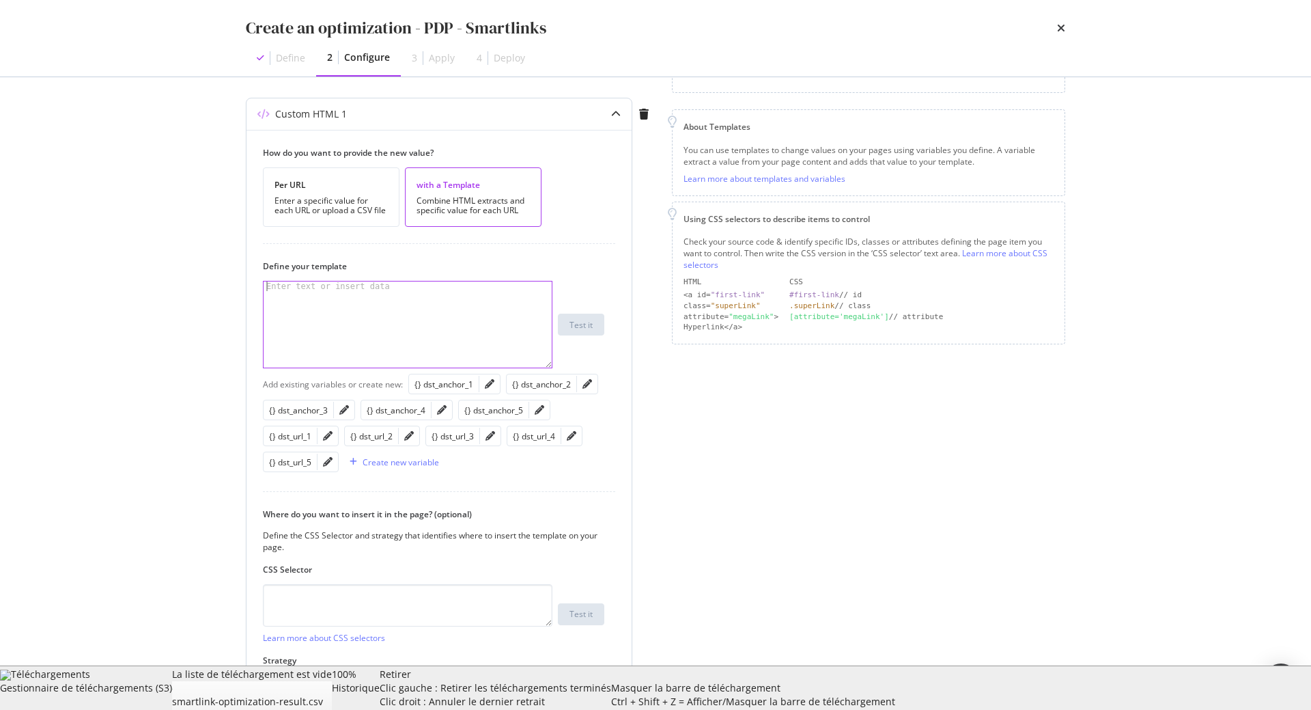
scroll to position [161, 0]
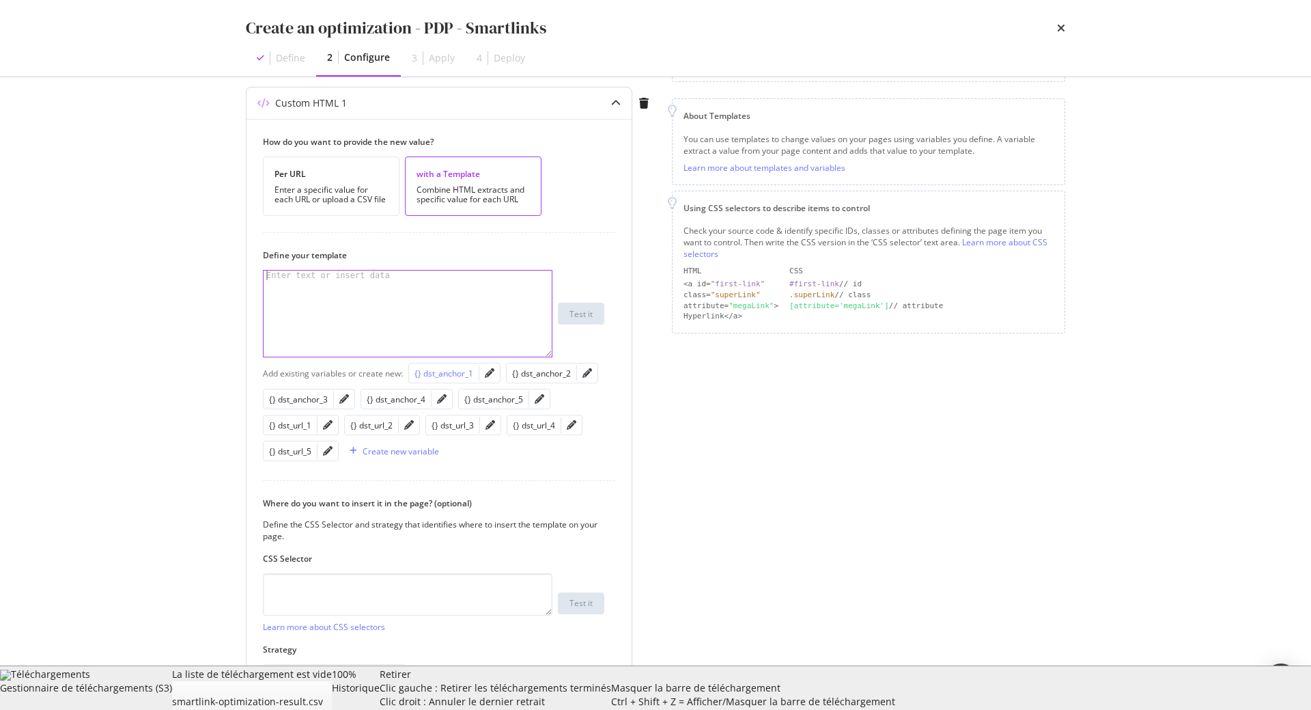
click at [436, 374] on div "{} dst_anchor_1" at bounding box center [444, 373] width 59 height 12
click at [292, 426] on div "{} dst_url_1" at bounding box center [290, 425] width 42 height 12
type textarea "{{ dst_anchor_1 }} {{ dst_url_1 }}"
type textarea "Voir Aussi"
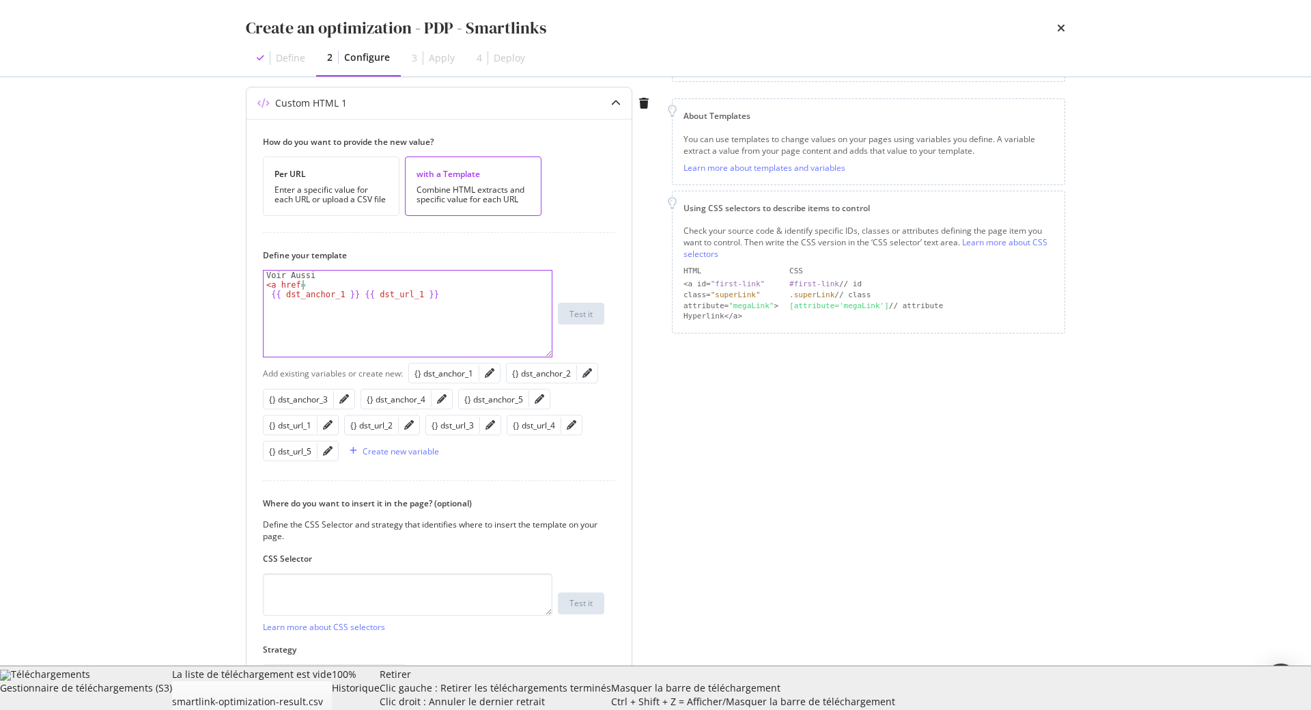
scroll to position [0, 3]
paste textarea "{{ dst_url_1 }}"
type textarea "Voir Aussi"
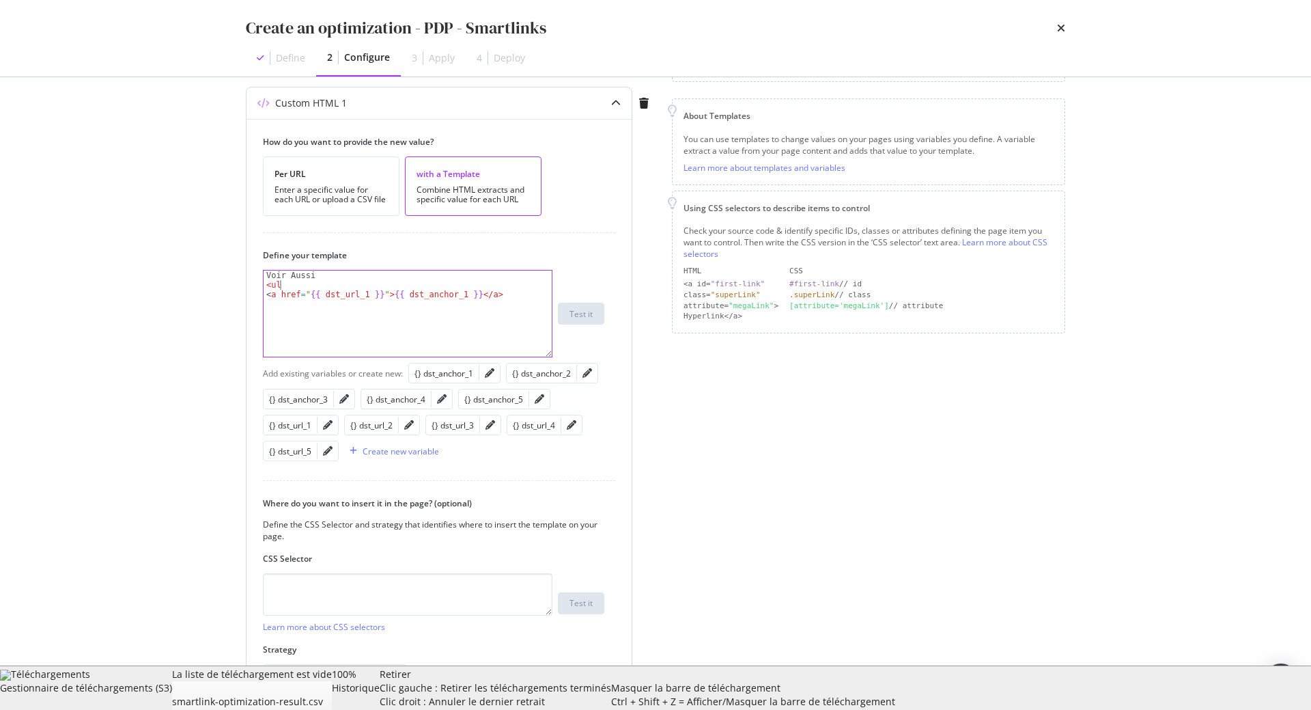
type textarea "<ul>"
type textarea "<li><a href="{{ dst_url_1 }}">{{ dst_anchor_1 }}</a></li>"
paste textarea "<li><a href="{{ dst_url_1 }}">{{ dst_anchor_1 }}</a></li>"
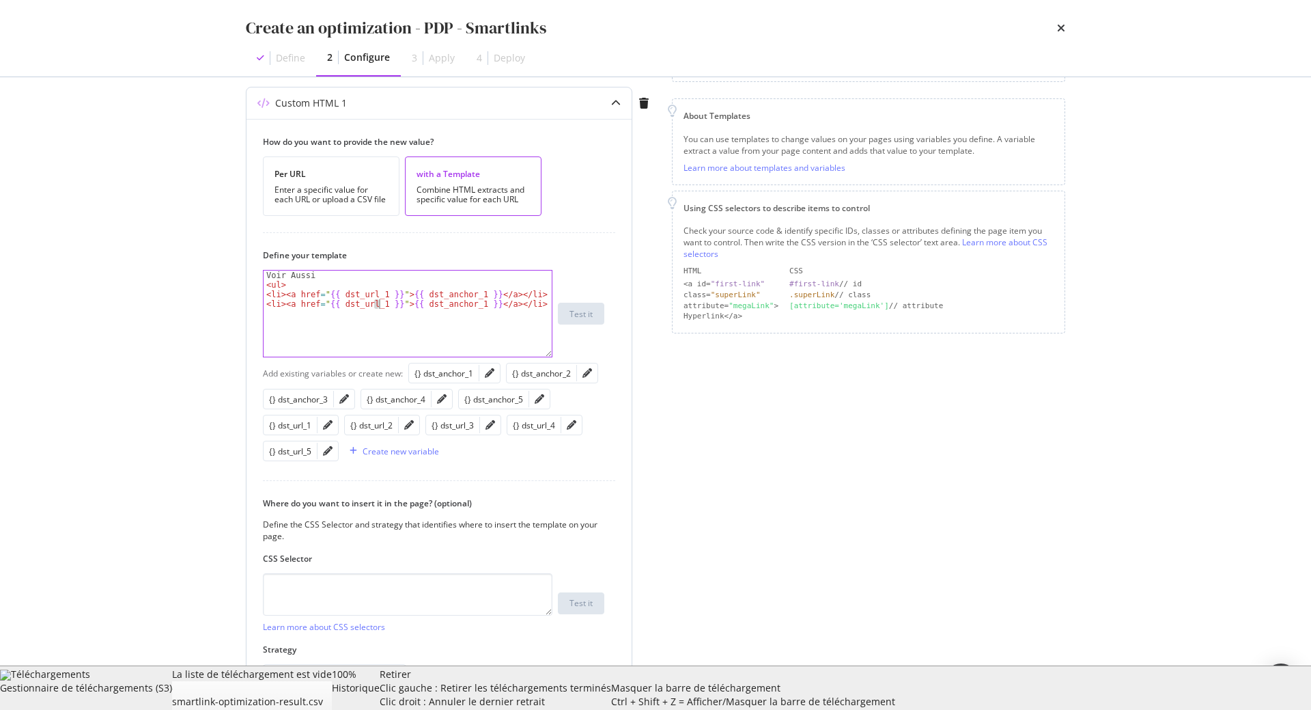
scroll to position [0, 9]
type textarea "<li><a href="{{ dst_url_2 }}">{{ dst_anchor_2 }}</a></li>"
paste textarea "<li><a href="{{ dst_url_2 }}">{{ dst_anchor_2 }}</a></li>"
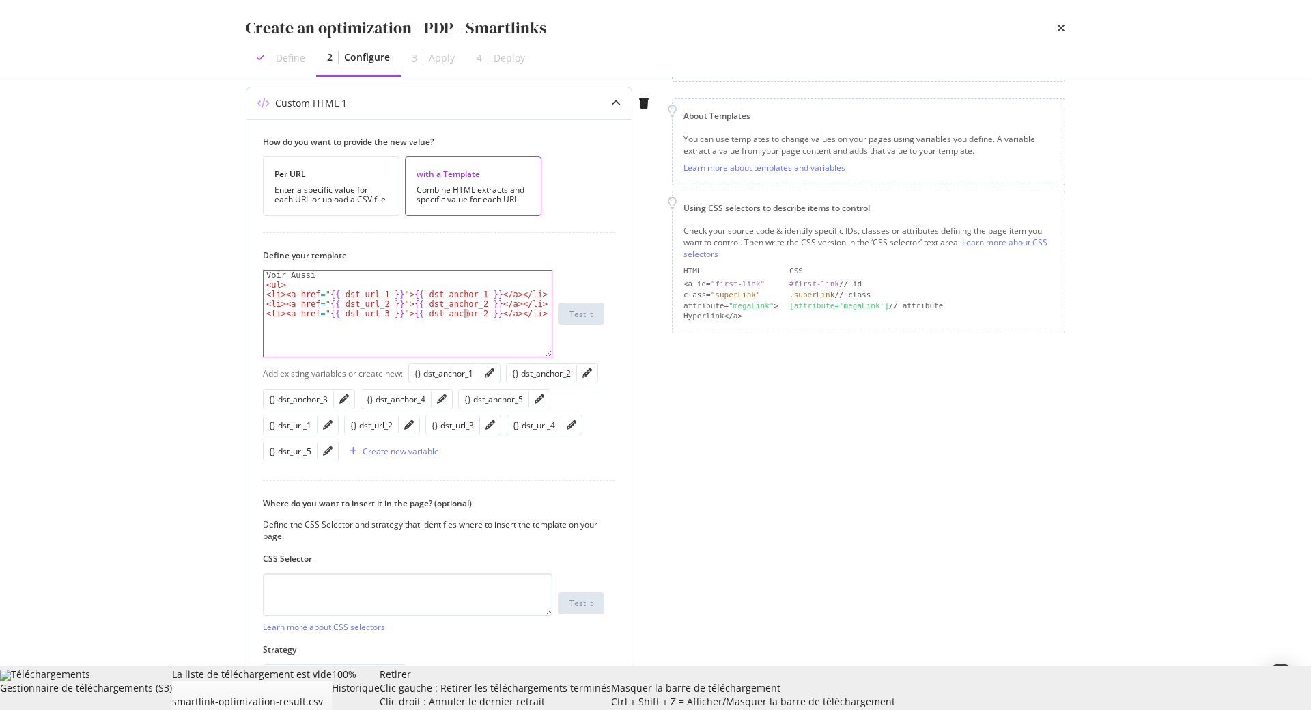
type textarea "<li><a href="{{ dst_url_3 }}">{{ dst_anchor_3 }}</a></li>"
paste textarea "<li><a href="{{ dst_url_3 }}">{{ dst_anchor_3 }}</a></li>"
type textarea "<li><a href="{{ dst_url_4 }}">{{ dst_anchor_4 }}</a></li>"
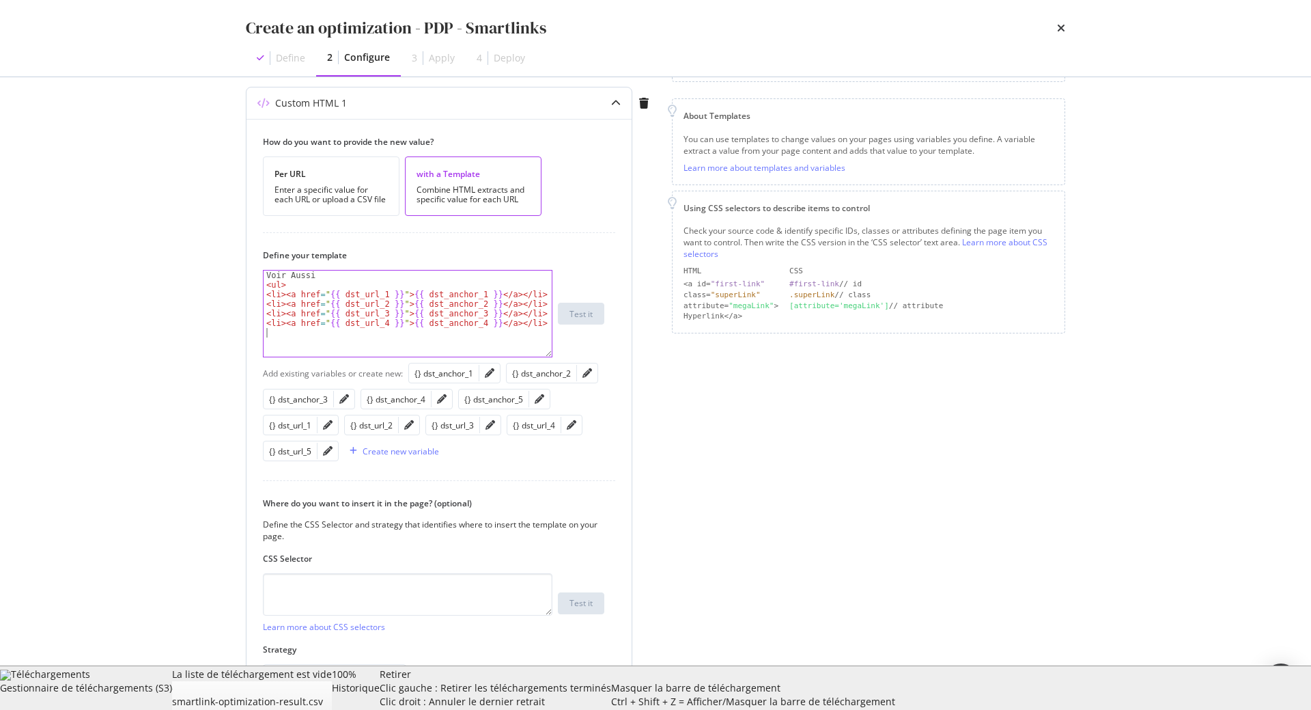
scroll to position [0, 0]
paste textarea "<li><a href="{{ dst_url_4 }}">{{ dst_anchor_4 }}</a></li>"
type textarea "<li><a href="{{ dst_url_5 }}">{{ dst_anchor_5 }}</a></li>"
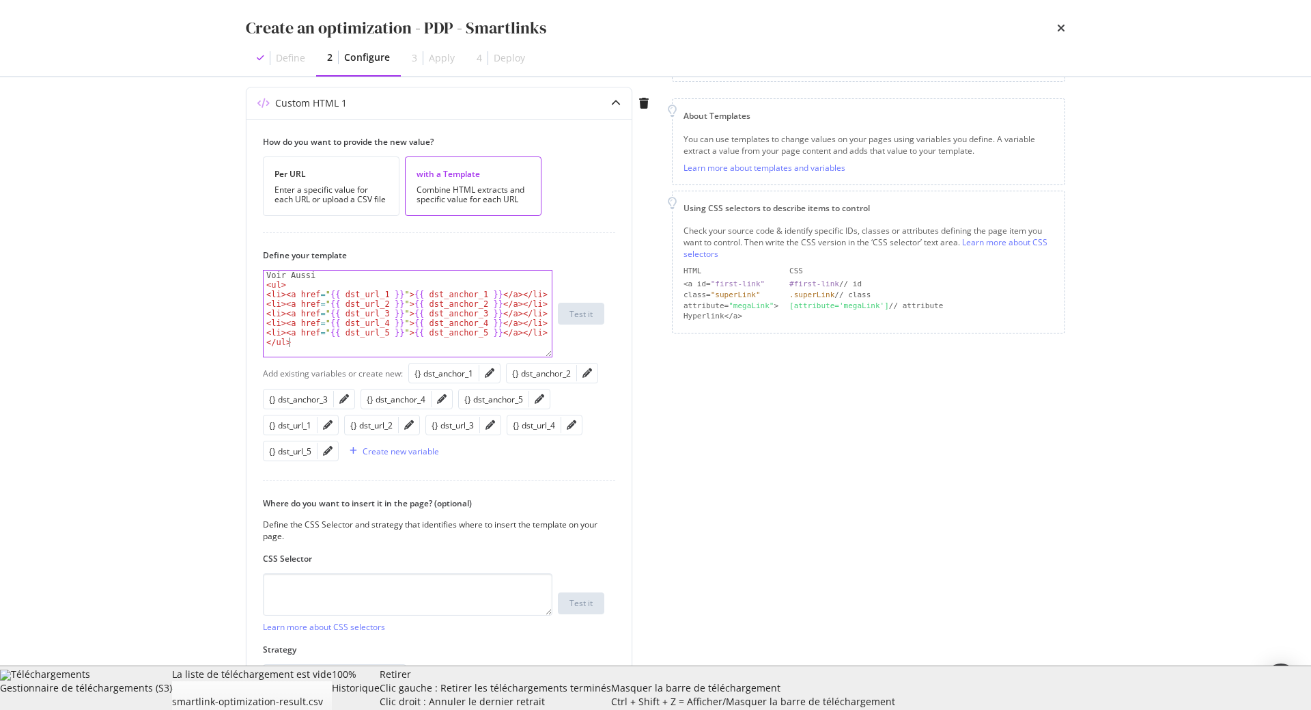
type textarea "</ul>"
click at [404, 592] on textarea "modal" at bounding box center [408, 594] width 290 height 42
paste textarea "main-content"
type textarea "div.main-content"
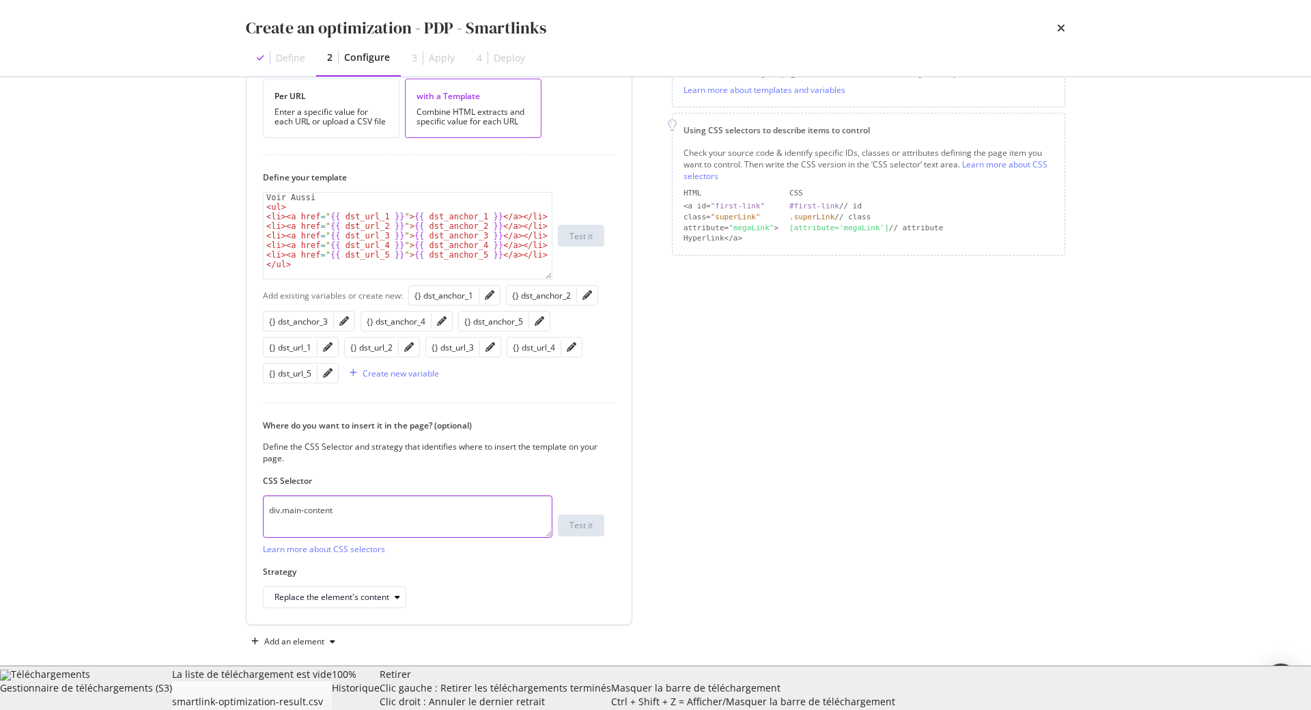
scroll to position [253, 0]
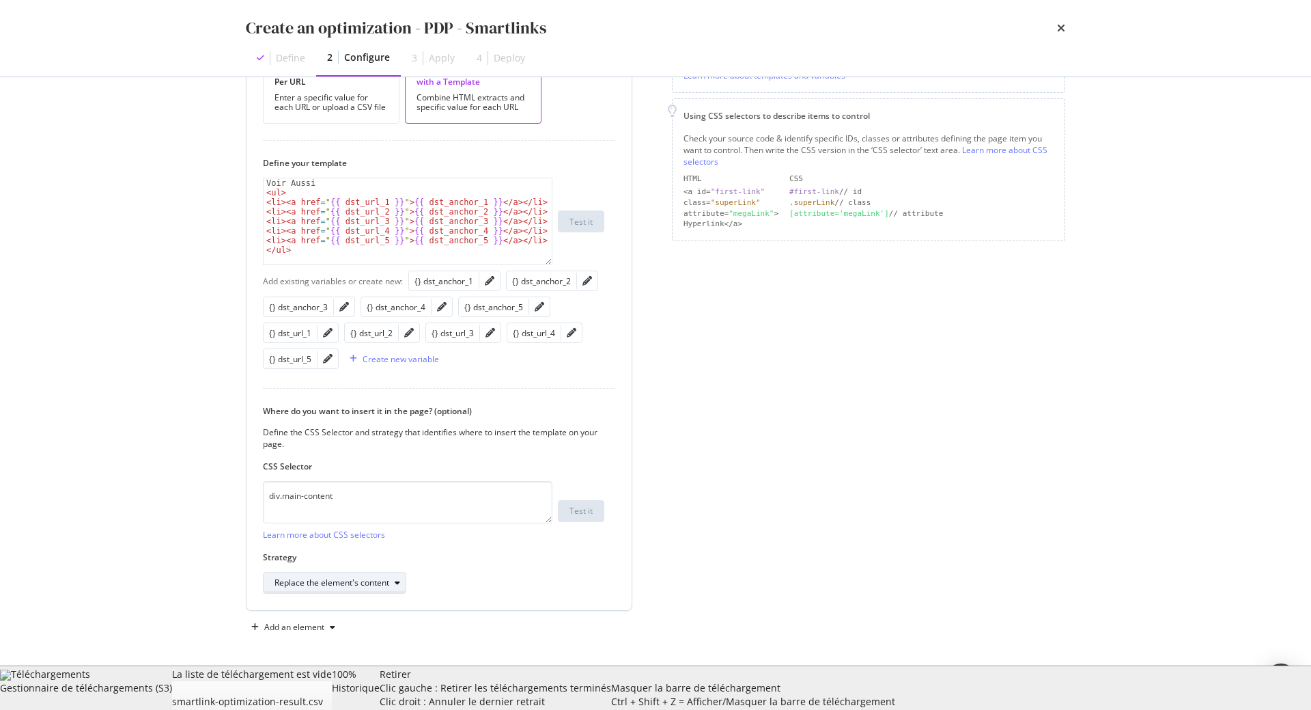
click at [367, 594] on button "Replace the element's content" at bounding box center [334, 583] width 143 height 22
click at [392, 474] on div "Inside the element, at the end" at bounding box center [336, 469] width 113 height 12
click at [1051, 683] on div "Next" at bounding box center [1046, 688] width 18 height 12
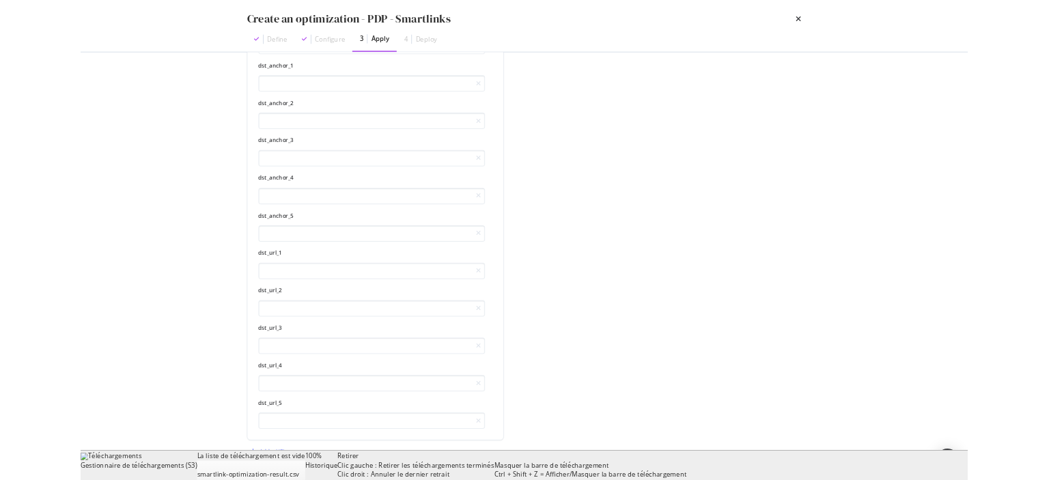
scroll to position [0, 0]
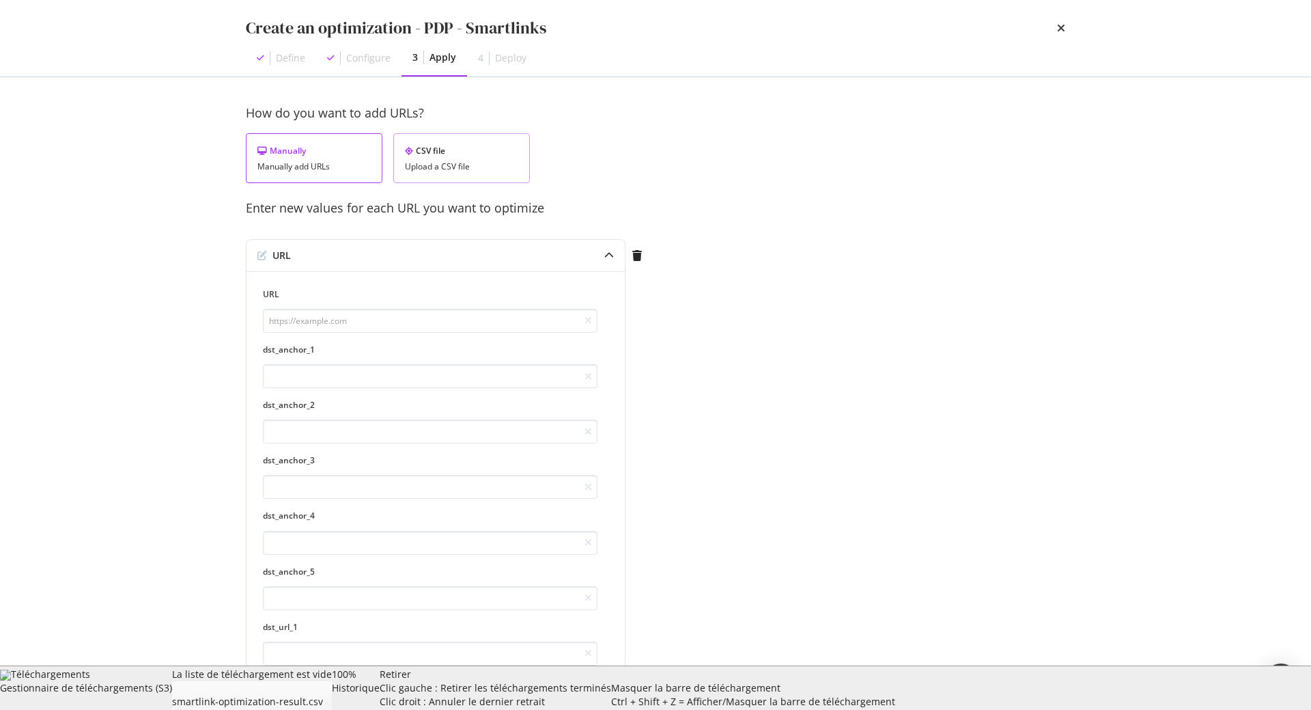
click at [484, 151] on div "CSV file" at bounding box center [461, 151] width 113 height 12
click at [288, 255] on div "Upload .CSV file" at bounding box center [296, 256] width 60 height 12
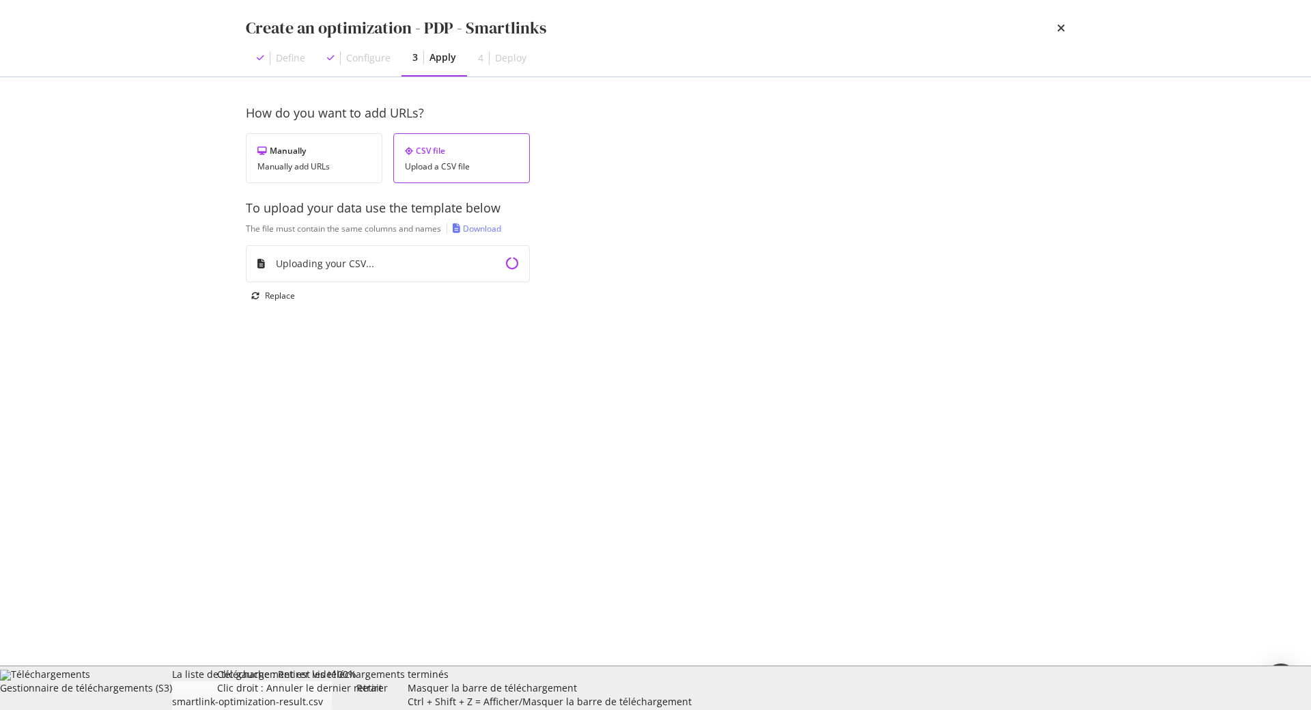
click at [408, 698] on div "Retirer Clic gauche : Retirer les téléchargements terminés Clic droit : Annuler…" at bounding box center [382, 687] width 51 height 41
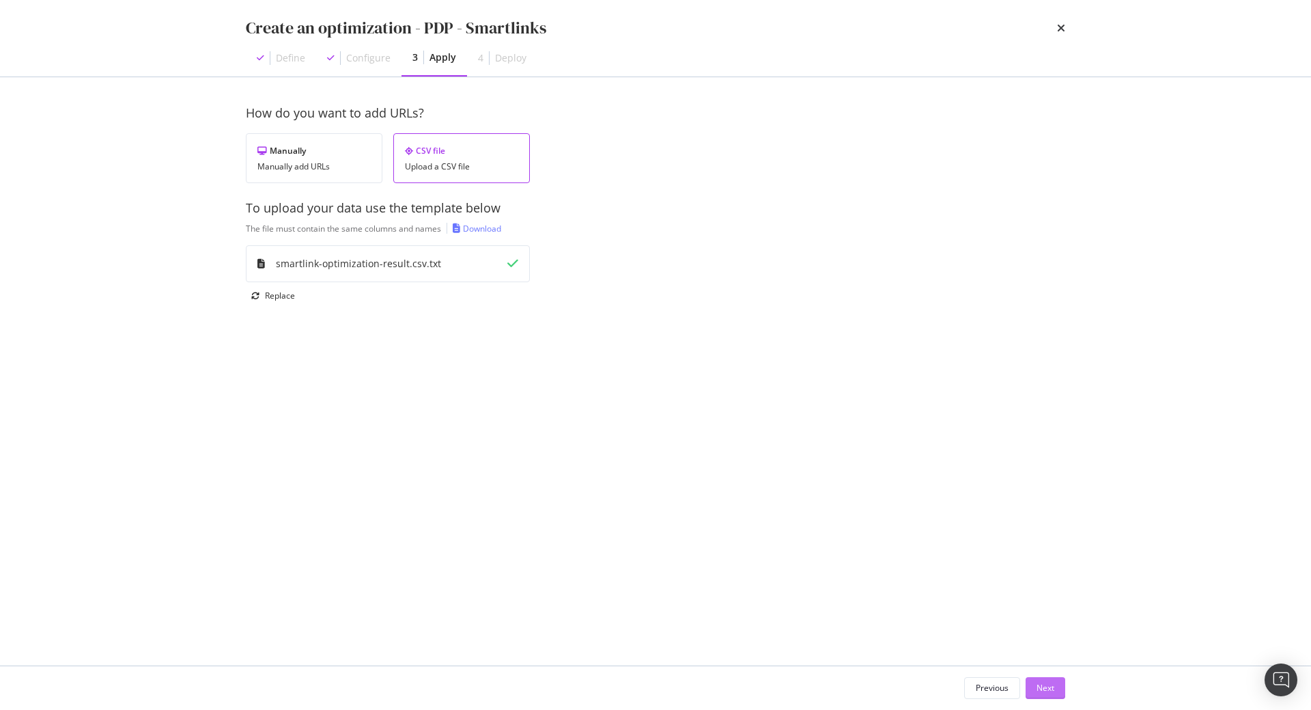
click at [1041, 682] on div "Next" at bounding box center [1046, 688] width 18 height 12
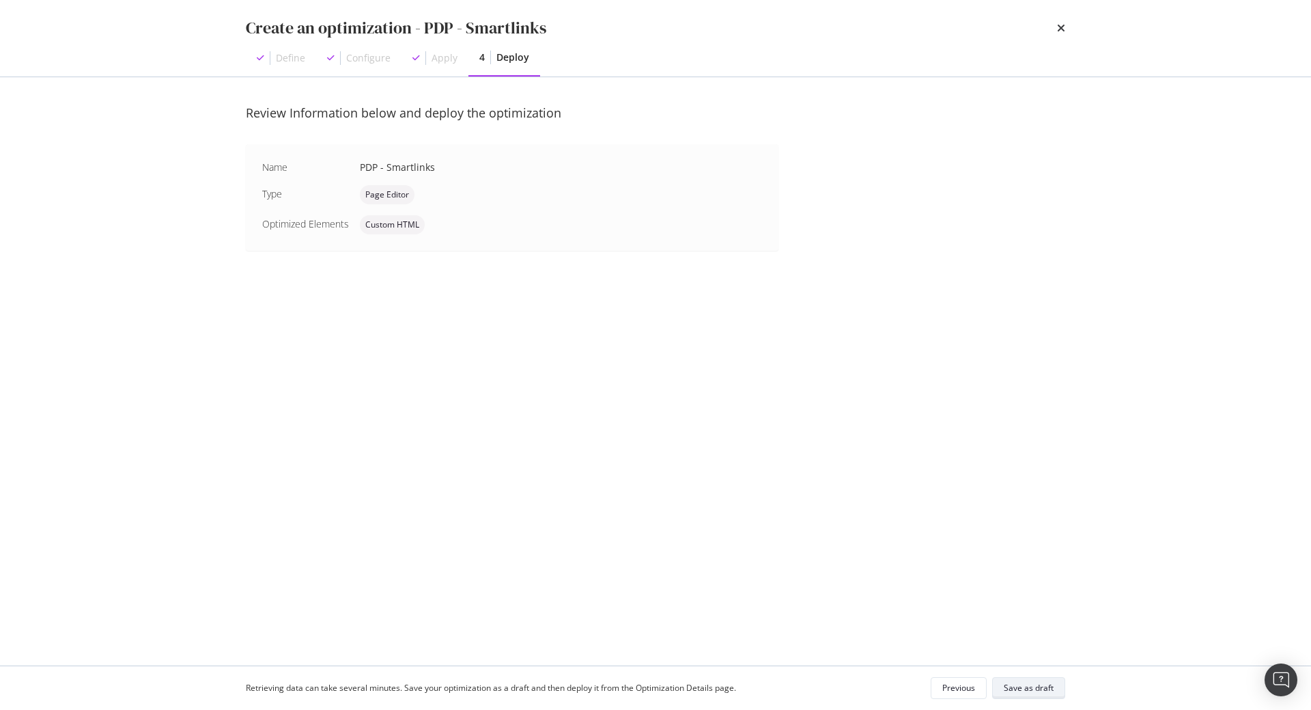
click at [1034, 687] on div "Save as draft" at bounding box center [1029, 688] width 50 height 12
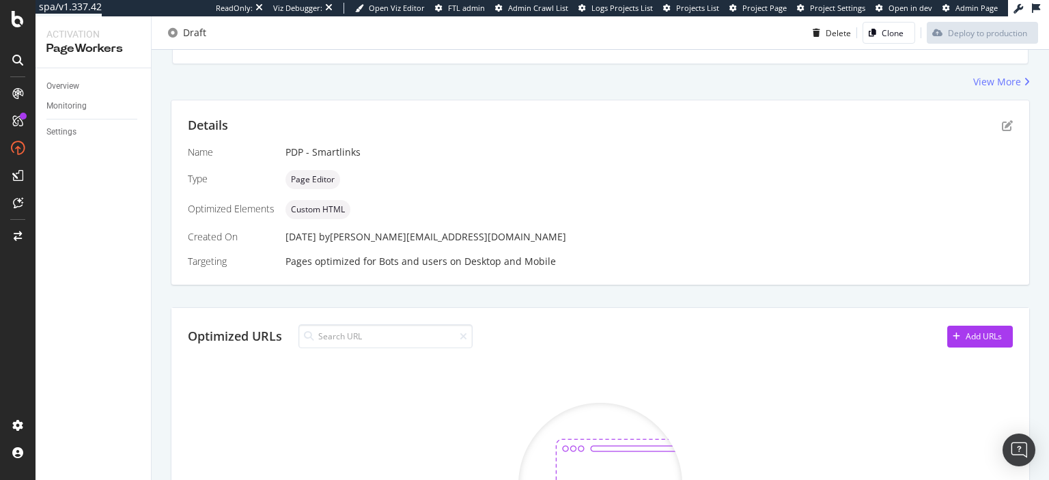
scroll to position [266, 0]
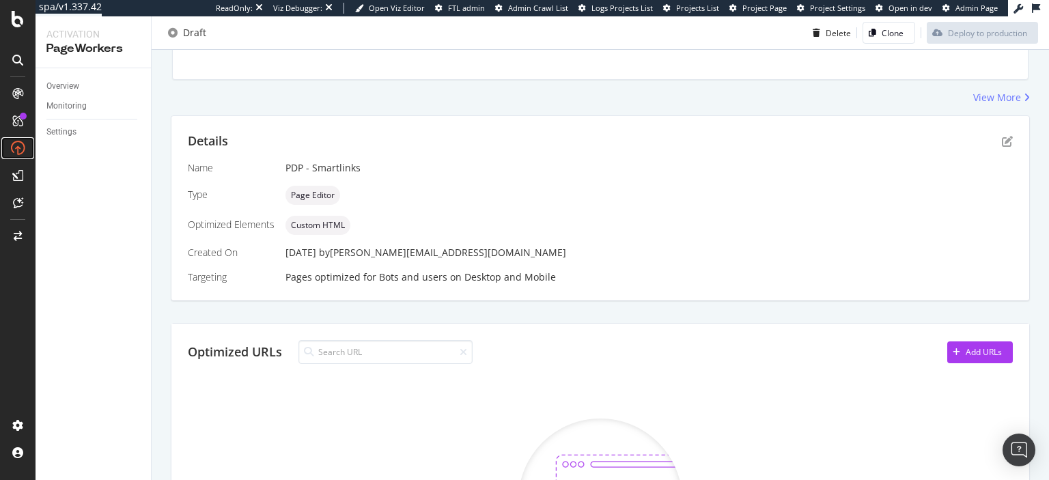
click at [23, 147] on icon at bounding box center [18, 148] width 14 height 14
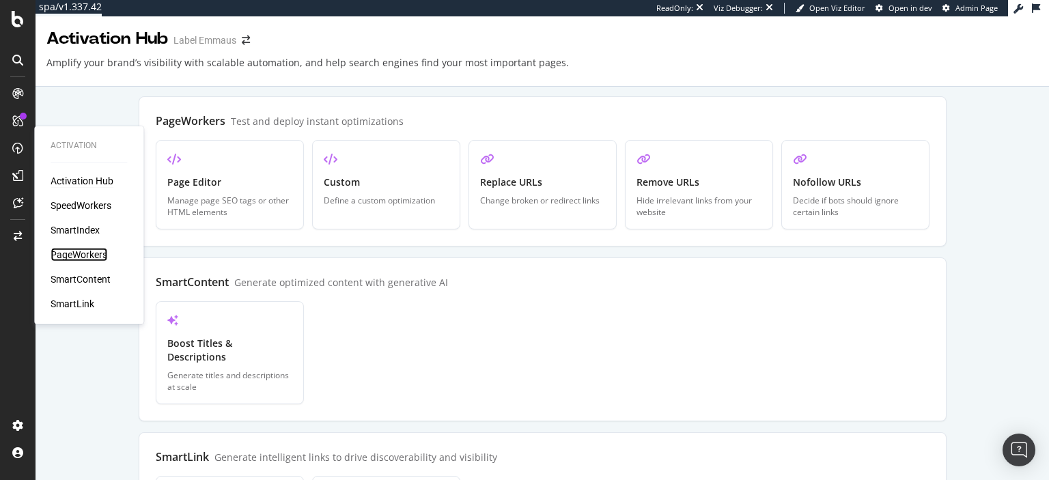
click at [72, 255] on div "PageWorkers" at bounding box center [79, 255] width 57 height 14
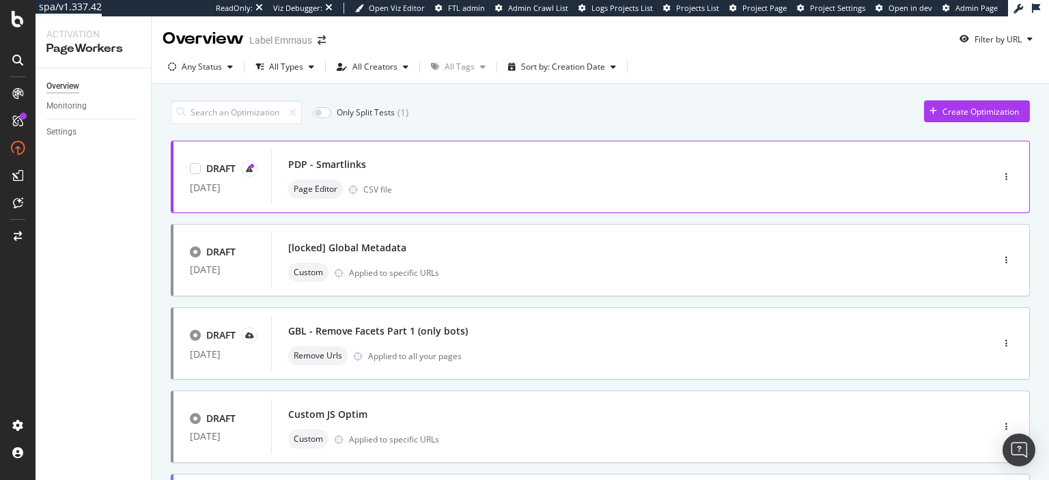
click at [447, 150] on div "PDP - Smartlinks Page Editor CSV file" at bounding box center [611, 177] width 680 height 55
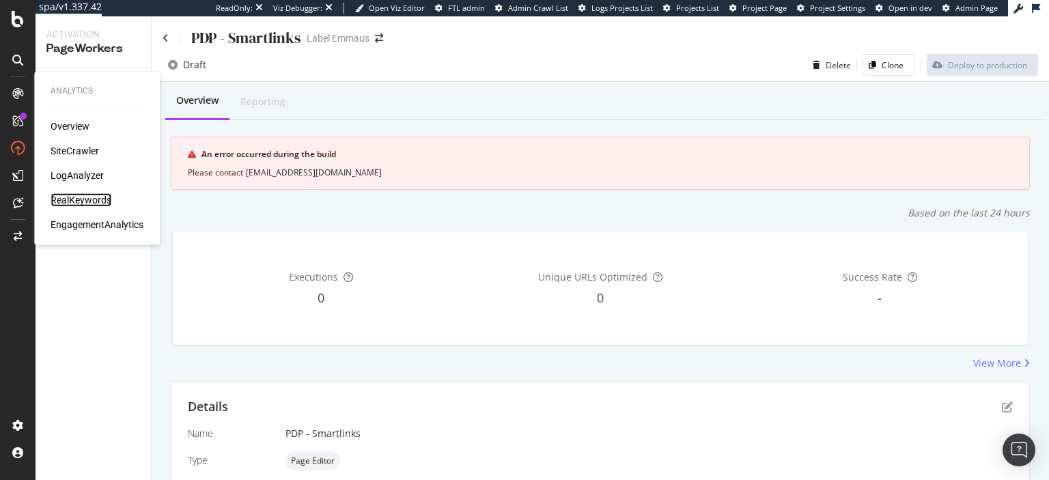
click at [89, 194] on div "RealKeywords" at bounding box center [81, 200] width 61 height 14
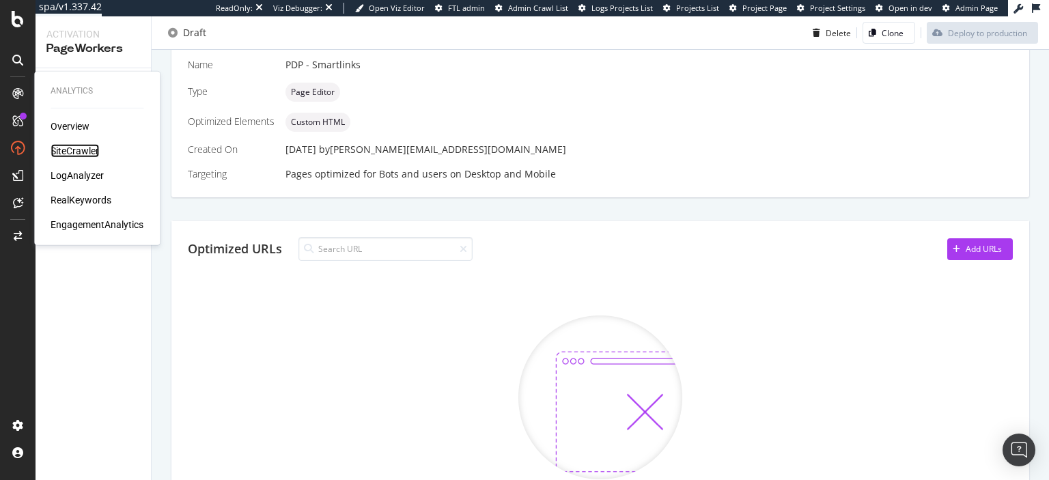
click at [72, 148] on div "SiteCrawler" at bounding box center [75, 151] width 48 height 14
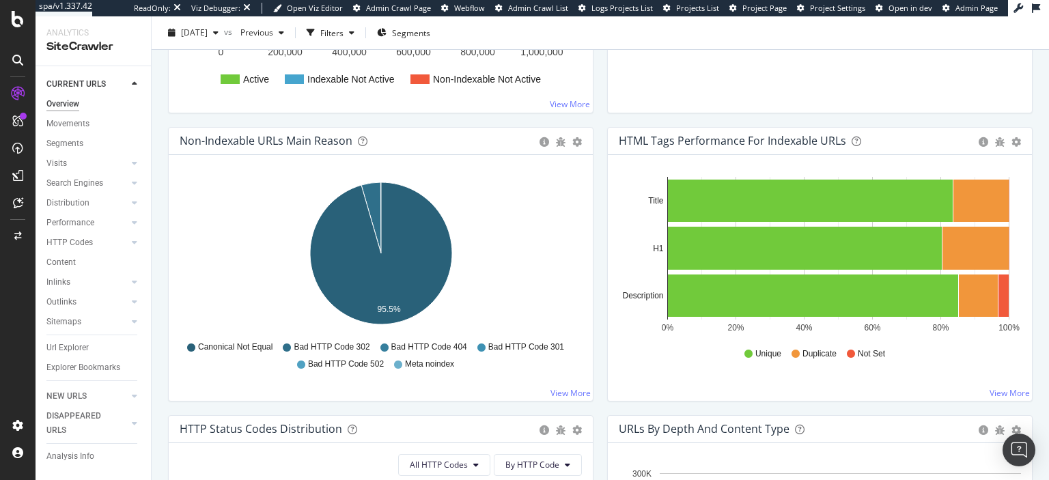
scroll to position [376, 0]
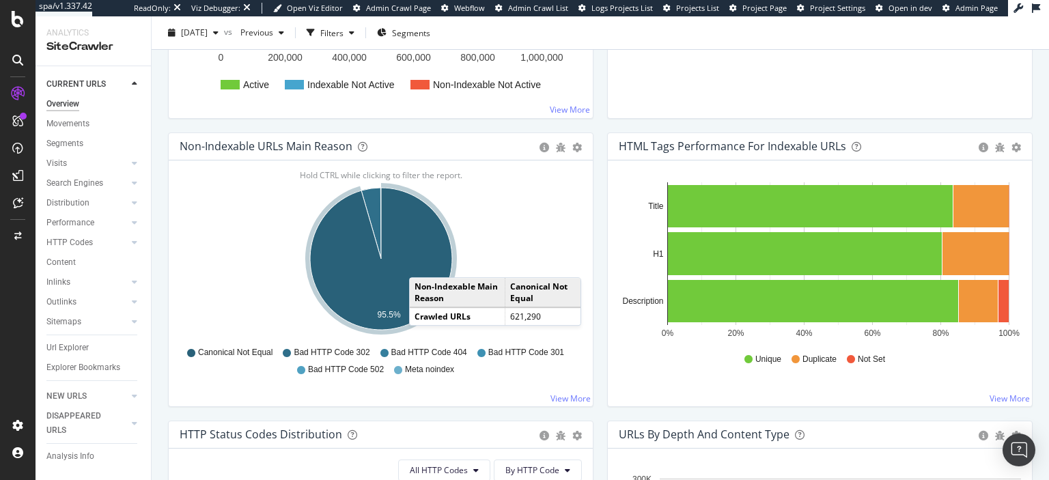
click at [423, 263] on icon "A chart." at bounding box center [381, 259] width 142 height 142
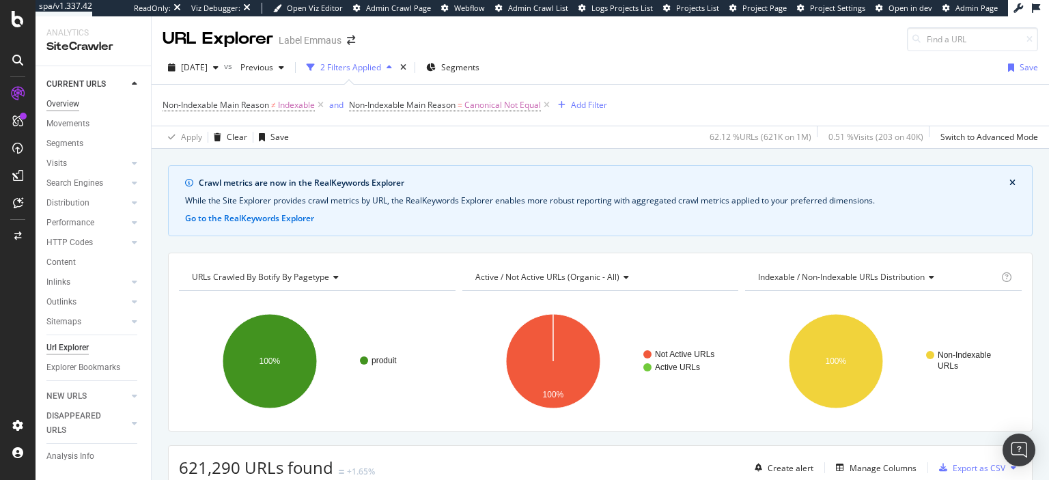
click at [61, 100] on div "Overview" at bounding box center [62, 104] width 33 height 14
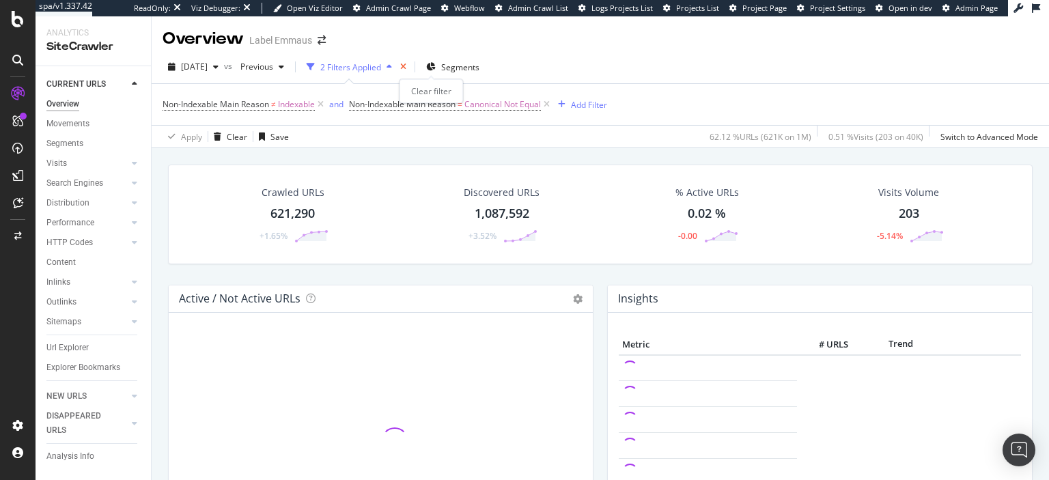
click at [406, 64] on icon "times" at bounding box center [403, 67] width 6 height 8
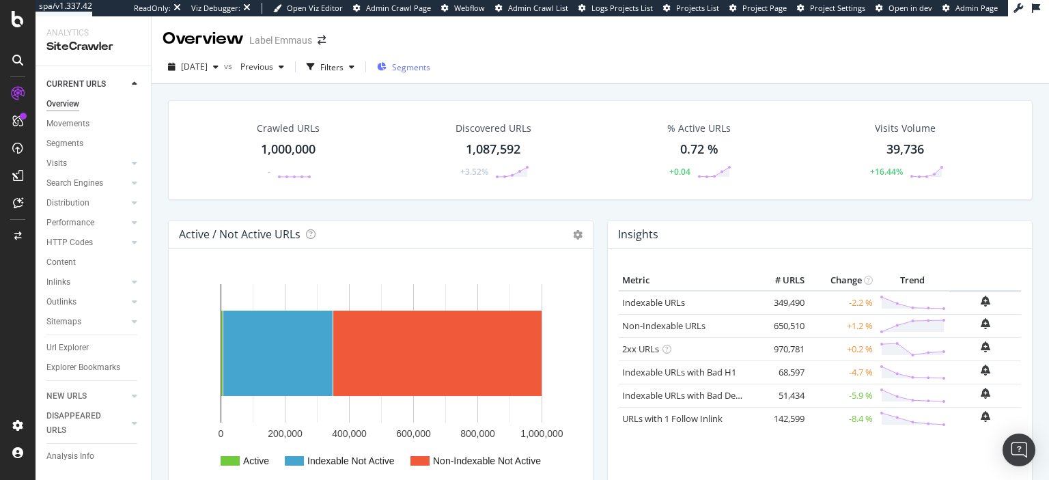
click at [430, 70] on span "Segments" at bounding box center [411, 67] width 38 height 12
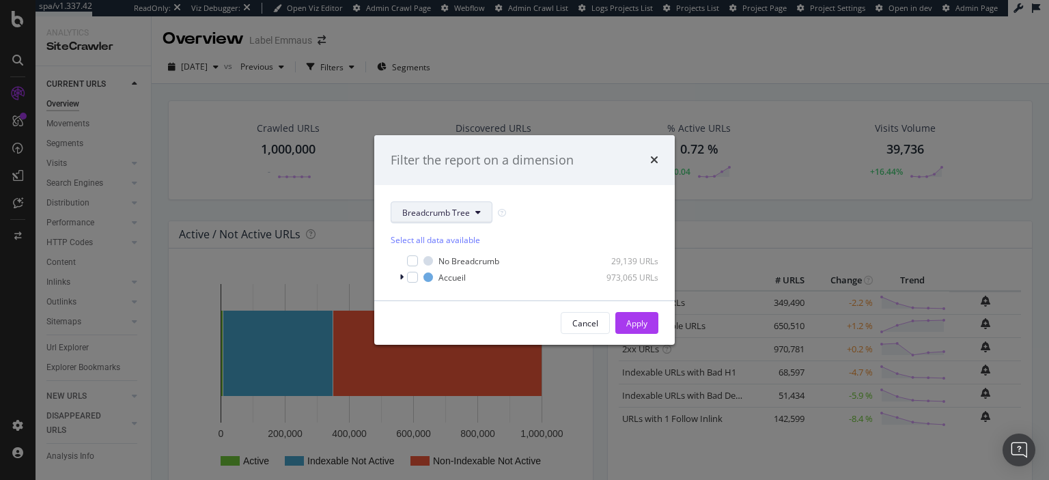
click at [453, 212] on span "Breadcrumb Tree" at bounding box center [436, 213] width 68 height 12
click at [405, 278] on div "modal" at bounding box center [403, 277] width 8 height 14
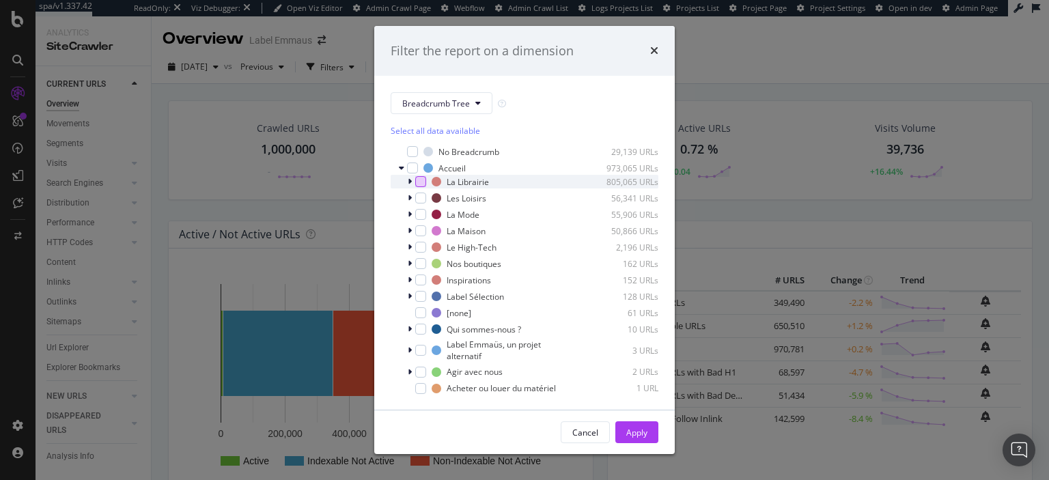
click at [422, 182] on div "modal" at bounding box center [420, 181] width 11 height 11
click at [633, 435] on div "Apply" at bounding box center [636, 433] width 21 height 12
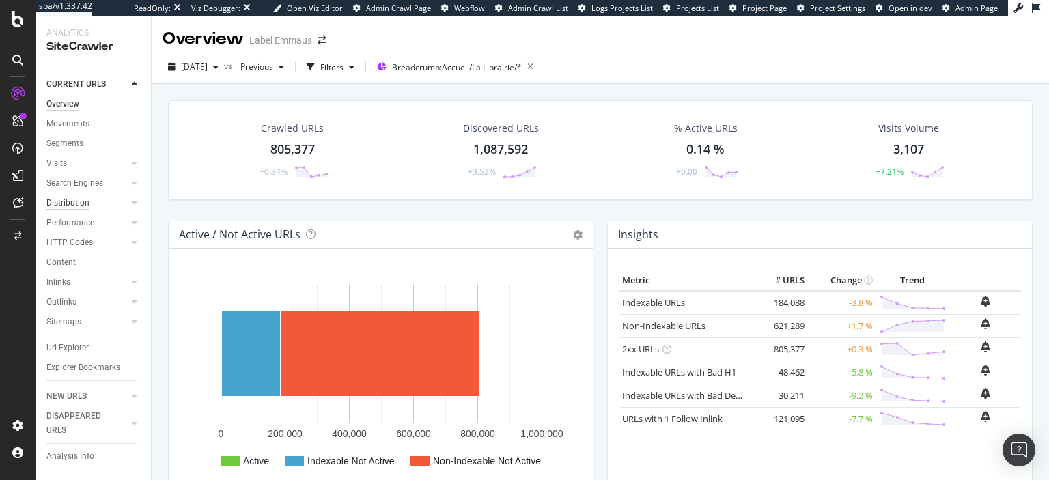
click at [70, 204] on div "Distribution" at bounding box center [67, 203] width 43 height 14
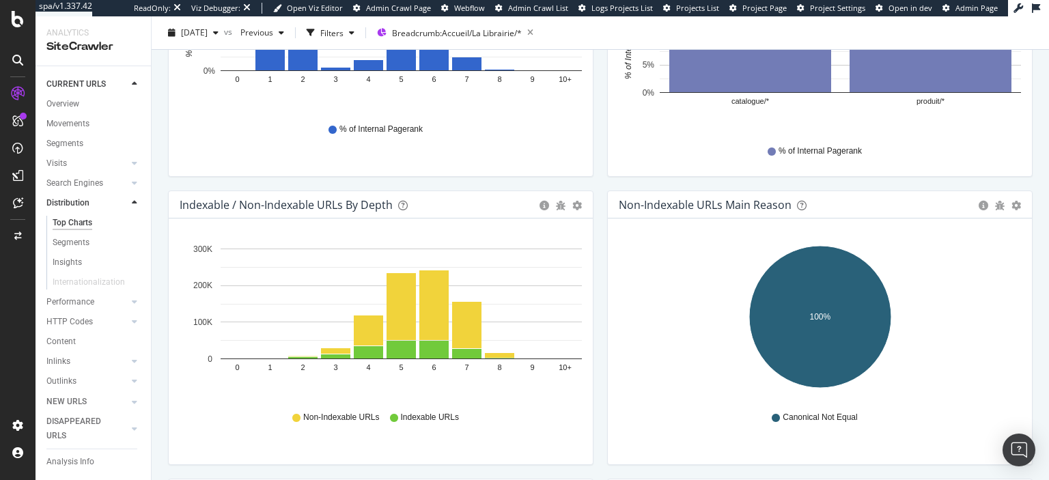
scroll to position [590, 0]
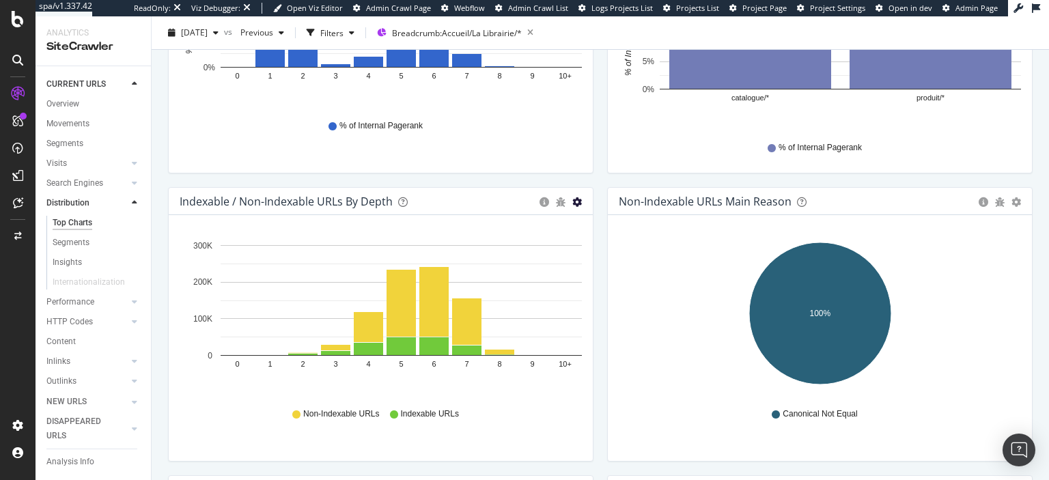
click at [581, 204] on icon "gear" at bounding box center [577, 202] width 10 height 10
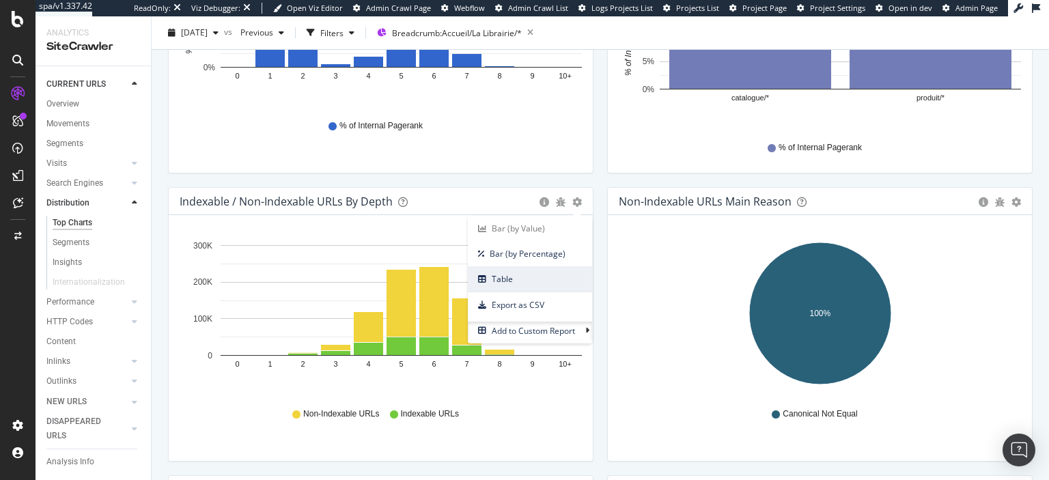
click at [508, 281] on span "Table" at bounding box center [530, 279] width 124 height 18
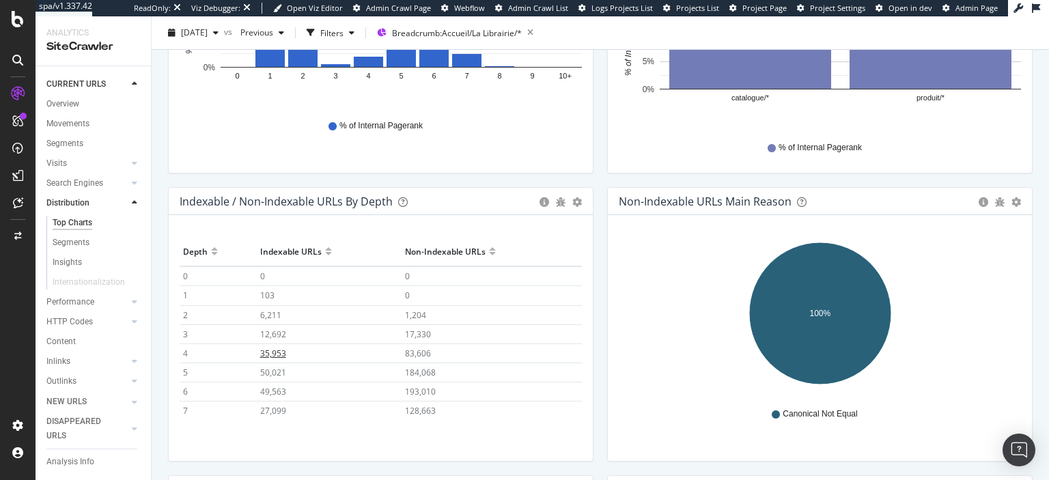
click at [277, 349] on span "35,953" at bounding box center [273, 354] width 26 height 12
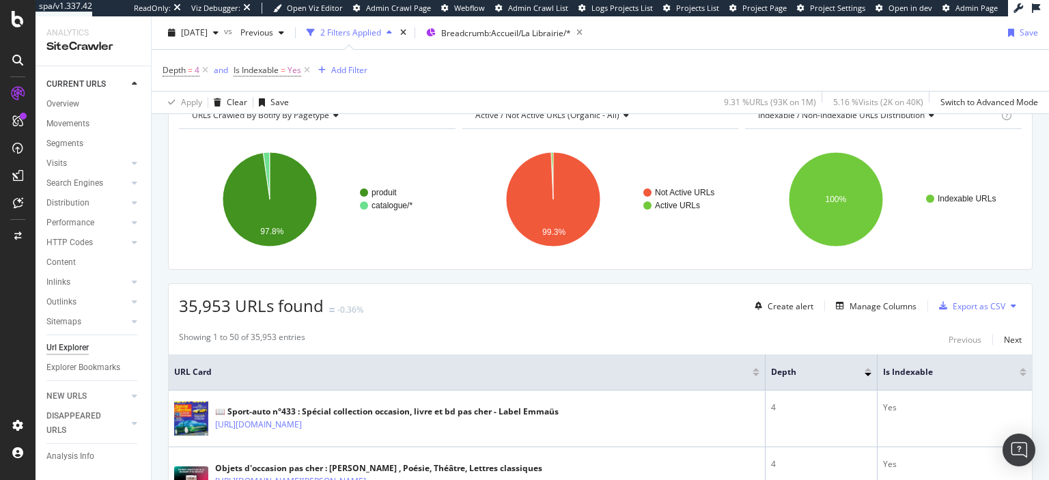
scroll to position [152, 0]
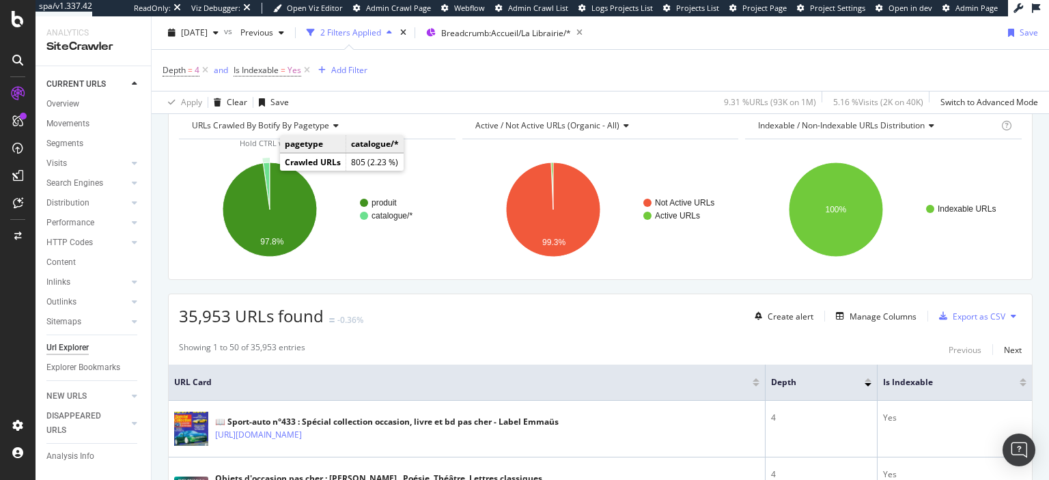
click at [266, 169] on icon "A chart." at bounding box center [266, 186] width 7 height 47
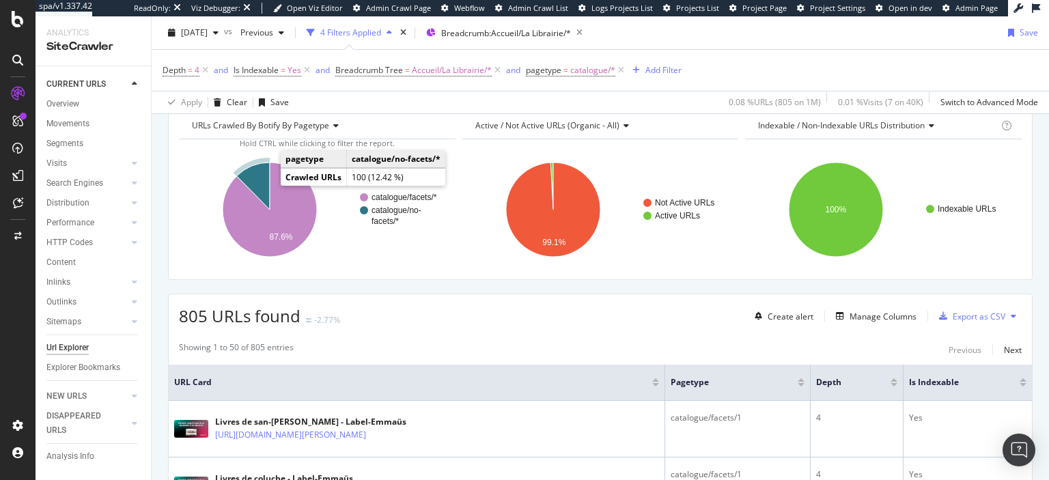
click at [260, 181] on icon "A chart." at bounding box center [252, 186] width 33 height 47
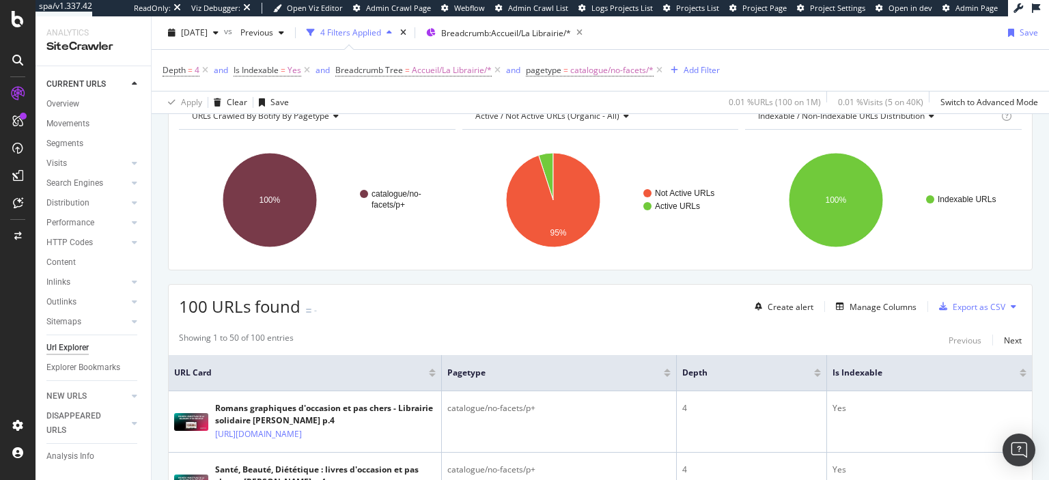
scroll to position [150, 0]
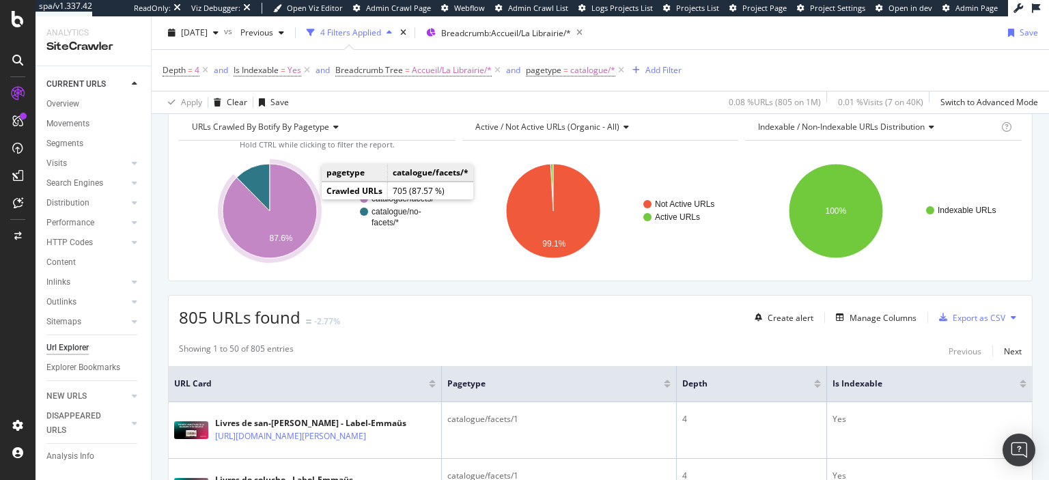
click at [305, 201] on icon "A chart." at bounding box center [270, 211] width 94 height 94
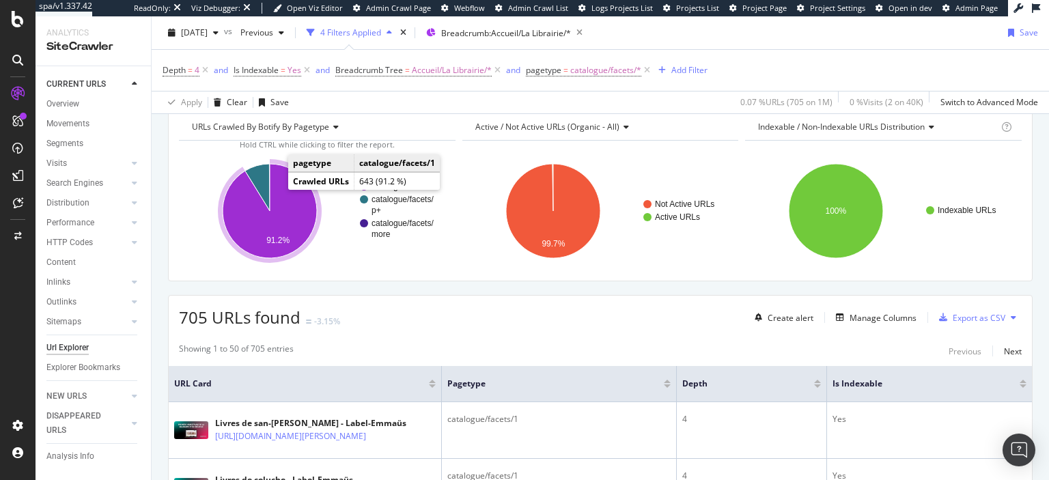
click at [288, 204] on icon "A chart." at bounding box center [270, 211] width 94 height 94
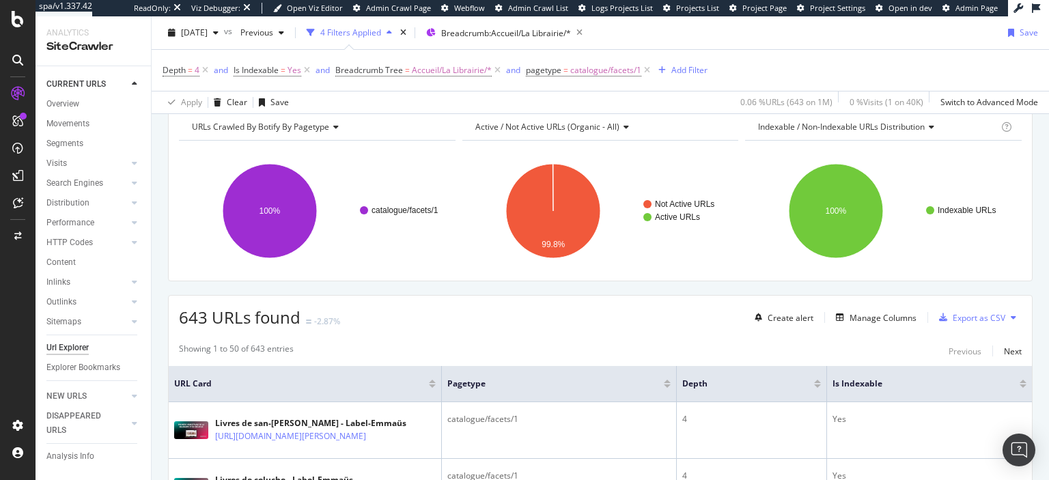
click at [180, 309] on span "643 URLs found" at bounding box center [240, 317] width 122 height 23
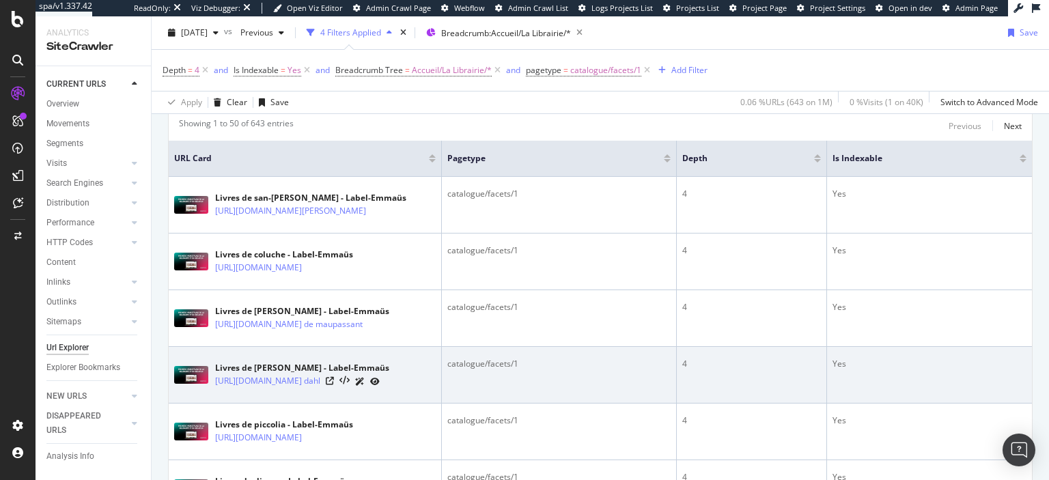
scroll to position [364, 0]
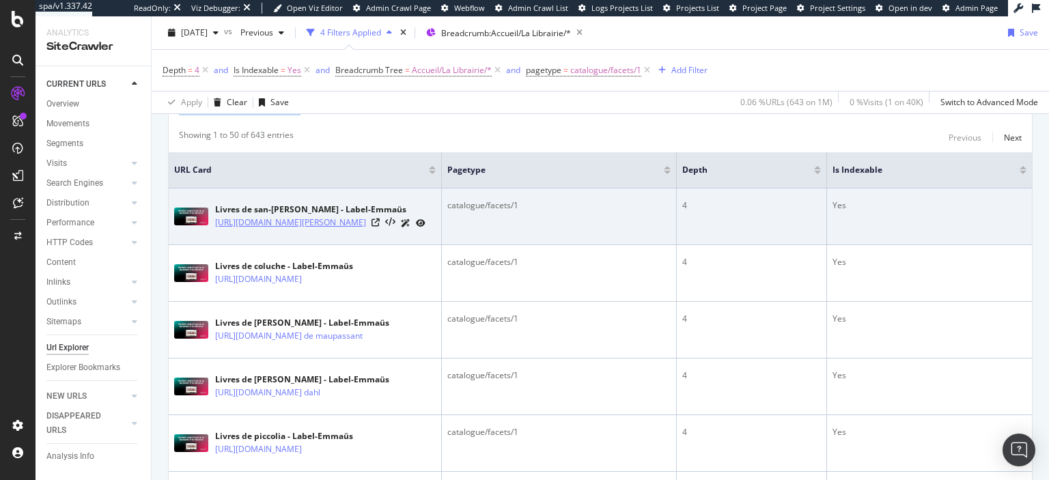
click at [343, 230] on link "https://www.label-emmaus.co/fr/catalogue/livres-et-papeterie/?auteur=san-antonio" at bounding box center [290, 223] width 151 height 14
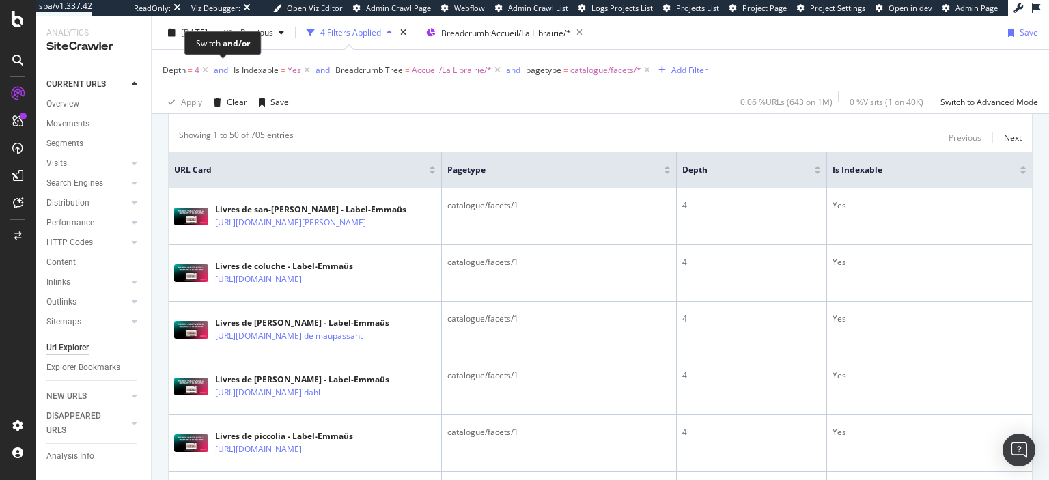
scroll to position [216, 0]
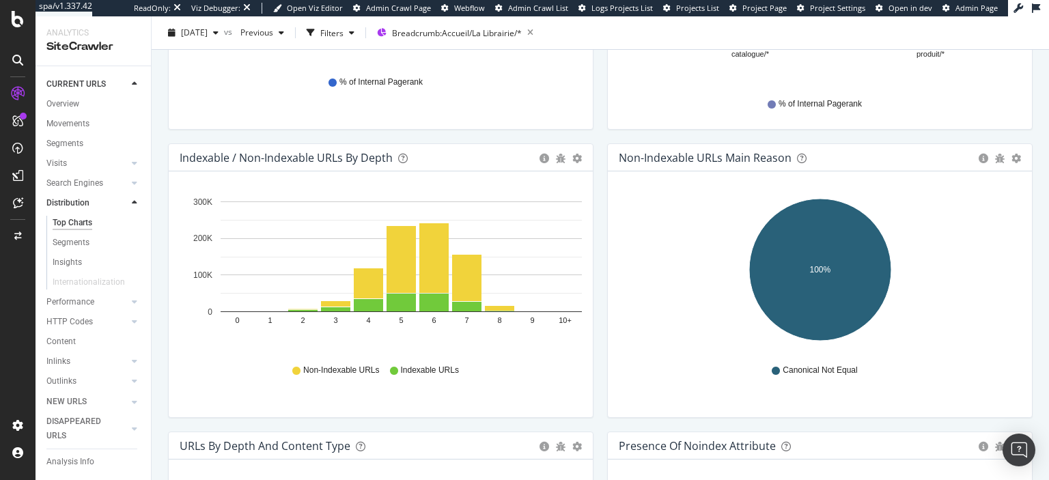
scroll to position [656, 0]
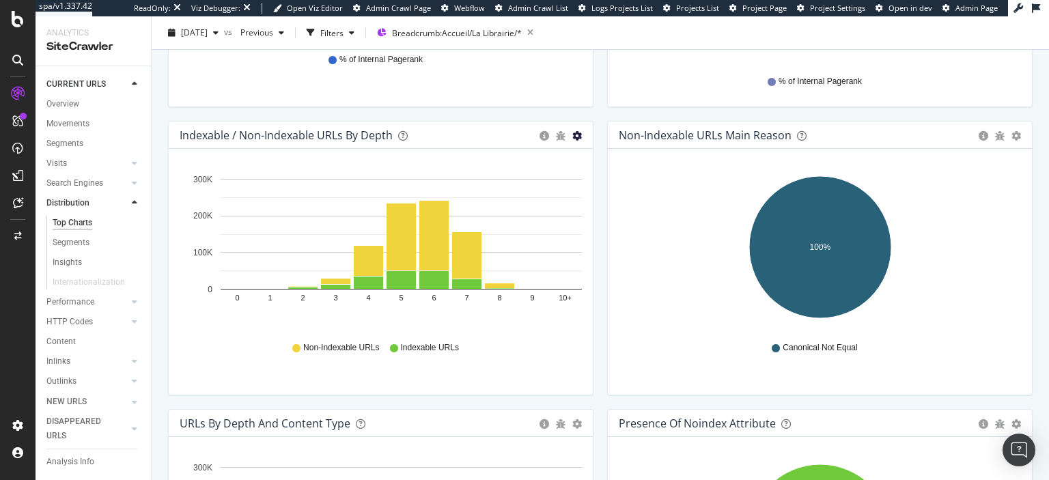
click at [577, 133] on icon "gear" at bounding box center [577, 136] width 10 height 10
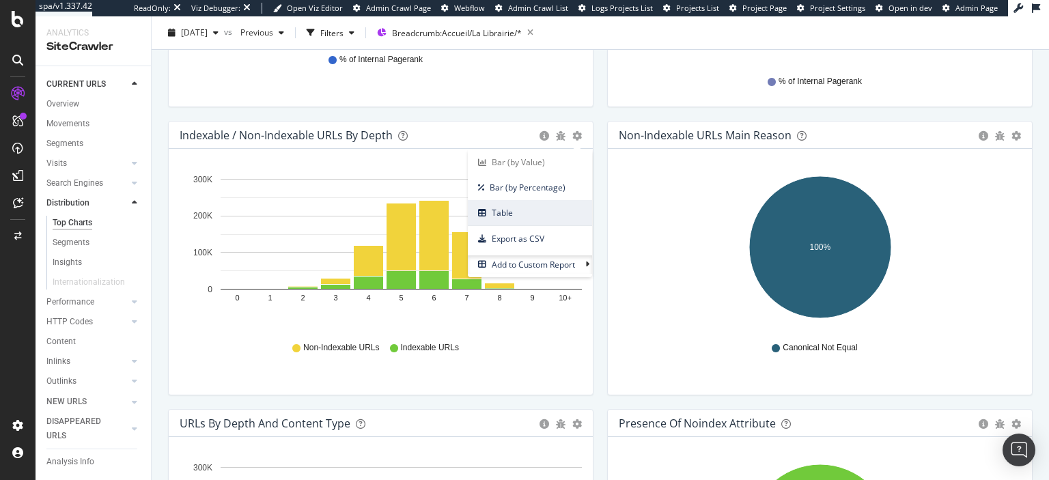
click at [514, 217] on span "Table" at bounding box center [530, 213] width 124 height 18
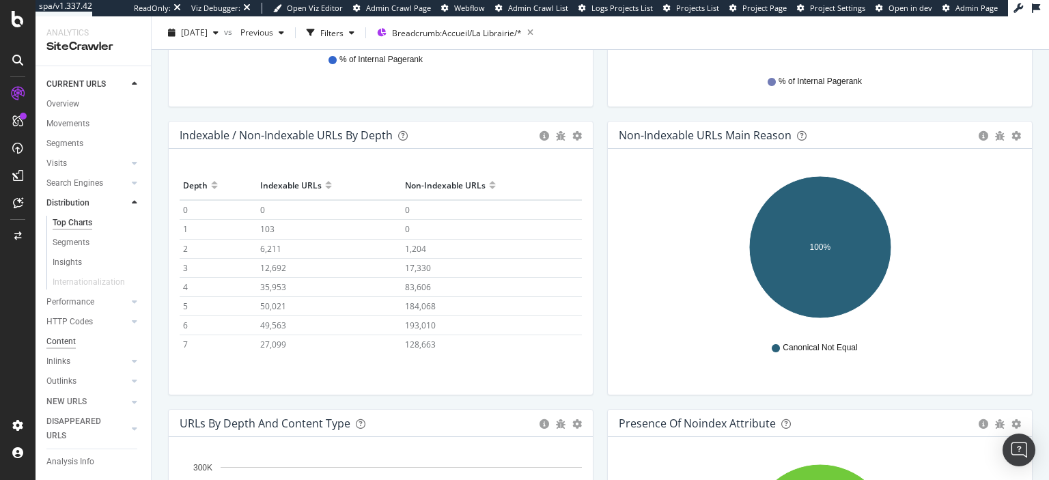
click at [67, 340] on div "Content" at bounding box center [60, 342] width 29 height 14
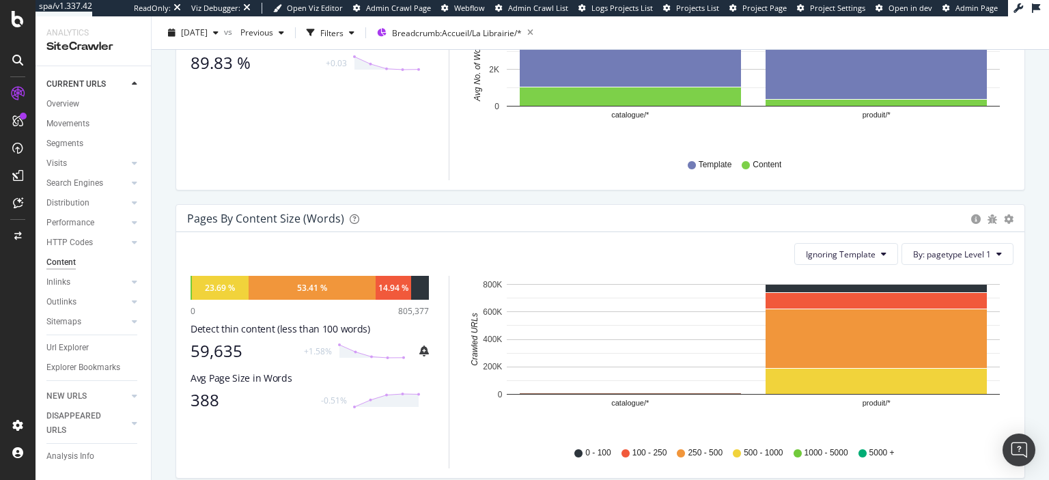
scroll to position [329, 0]
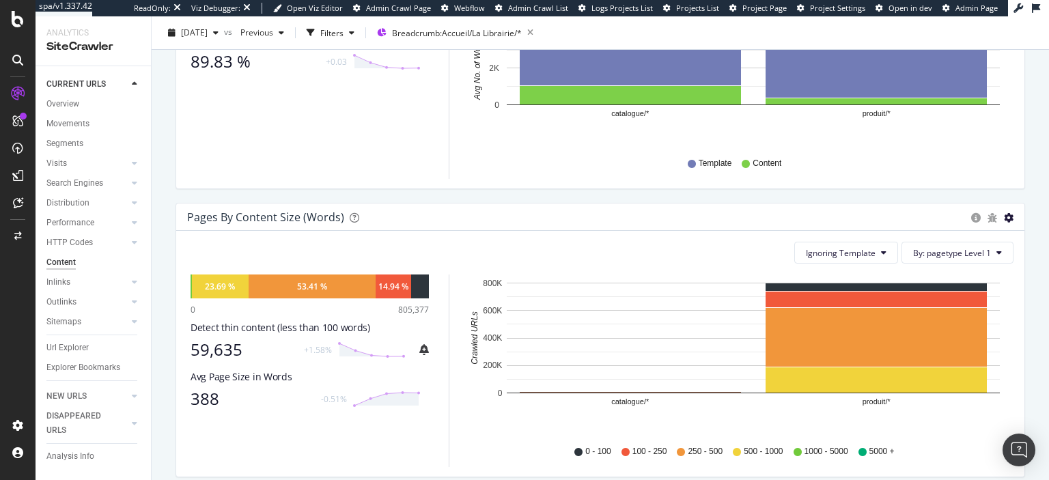
click at [1008, 217] on icon "gear" at bounding box center [1009, 218] width 10 height 10
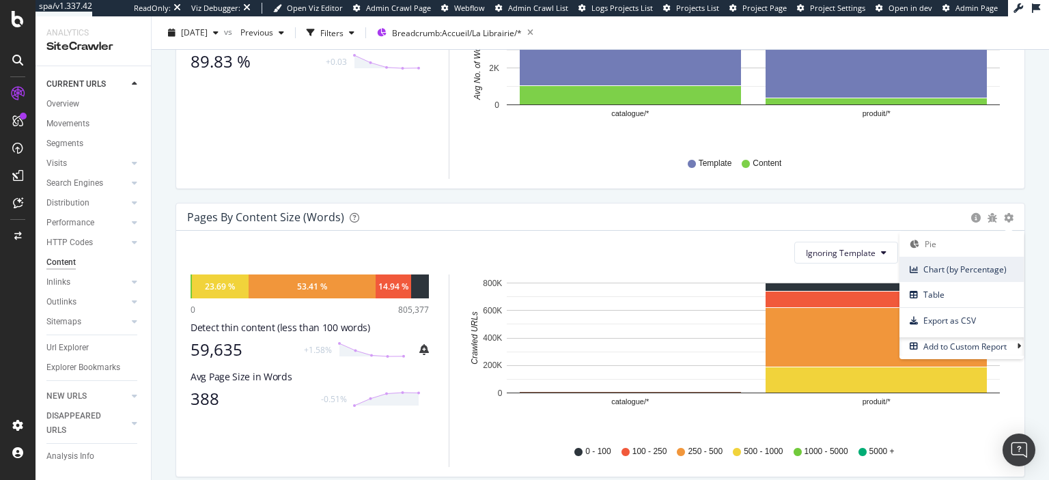
click at [941, 272] on span "Chart (by Percentage)" at bounding box center [962, 269] width 124 height 18
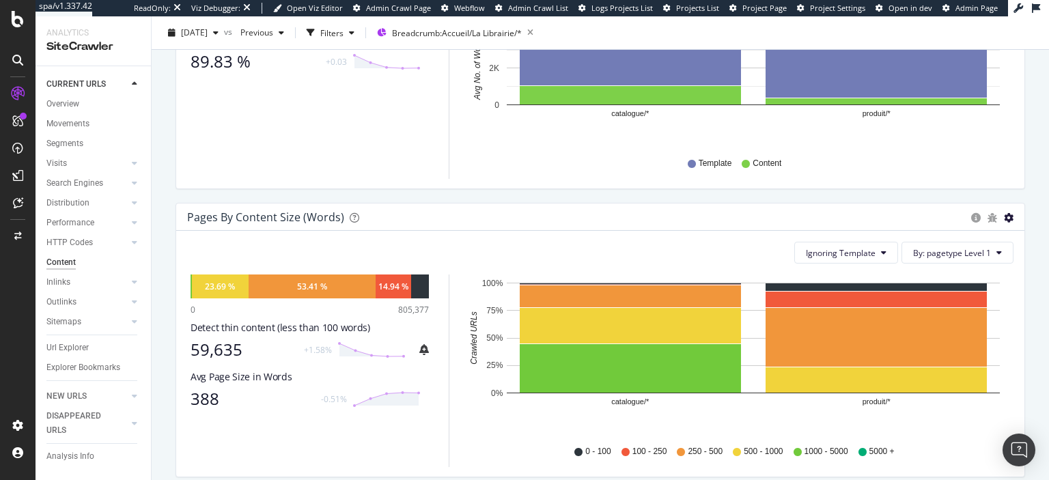
click at [1010, 213] on icon "gear" at bounding box center [1009, 218] width 10 height 10
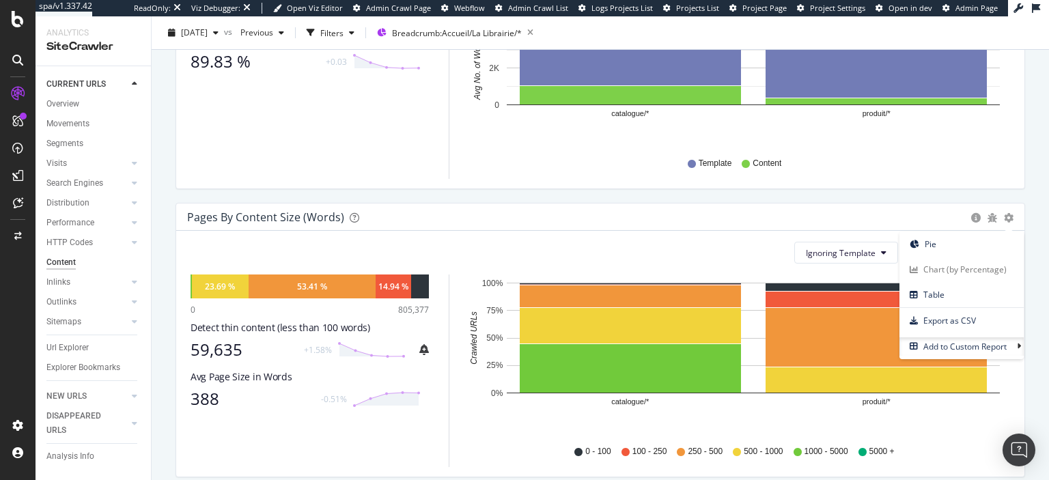
click at [763, 257] on div "Ignoring Template By: pagetype Level 1" at bounding box center [600, 253] width 827 height 22
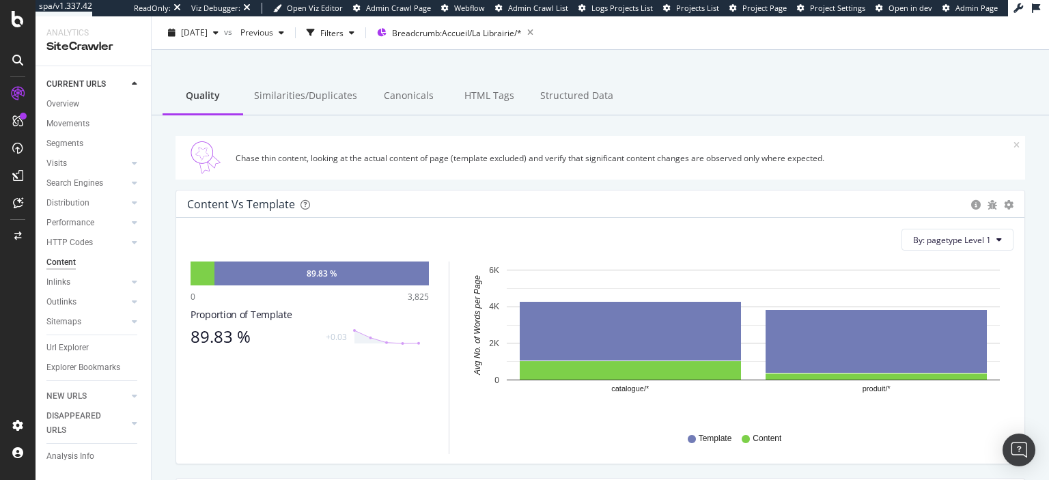
scroll to position [53, 0]
click at [273, 34] on span "Previous" at bounding box center [254, 33] width 38 height 12
click at [281, 99] on div "Similarities/Duplicates" at bounding box center [305, 98] width 125 height 38
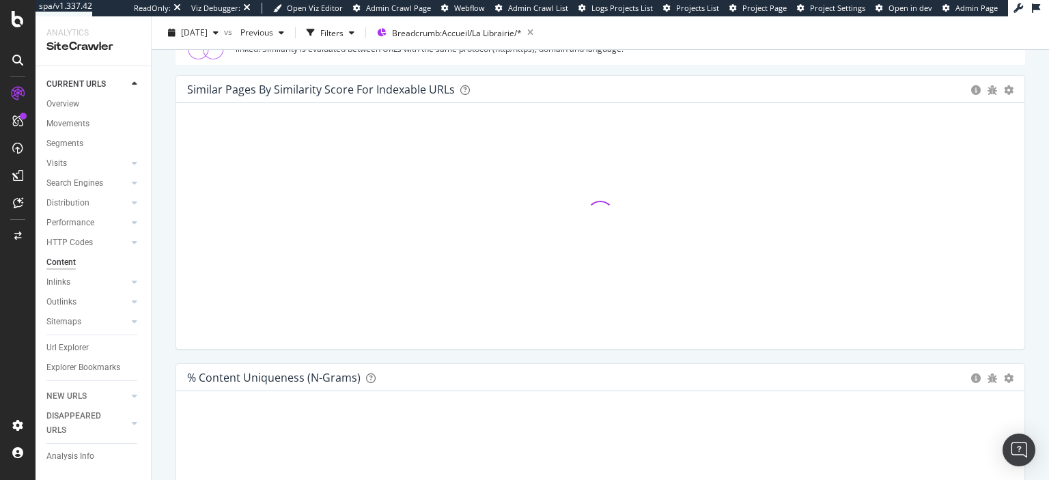
scroll to position [166, 0]
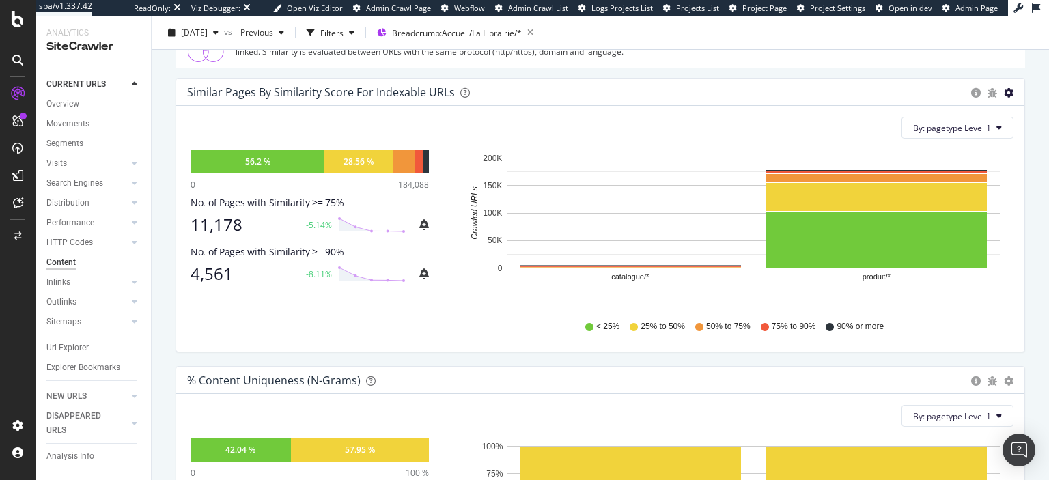
click at [1007, 97] on icon "gear" at bounding box center [1009, 93] width 10 height 10
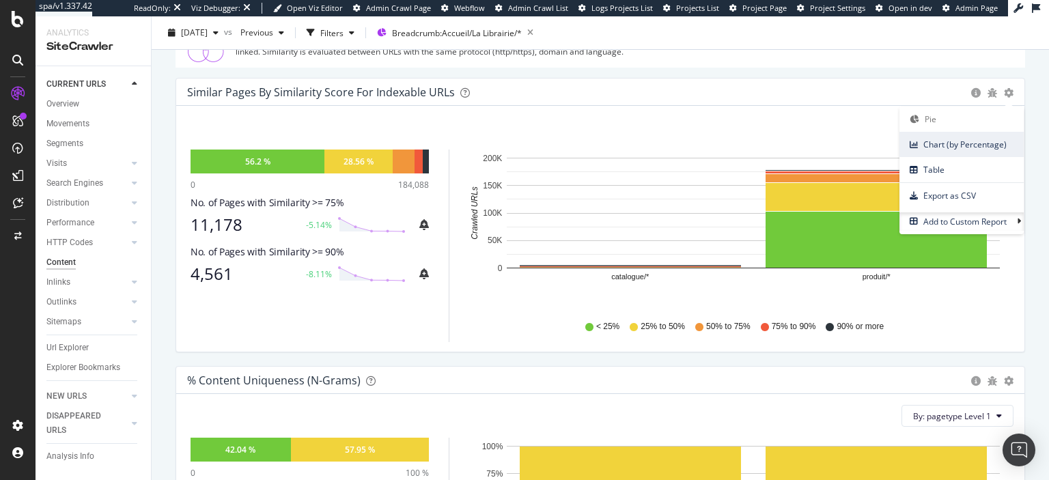
click at [971, 148] on span "Chart (by Percentage)" at bounding box center [962, 144] width 124 height 18
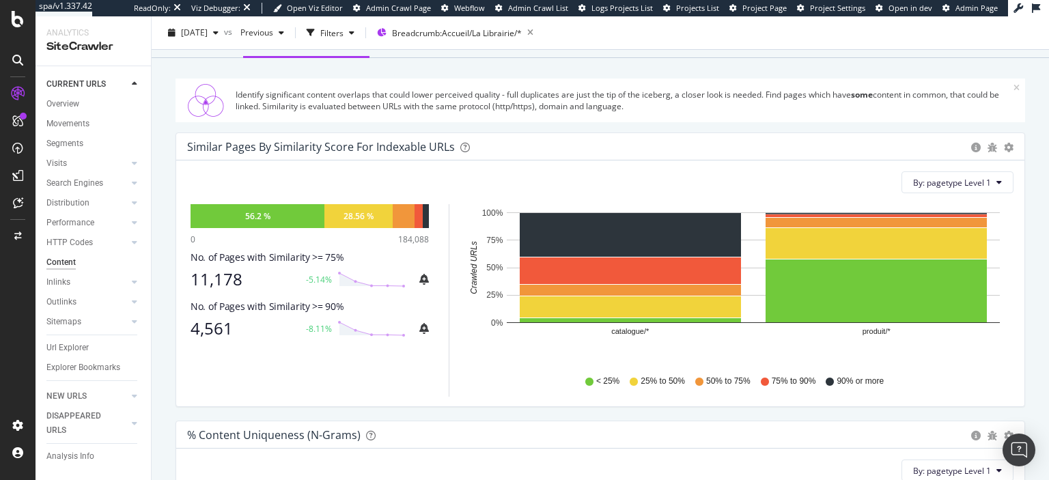
scroll to position [109, 0]
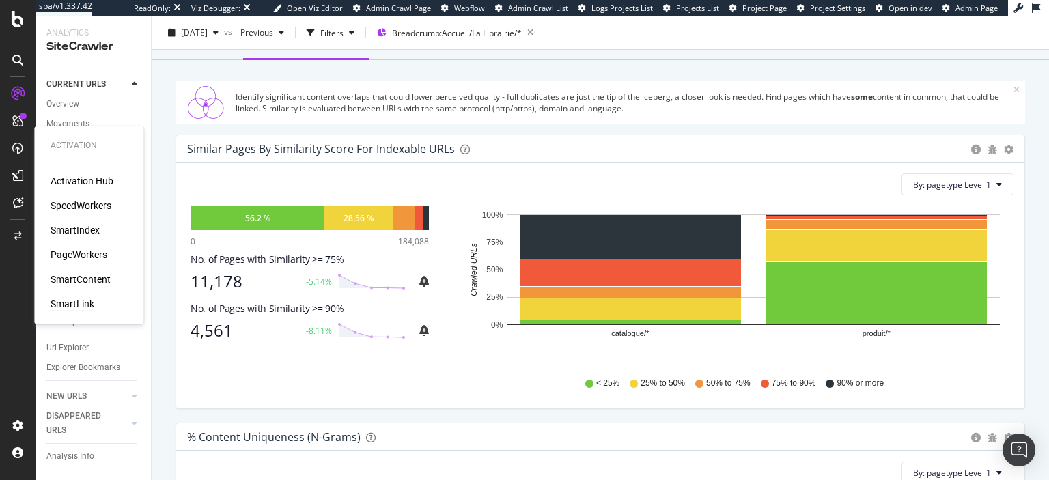
click at [68, 305] on div "SmartLink" at bounding box center [73, 304] width 44 height 14
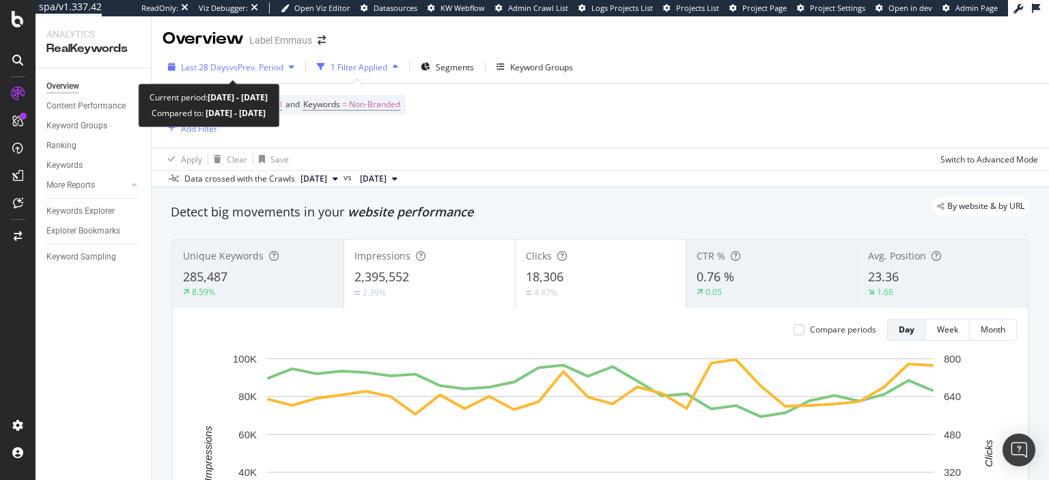
click at [278, 62] on span "vs Prev. Period" at bounding box center [257, 67] width 54 height 12
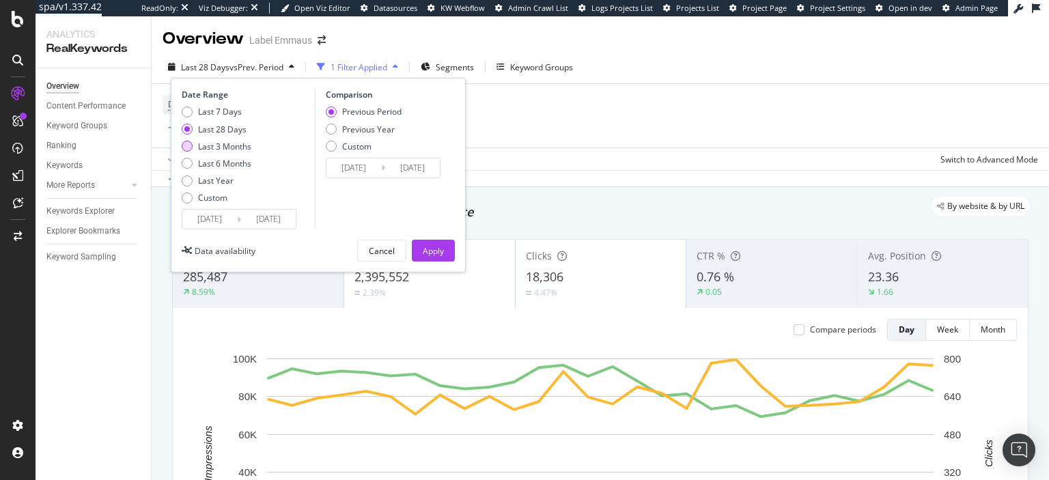
click at [225, 148] on div "Last 3 Months" at bounding box center [224, 147] width 53 height 12
type input "2025/03/23"
type input "2025/06/22"
type input "2025/06/23"
click at [343, 129] on div "Previous Year" at bounding box center [368, 130] width 53 height 12
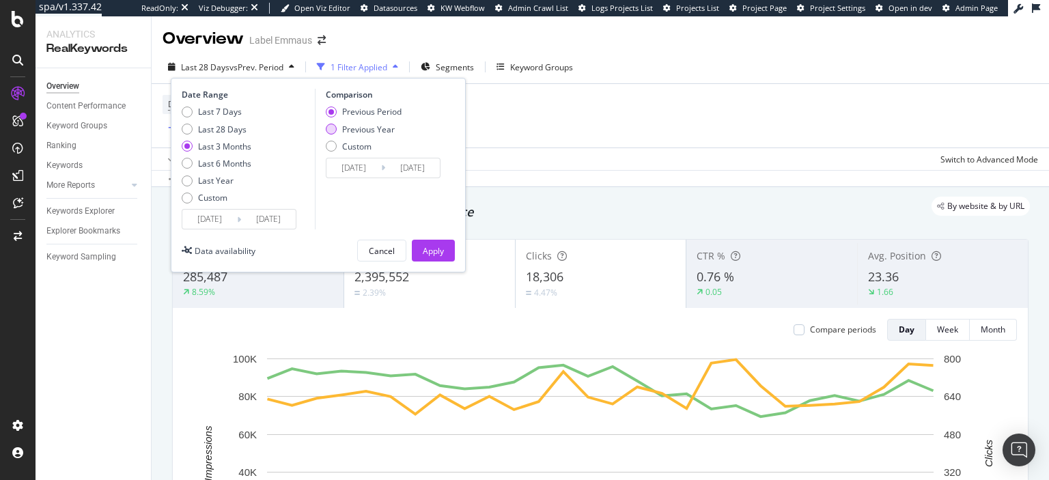
type input "2024/06/24"
type input "2024/09/23"
click at [432, 246] on div "Apply" at bounding box center [433, 251] width 21 height 12
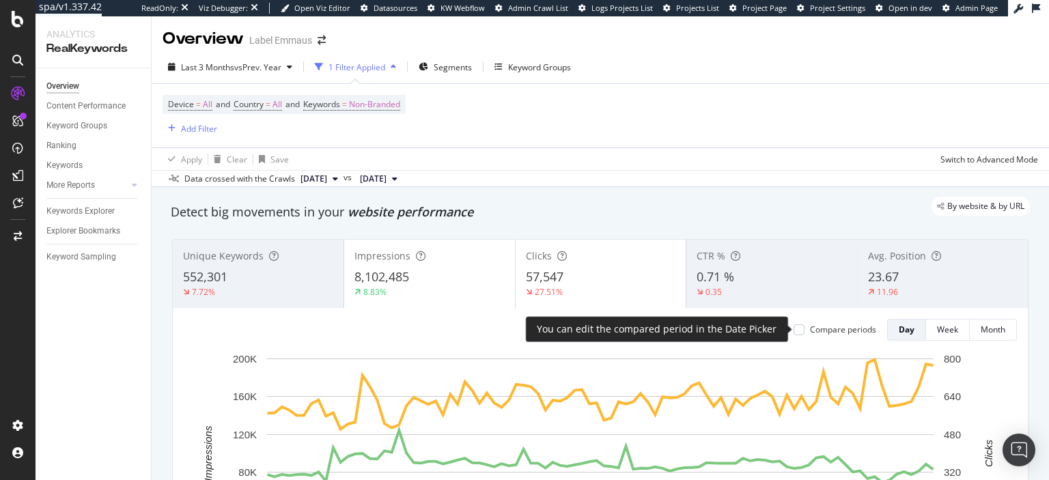
click at [827, 329] on div "Compare periods" at bounding box center [843, 330] width 66 height 12
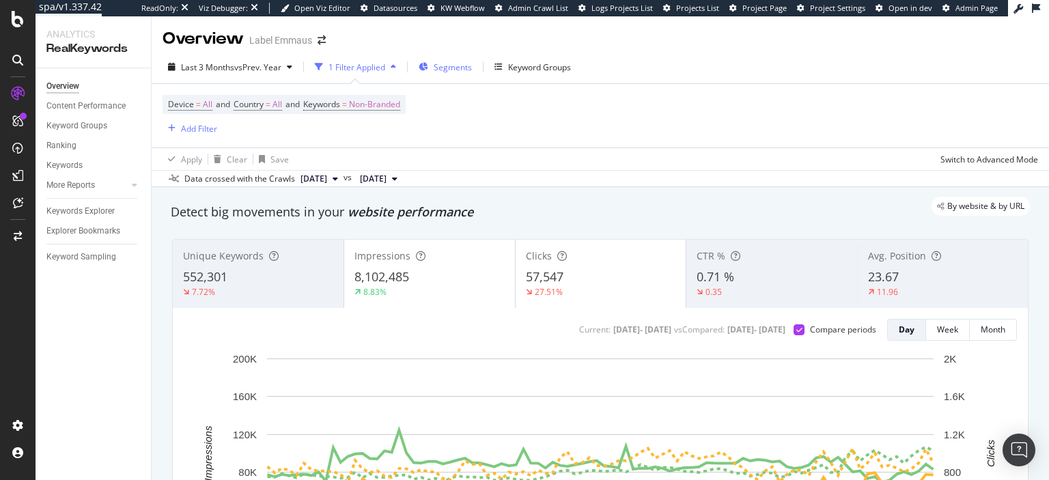
click at [460, 65] on span "Segments" at bounding box center [453, 67] width 38 height 12
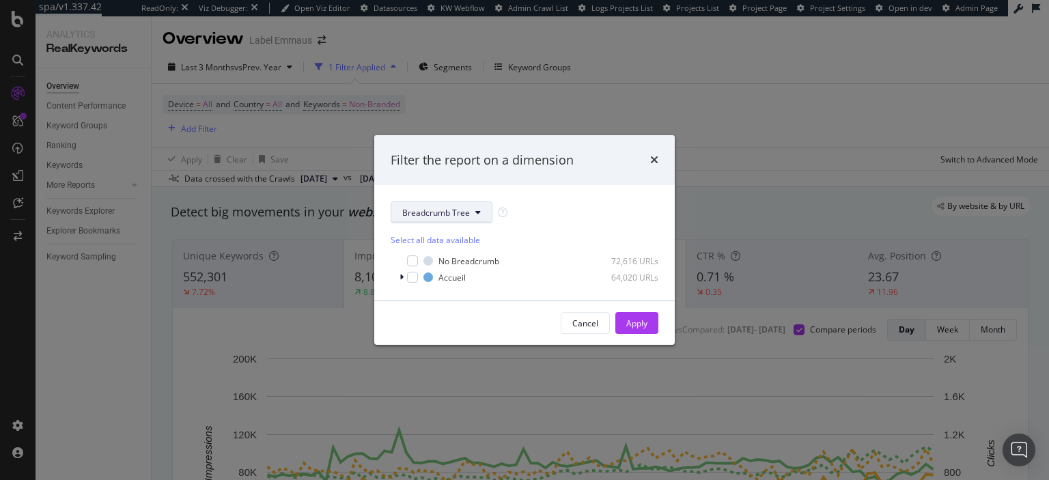
click at [432, 217] on span "Breadcrumb Tree" at bounding box center [436, 213] width 68 height 12
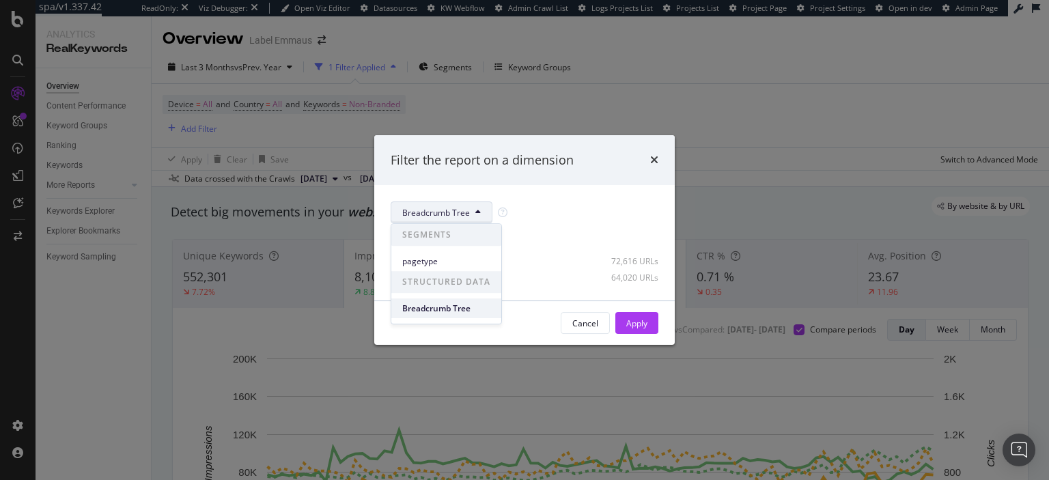
click at [429, 306] on span "Breadcrumb Tree" at bounding box center [446, 309] width 88 height 12
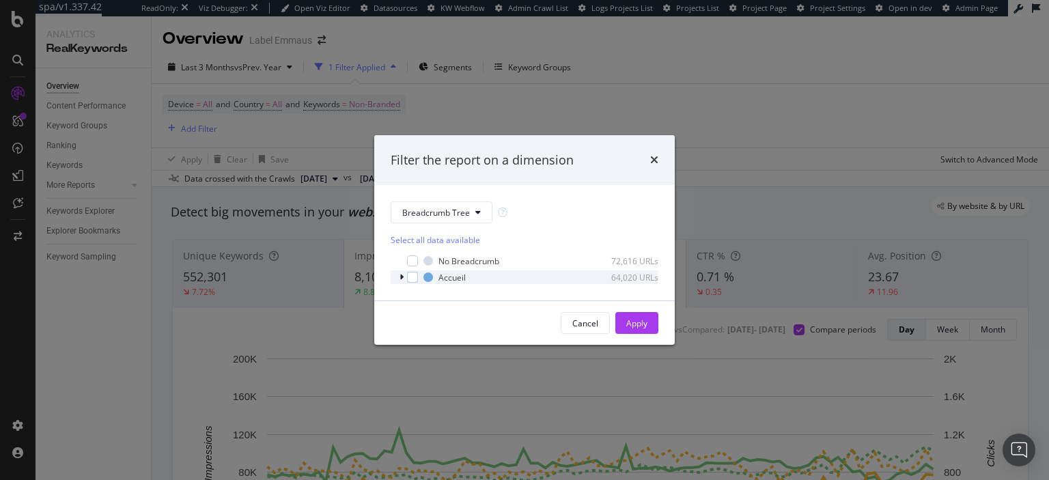
click at [403, 277] on icon "modal" at bounding box center [402, 277] width 4 height 8
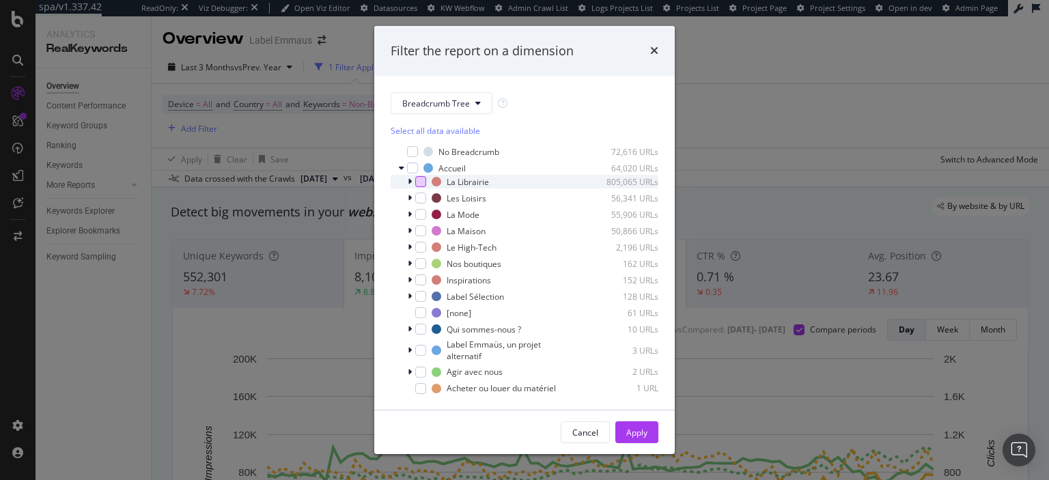
click at [423, 179] on div "modal" at bounding box center [420, 181] width 11 height 11
click at [638, 439] on div "Apply" at bounding box center [636, 433] width 21 height 12
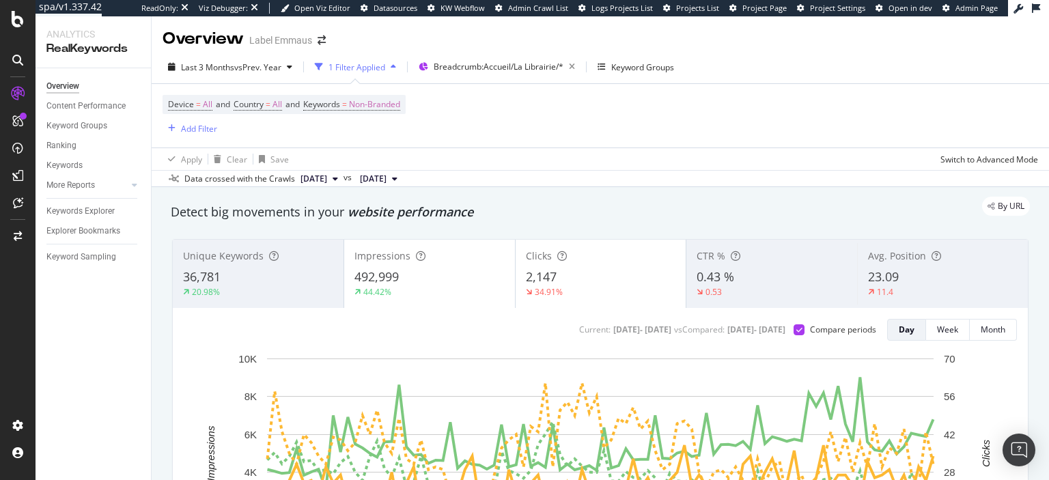
click at [878, 92] on div "Device = All and Country = All and Keywords = Non-Branded Add Filter" at bounding box center [601, 116] width 876 height 64
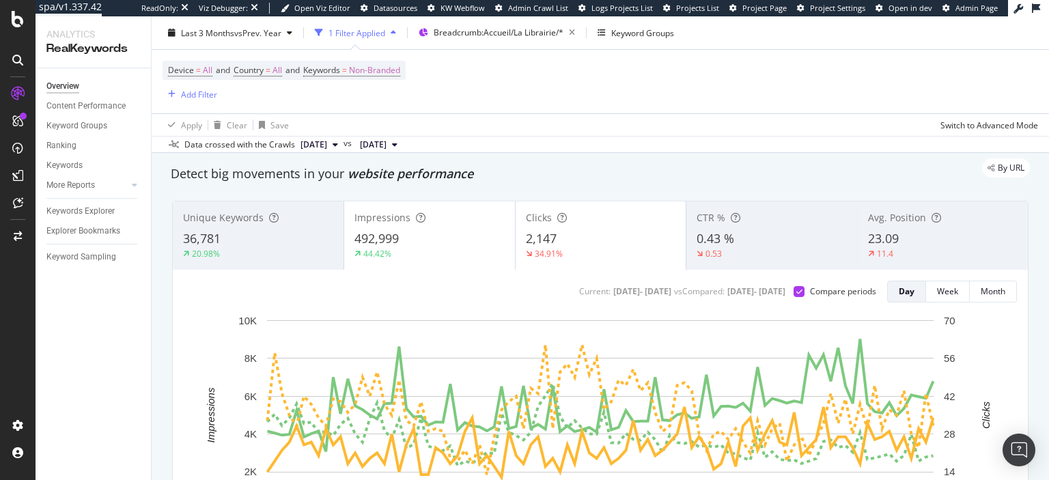
scroll to position [46, 0]
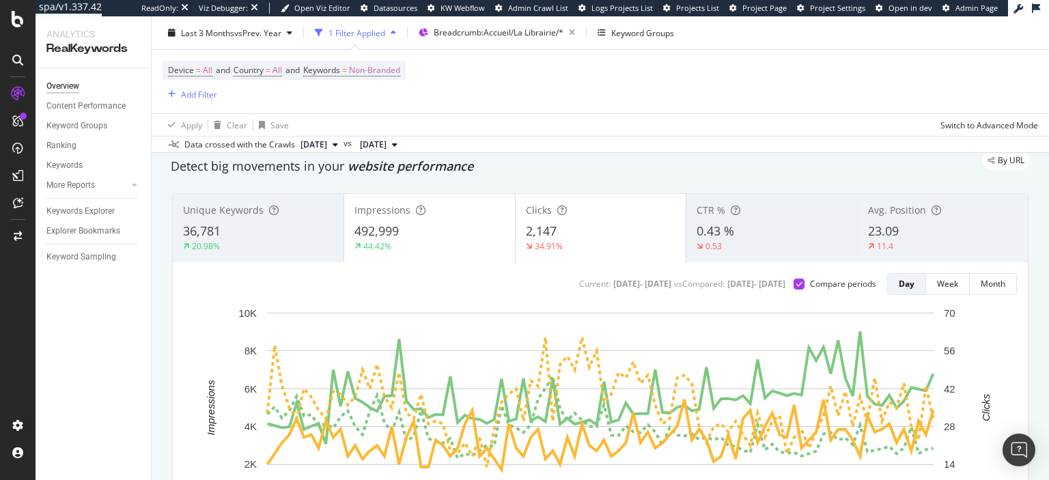
click at [753, 172] on div "Detect big movements in your website performance" at bounding box center [600, 167] width 859 height 18
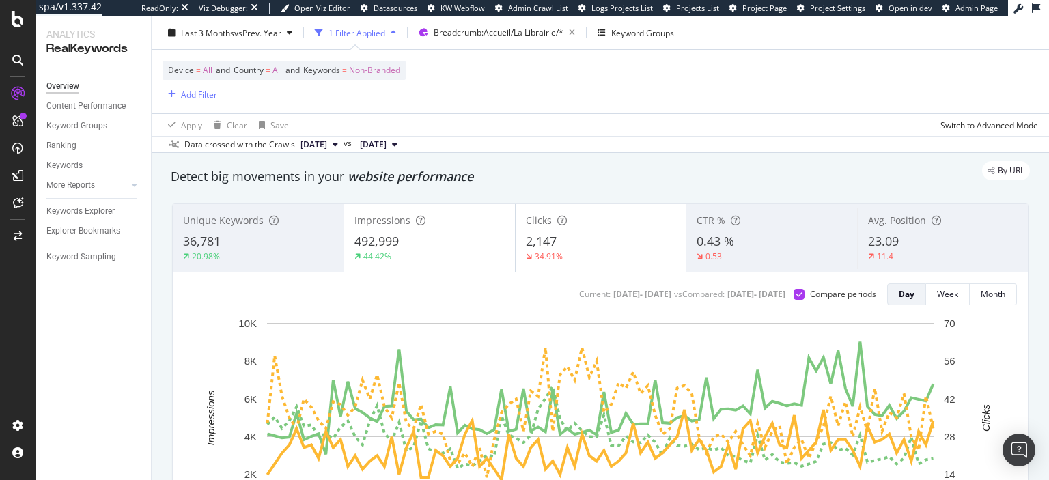
scroll to position [30, 0]
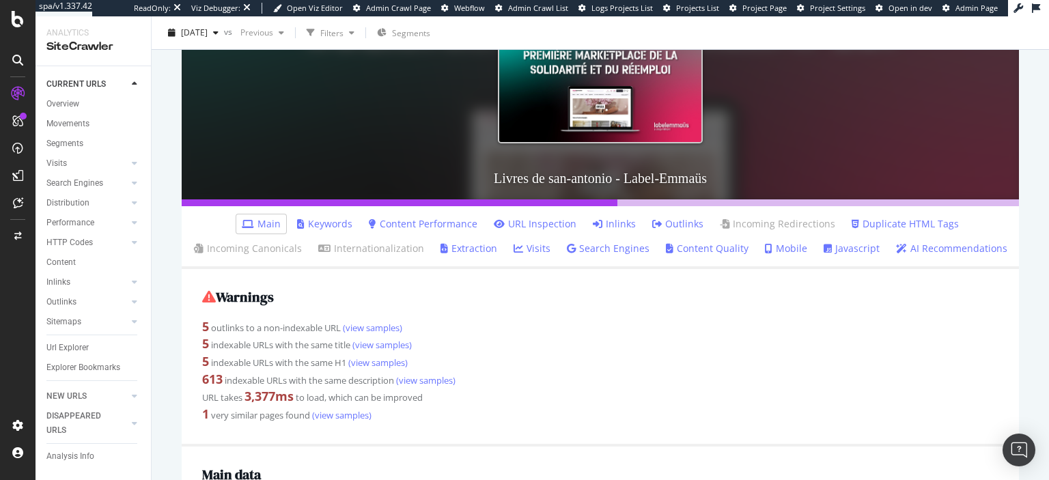
scroll to position [176, 0]
click at [620, 218] on link "Inlinks" at bounding box center [614, 224] width 43 height 14
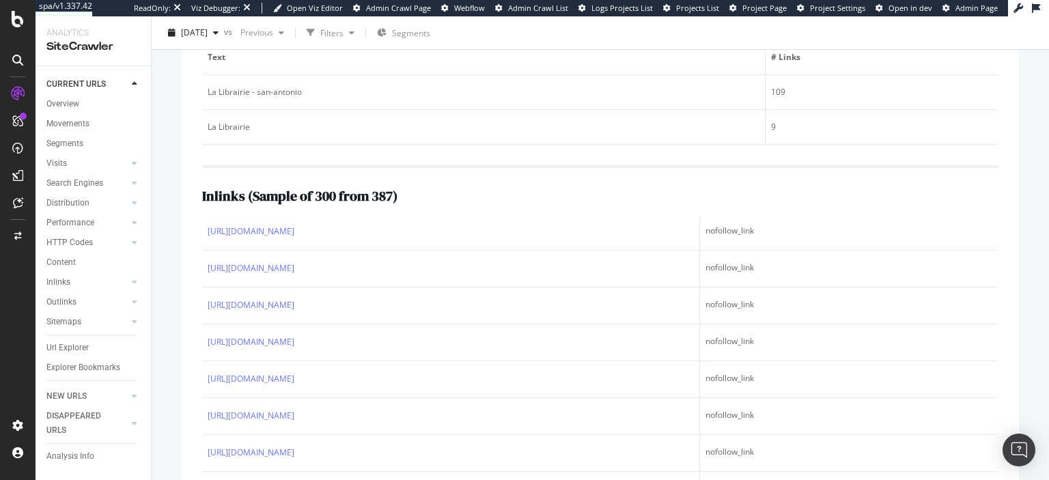
scroll to position [1183, 0]
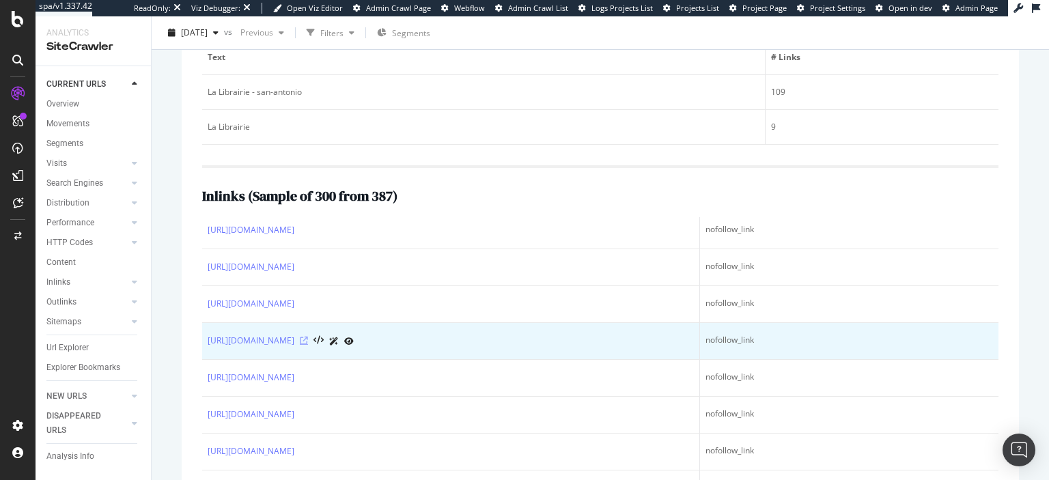
click at [308, 345] on icon at bounding box center [304, 341] width 8 height 8
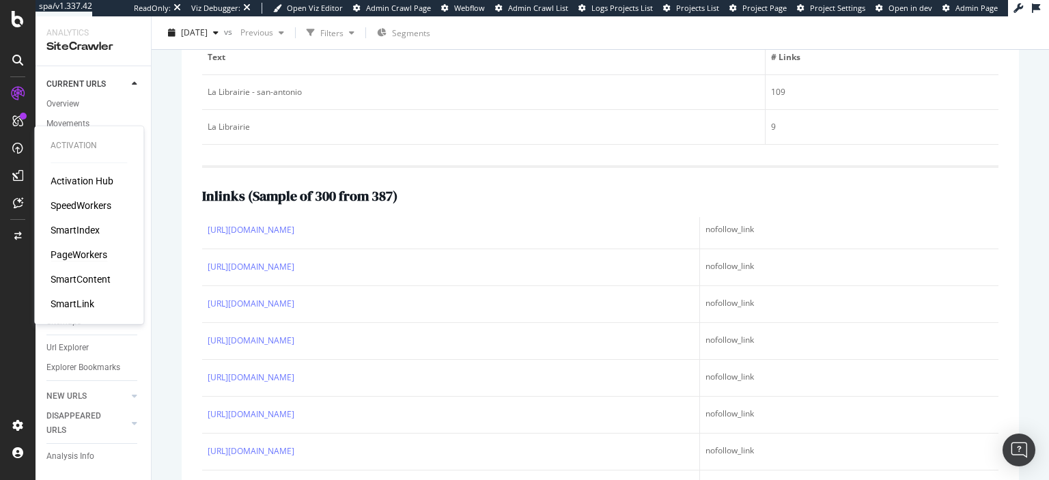
click at [80, 256] on div "PageWorkers" at bounding box center [79, 255] width 57 height 14
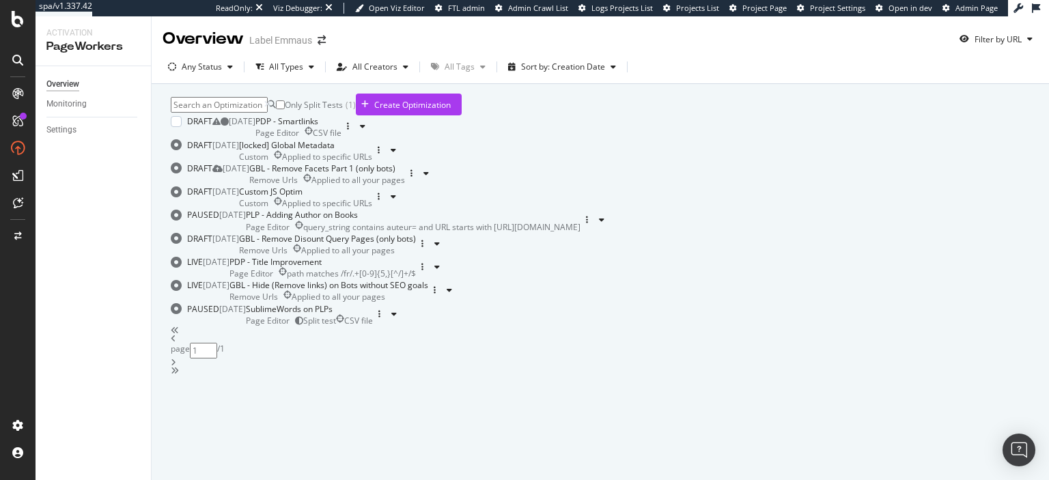
click at [342, 139] on div "PDP - Smartlinks Page Editor CSV file" at bounding box center [298, 126] width 86 height 23
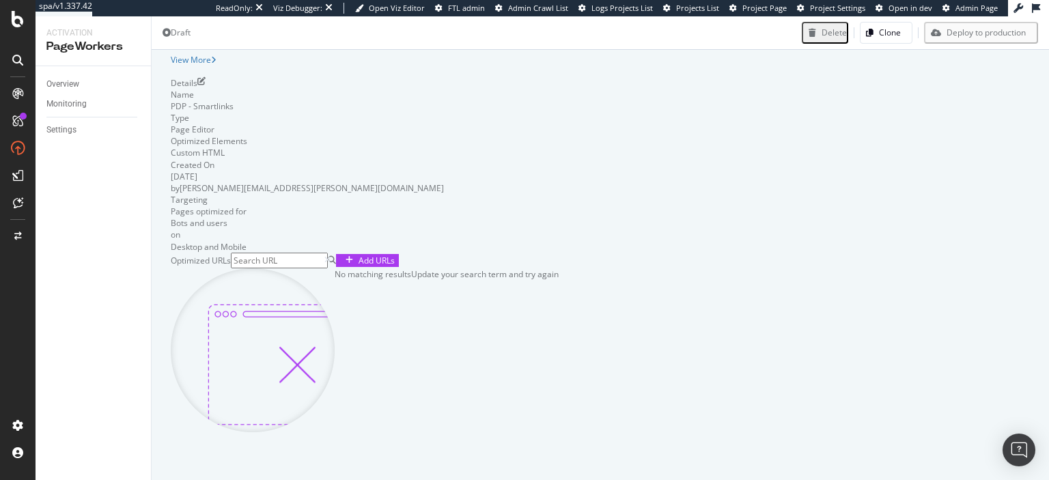
scroll to position [240, 0]
click at [1000, 89] on div "Details" at bounding box center [600, 83] width 859 height 12
click at [206, 85] on icon "pen-to-square" at bounding box center [201, 81] width 8 height 8
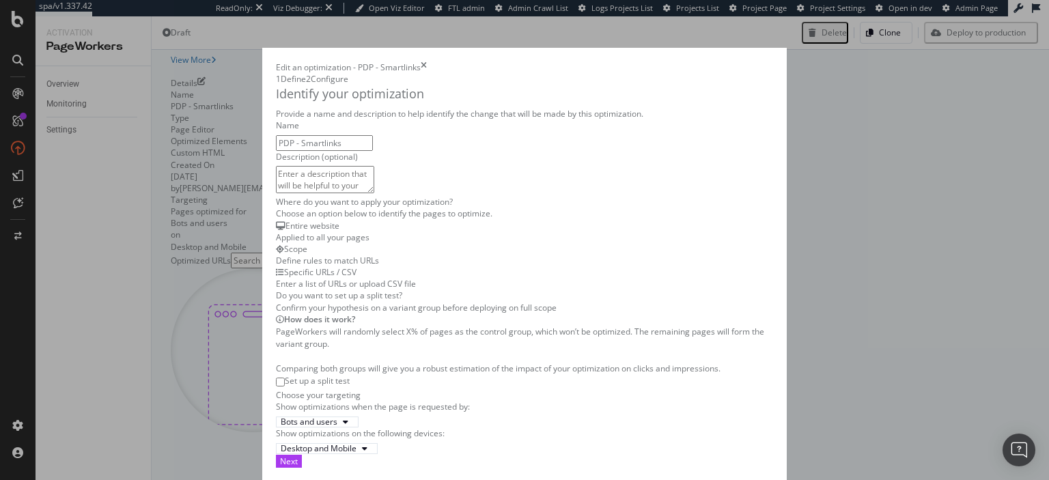
scroll to position [340, 0]
click at [302, 457] on button "Next" at bounding box center [289, 461] width 26 height 13
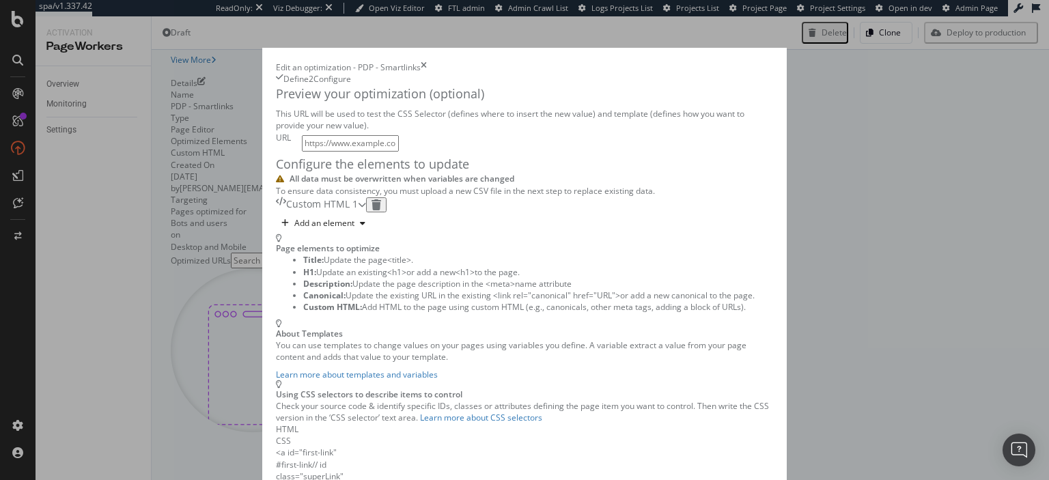
scroll to position [83, 0]
click at [366, 212] on div "Custom HTML 1" at bounding box center [321, 204] width 90 height 15
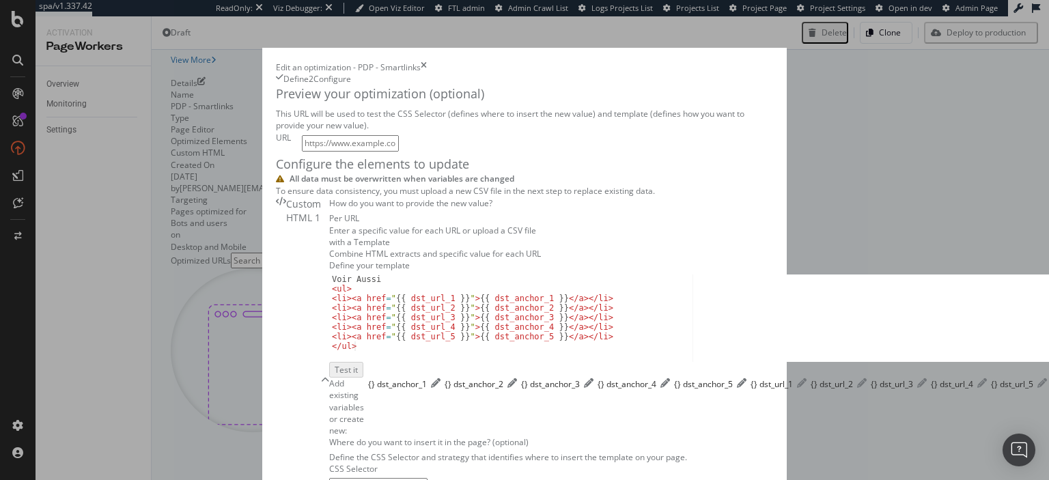
scroll to position [236, 0]
click at [329, 293] on div "Voir Aussi < ul > < li > < a href = " {{ dst_url_1 }} " > {{ dst_anchor_1 }} </…" at bounding box center [735, 327] width 813 height 105
type textarea "<li><a href="{{ dst_url_1 }}">{{ dst_anchor_1 }}</a></li>"
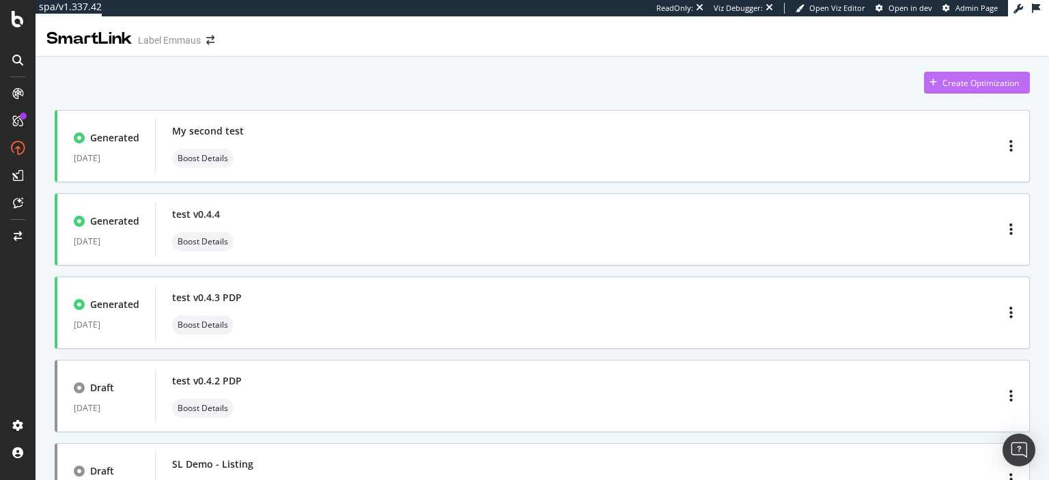
click at [982, 82] on div "Create Optimization" at bounding box center [981, 83] width 77 height 12
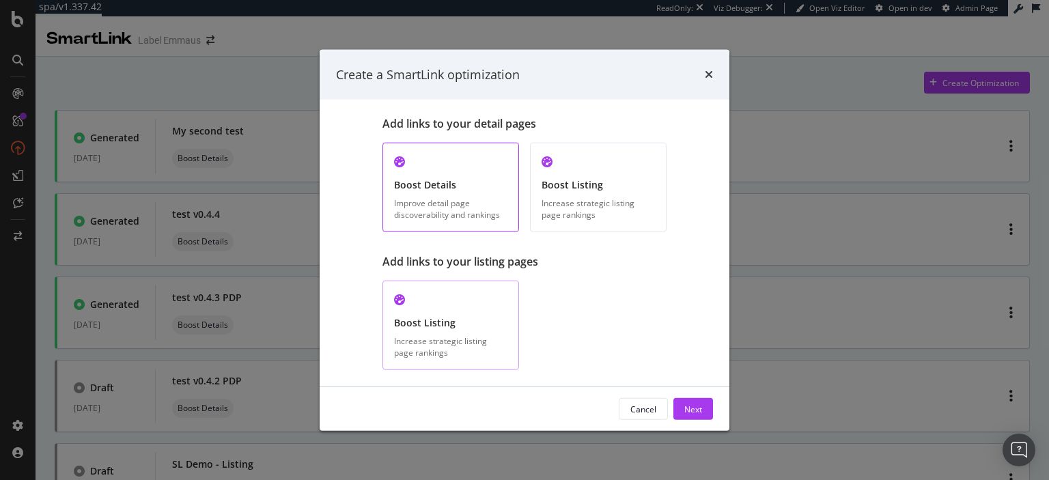
click at [432, 330] on div "Boost Listing Increase strategic listing page rankings" at bounding box center [451, 325] width 137 height 89
click at [467, 209] on div "Improve detail page discoverability and rankings" at bounding box center [450, 208] width 113 height 23
click at [695, 411] on div "Next" at bounding box center [693, 409] width 18 height 12
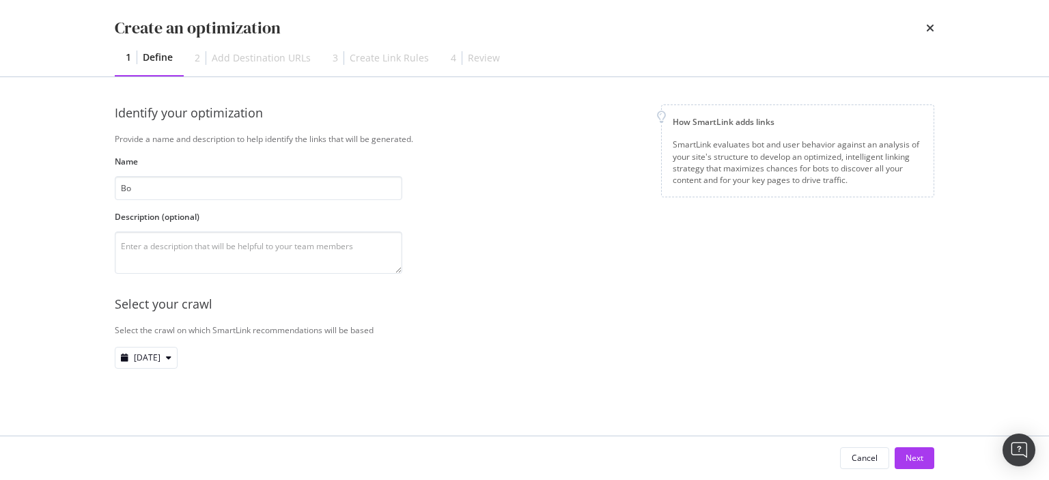
type input "B"
type input "Smartlink Librairie"
click at [908, 454] on div "Next" at bounding box center [915, 458] width 18 height 12
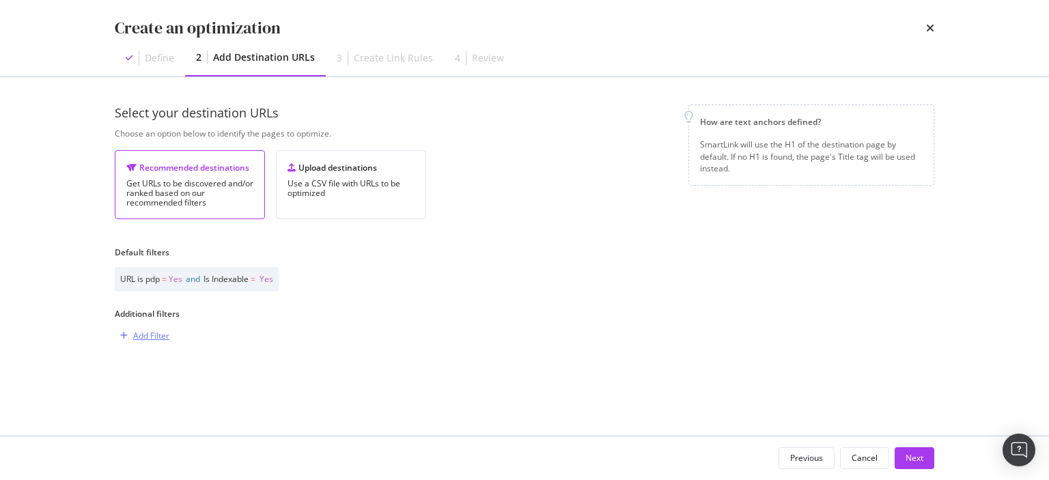
click at [163, 337] on div "Add Filter" at bounding box center [151, 336] width 36 height 12
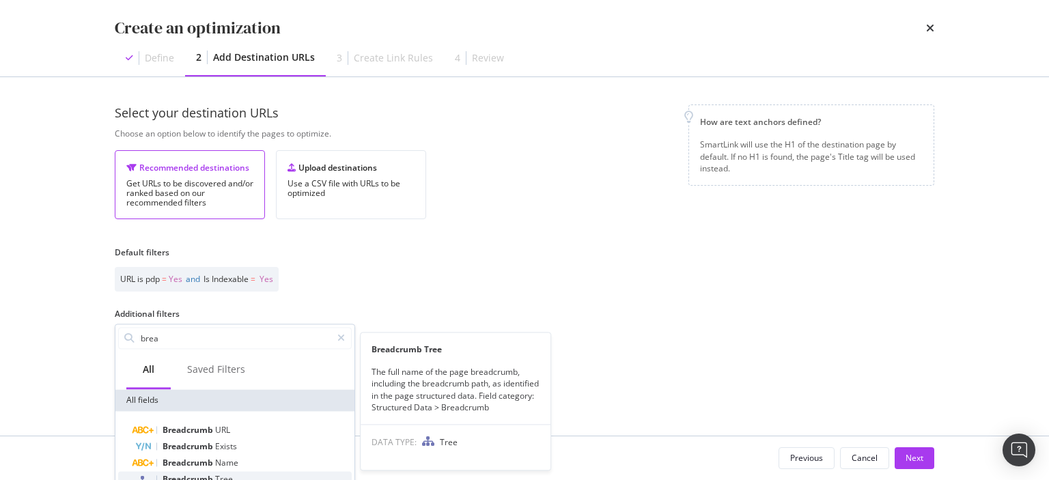
type input "brea"
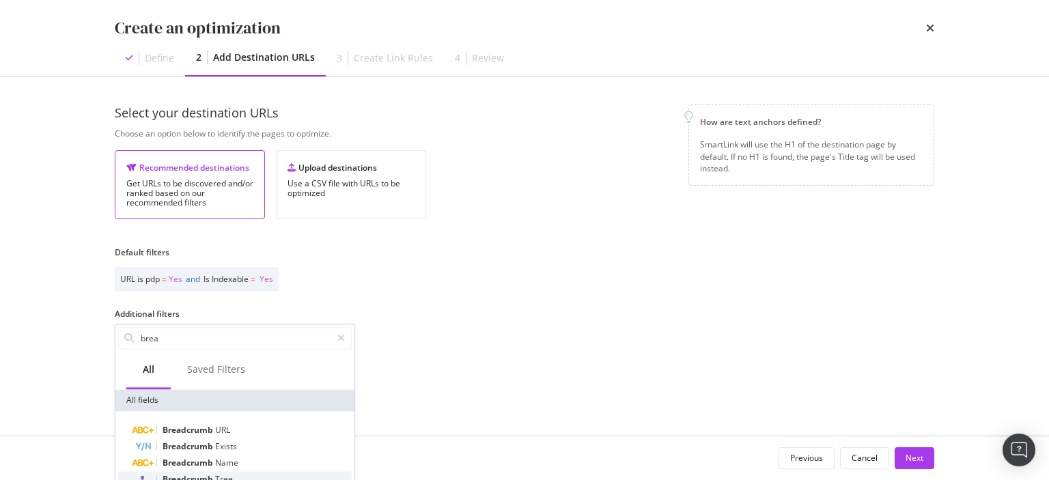
click at [201, 480] on span "Breadcrumb" at bounding box center [189, 479] width 53 height 12
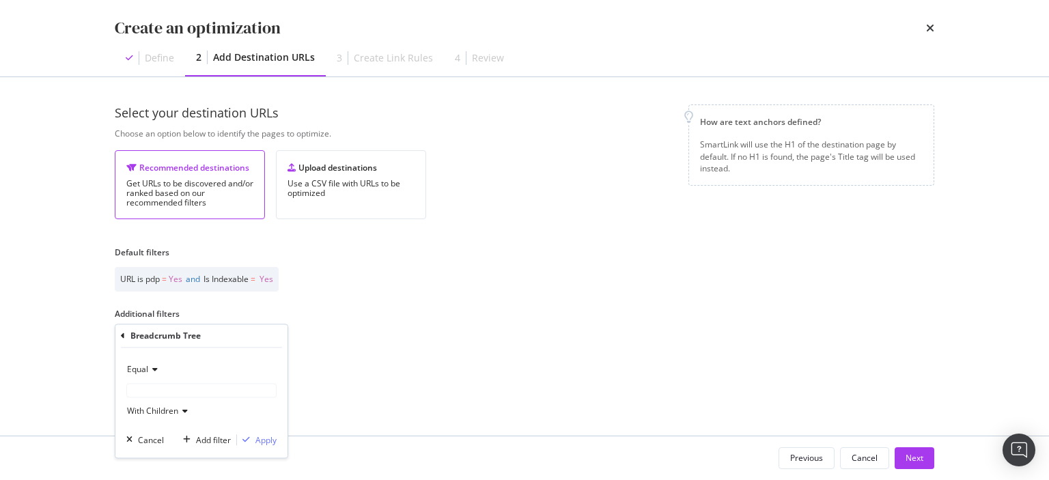
click at [157, 367] on icon "modal" at bounding box center [153, 370] width 10 height 8
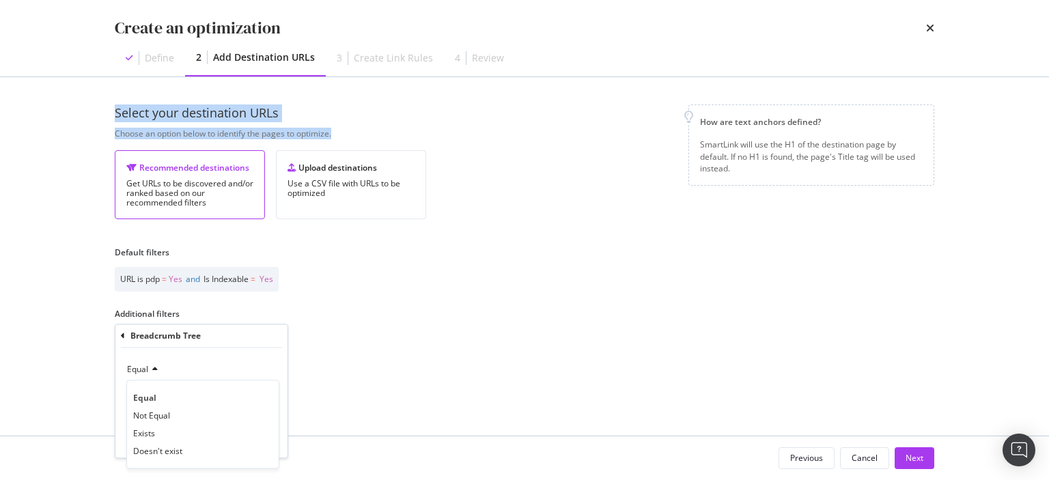
drag, startPoint x: 188, startPoint y: 374, endPoint x: 179, endPoint y: 392, distance: 20.5
click at [179, 381] on div "Equal" at bounding box center [201, 370] width 150 height 22
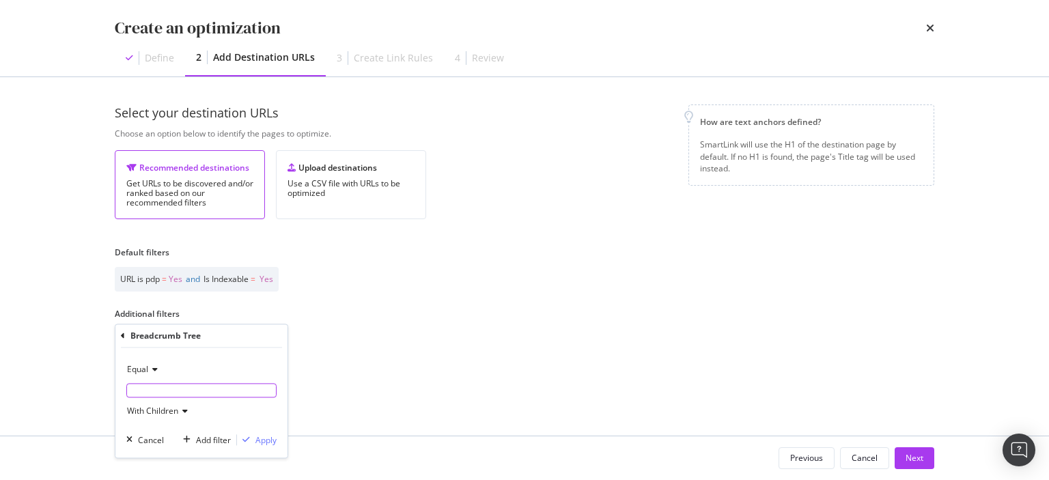
click at [179, 392] on input "Default filters" at bounding box center [201, 391] width 149 height 13
click at [122, 336] on icon "modal" at bounding box center [123, 336] width 4 height 8
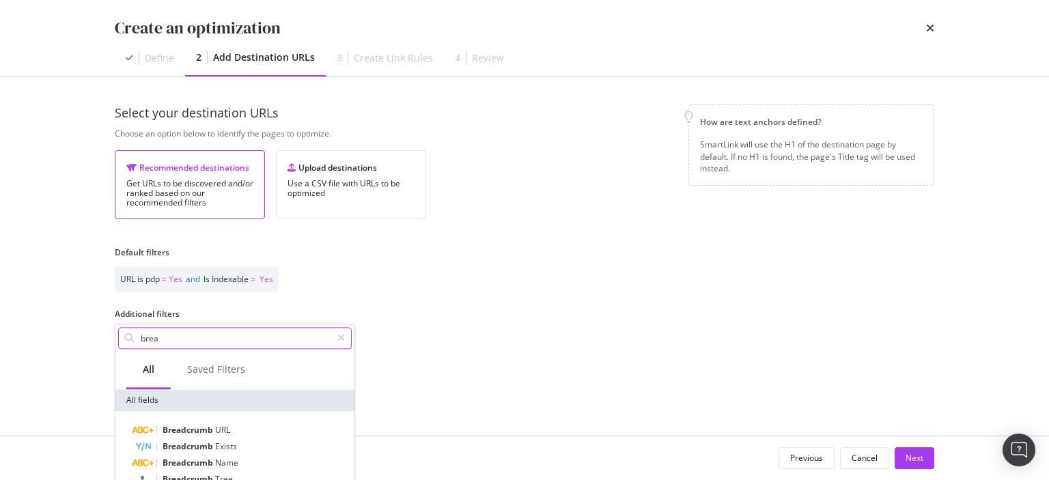
click at [227, 344] on input "brea" at bounding box center [235, 338] width 192 height 20
type input "brea"
click at [235, 474] on div "Breadcrumb Tree" at bounding box center [243, 480] width 217 height 18
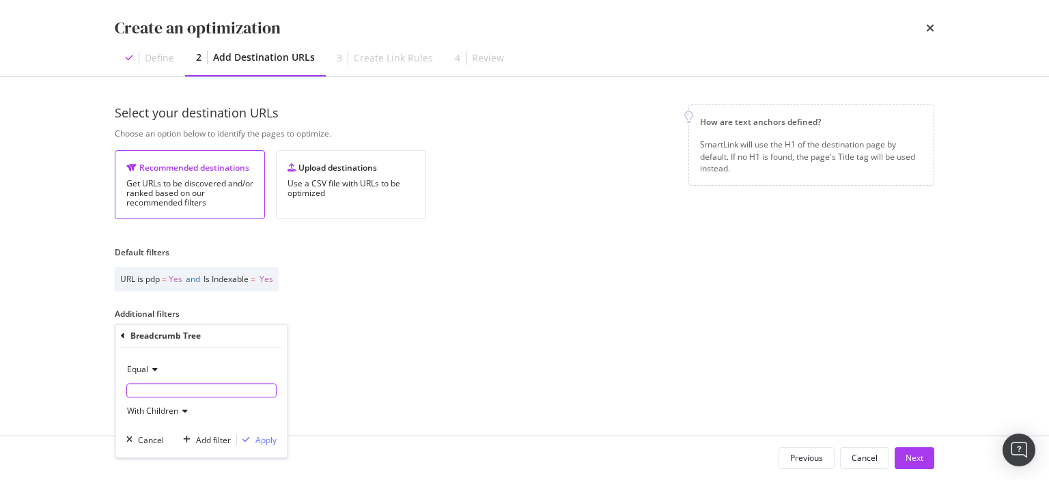
click at [196, 384] on div "modal" at bounding box center [201, 391] width 150 height 14
click at [186, 392] on input "Default filters" at bounding box center [201, 391] width 149 height 13
paste input "La Librairie"
type input "La Librairie"
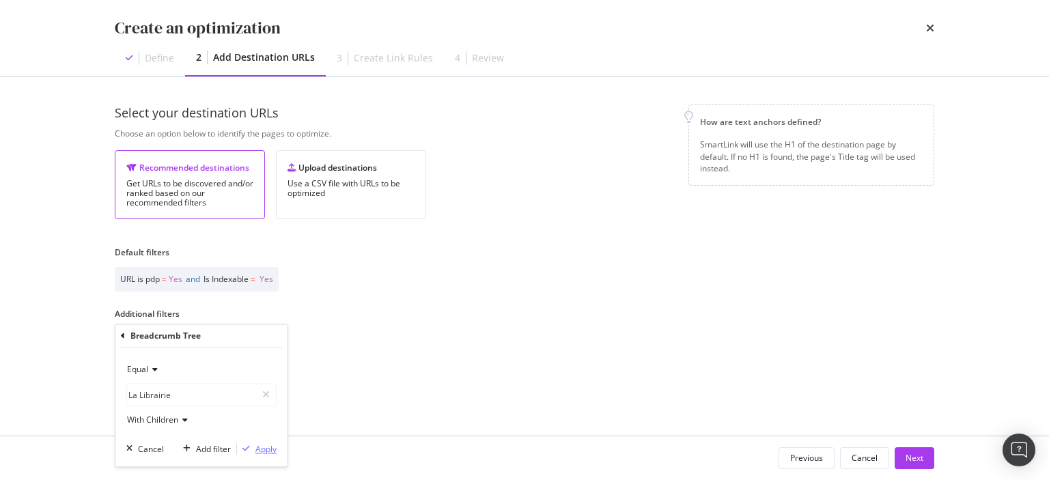
click at [270, 449] on div "Apply" at bounding box center [265, 449] width 21 height 12
click at [914, 460] on div "Next" at bounding box center [915, 458] width 18 height 12
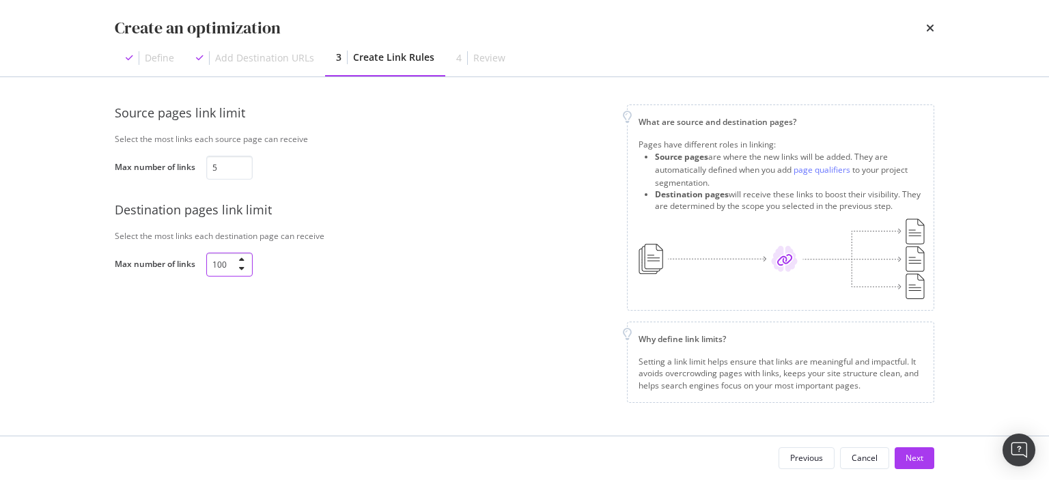
click at [211, 263] on input "100" at bounding box center [229, 265] width 46 height 24
click at [214, 169] on input "5" at bounding box center [229, 168] width 46 height 24
click at [919, 460] on div "Next" at bounding box center [915, 458] width 18 height 12
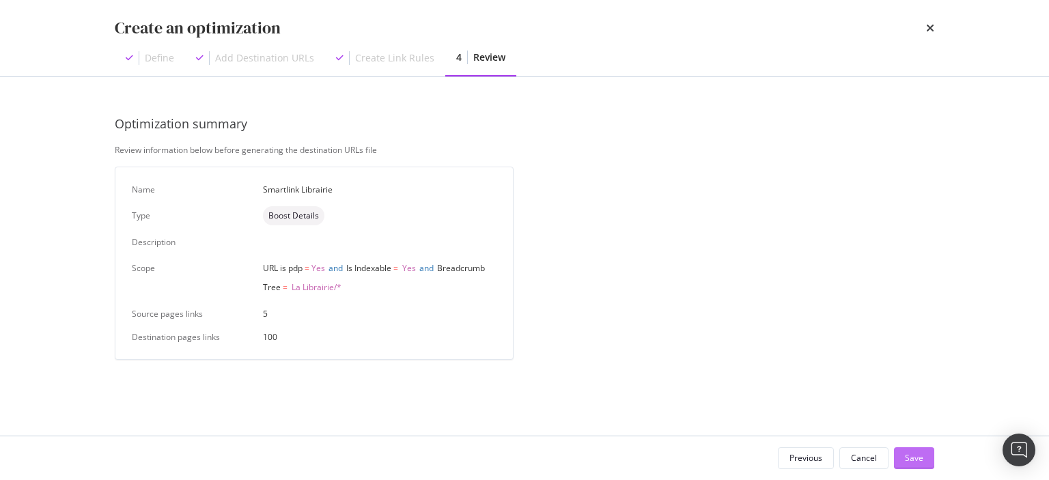
click at [919, 453] on div "Save" at bounding box center [914, 458] width 18 height 12
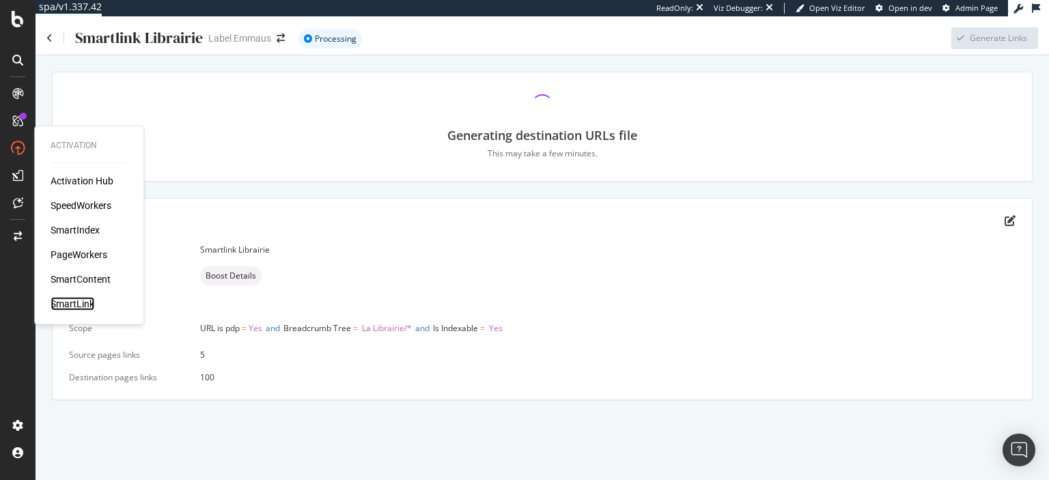
click at [85, 301] on div "SmartLink" at bounding box center [73, 304] width 44 height 14
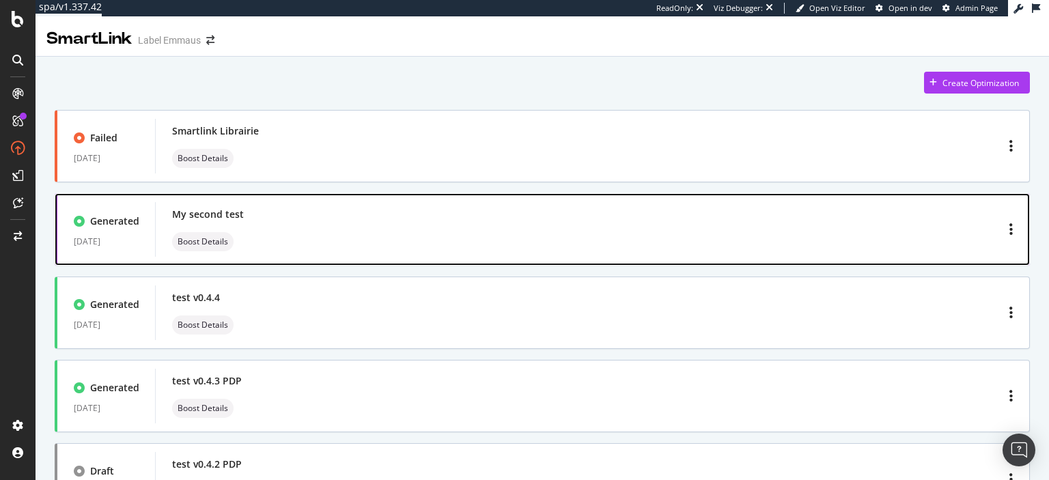
click at [272, 230] on div "My second test Boost Details" at bounding box center [592, 230] width 841 height 44
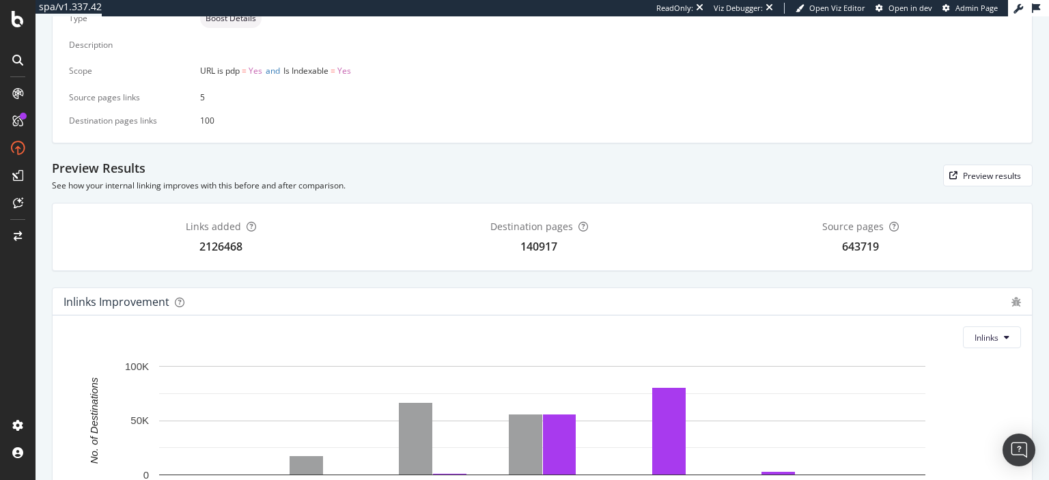
scroll to position [442, 0]
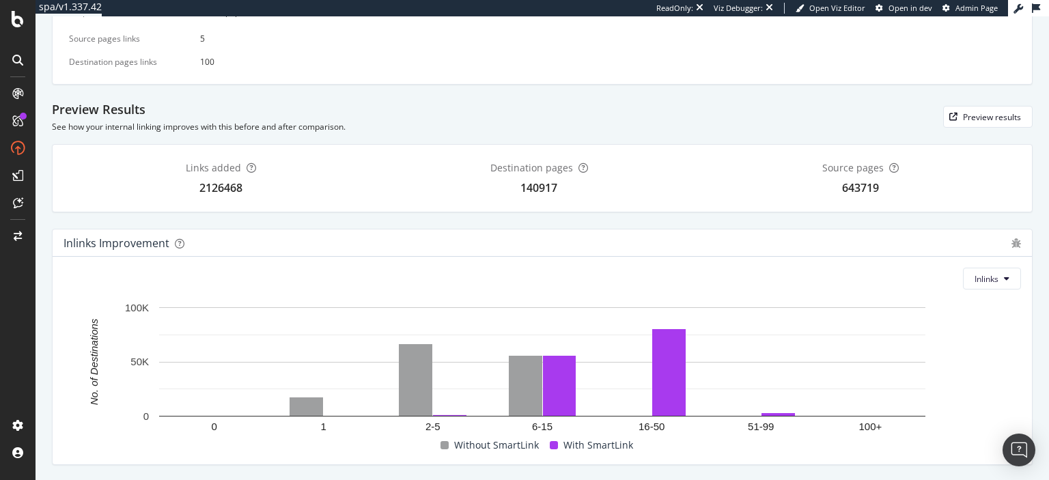
click at [225, 190] on div "2126468" at bounding box center [220, 188] width 43 height 16
click at [266, 183] on div "Links added 2126468 Destination pages 140917 Source pages 643719" at bounding box center [542, 178] width 947 height 35
drag, startPoint x: 203, startPoint y: 187, endPoint x: 247, endPoint y: 189, distance: 43.7
click at [247, 189] on div "Links added 2126468" at bounding box center [221, 178] width 70 height 35
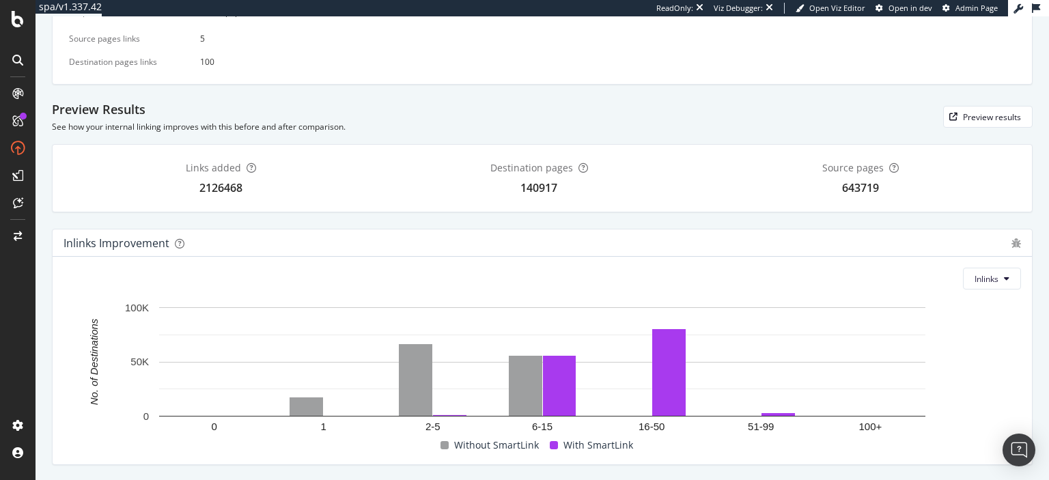
click at [325, 175] on div "Links added 2126468 Destination pages 140917 Source pages 643719" at bounding box center [542, 178] width 947 height 35
